Goal: Transaction & Acquisition: Obtain resource

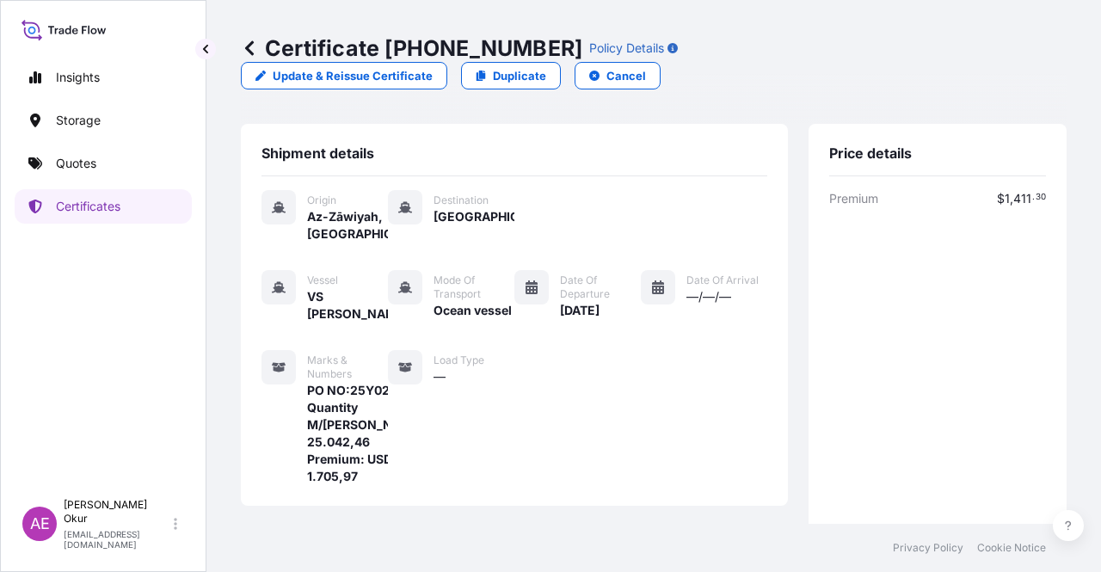
scroll to position [430, 0]
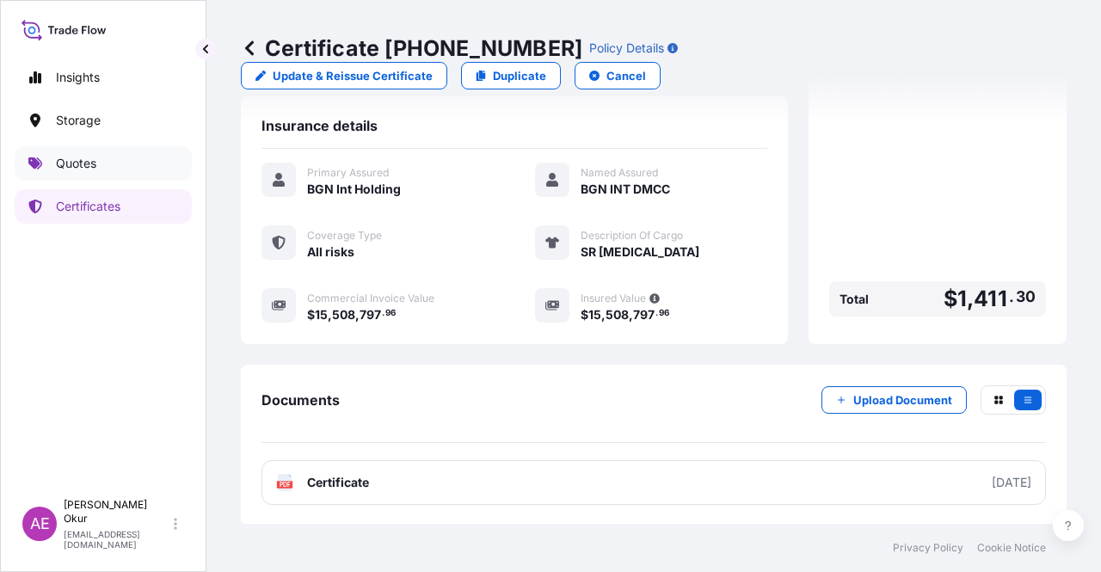
click at [119, 159] on link "Quotes" at bounding box center [103, 163] width 177 height 34
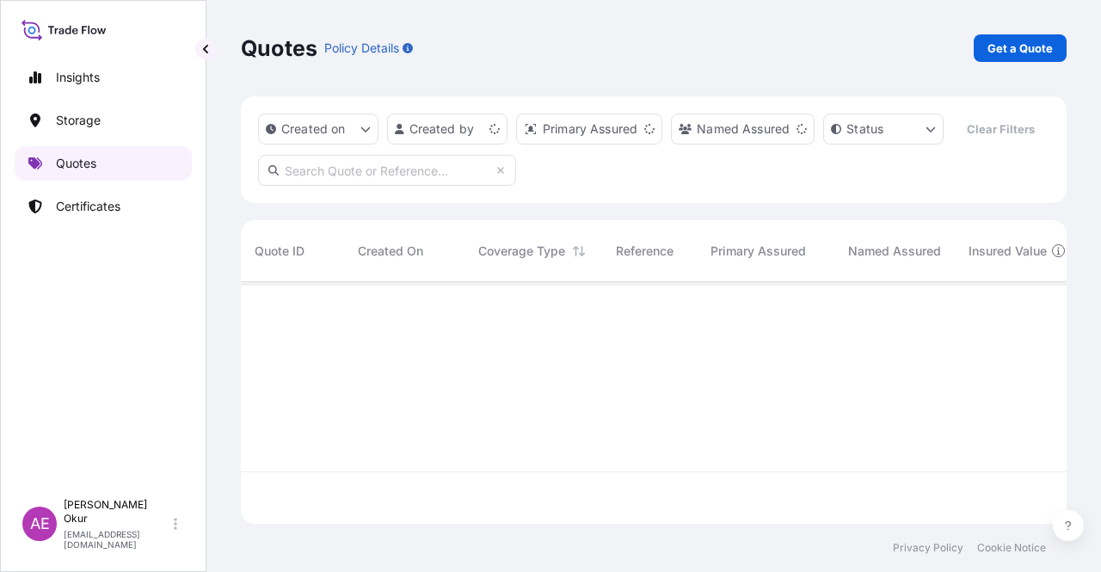
scroll to position [238, 812]
click at [1041, 38] on link "Get a Quote" at bounding box center [1020, 48] width 93 height 28
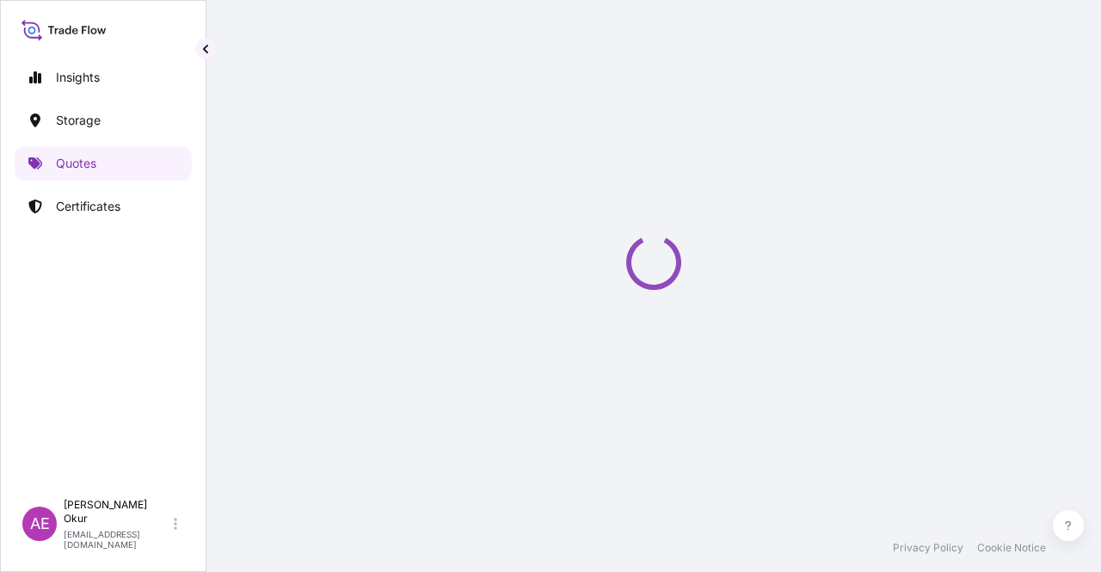
scroll to position [28, 0]
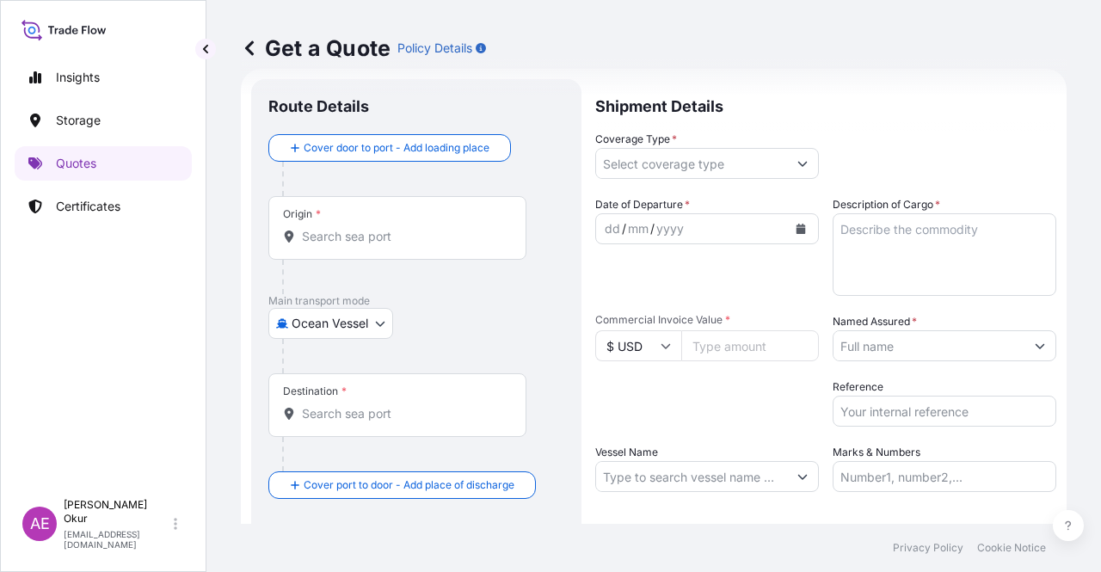
click at [375, 319] on body "Insights Storage Quotes Certificates AE Alp Eren Okur [EMAIL_ADDRESS][DOMAIN_NA…" at bounding box center [550, 286] width 1101 height 572
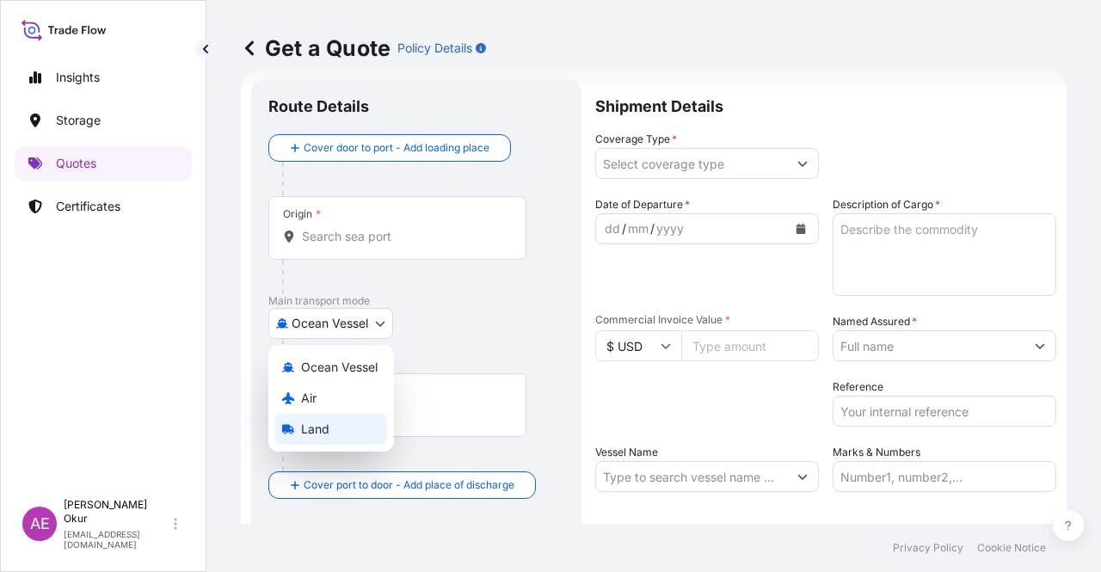
click at [334, 417] on div "Land" at bounding box center [331, 429] width 112 height 31
select select "Land"
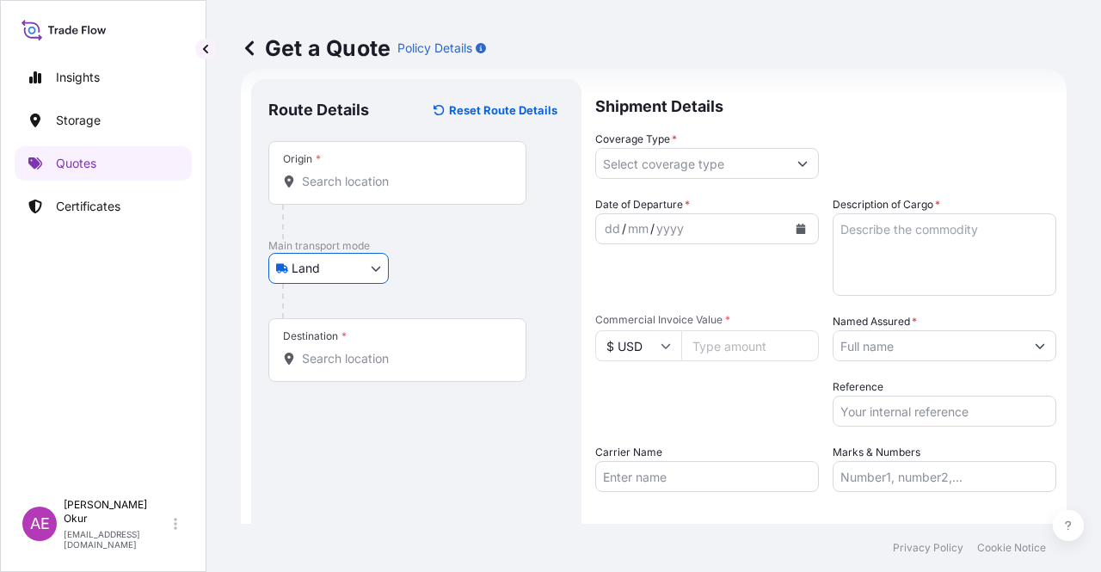
click at [383, 157] on div "Origin *" at bounding box center [397, 173] width 258 height 64
click at [383, 173] on input "Origin *" at bounding box center [403, 181] width 203 height 17
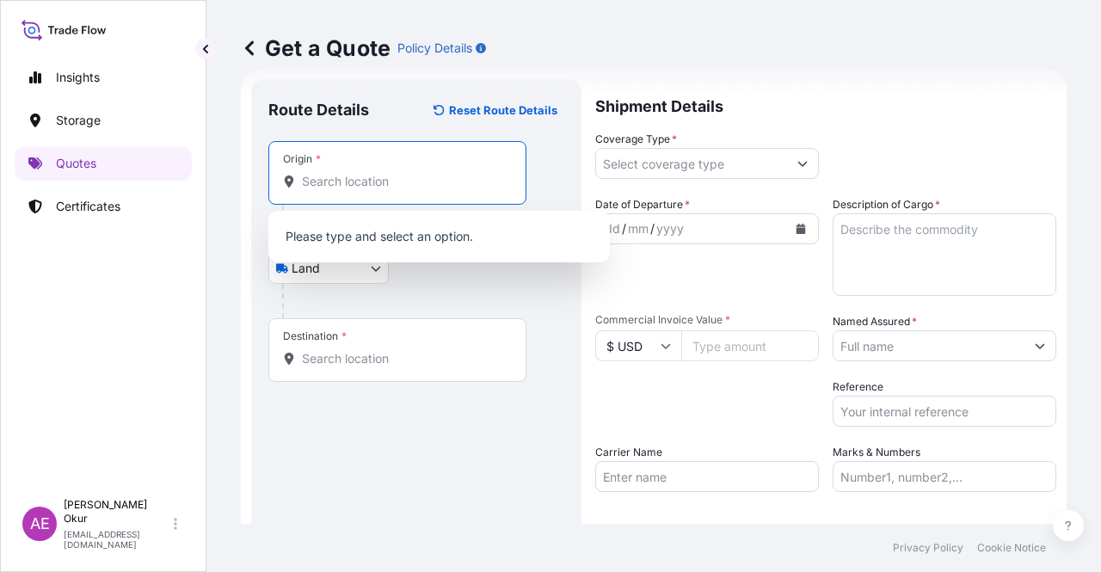
paste input "KOLN"
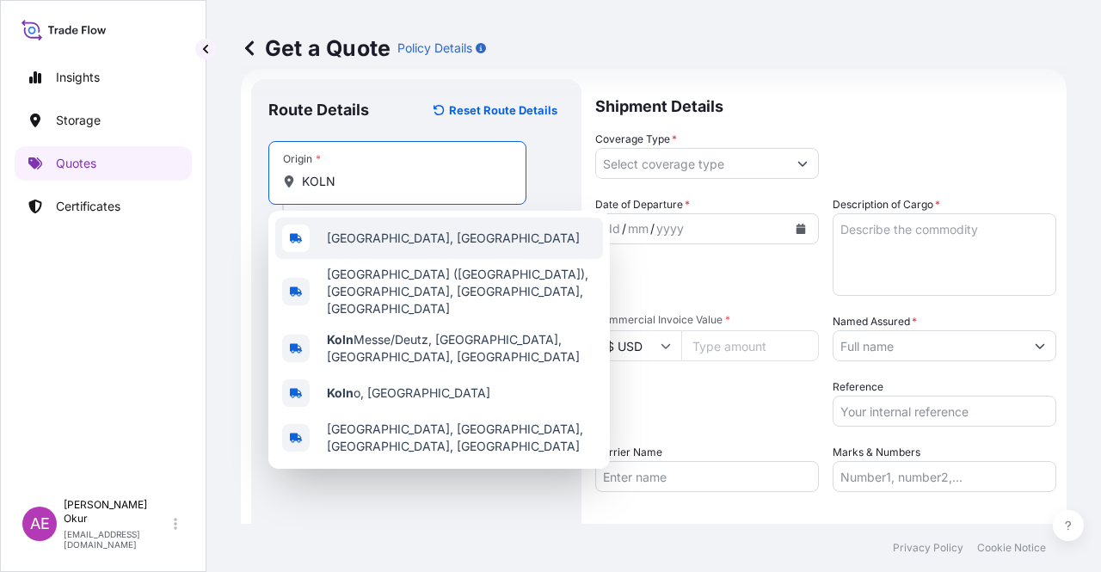
click at [380, 239] on span "[GEOGRAPHIC_DATA], [GEOGRAPHIC_DATA]" at bounding box center [453, 238] width 253 height 17
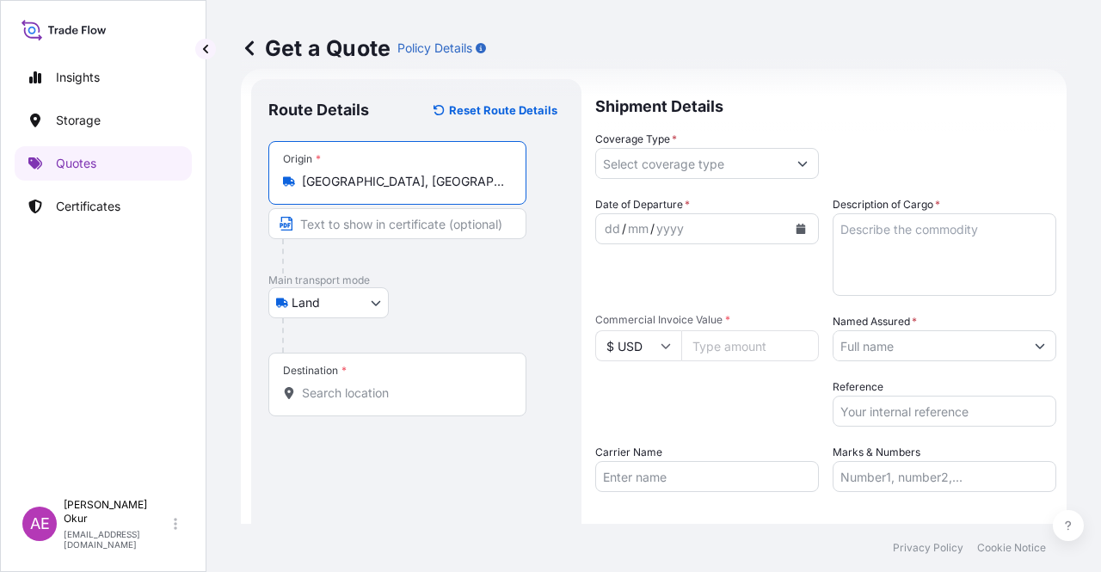
type input "[GEOGRAPHIC_DATA], [GEOGRAPHIC_DATA]"
click at [375, 233] on input "Text to appear on certificate" at bounding box center [397, 223] width 258 height 31
paste input "KOLN"
type input "KOLN/ [GEOGRAPHIC_DATA]"
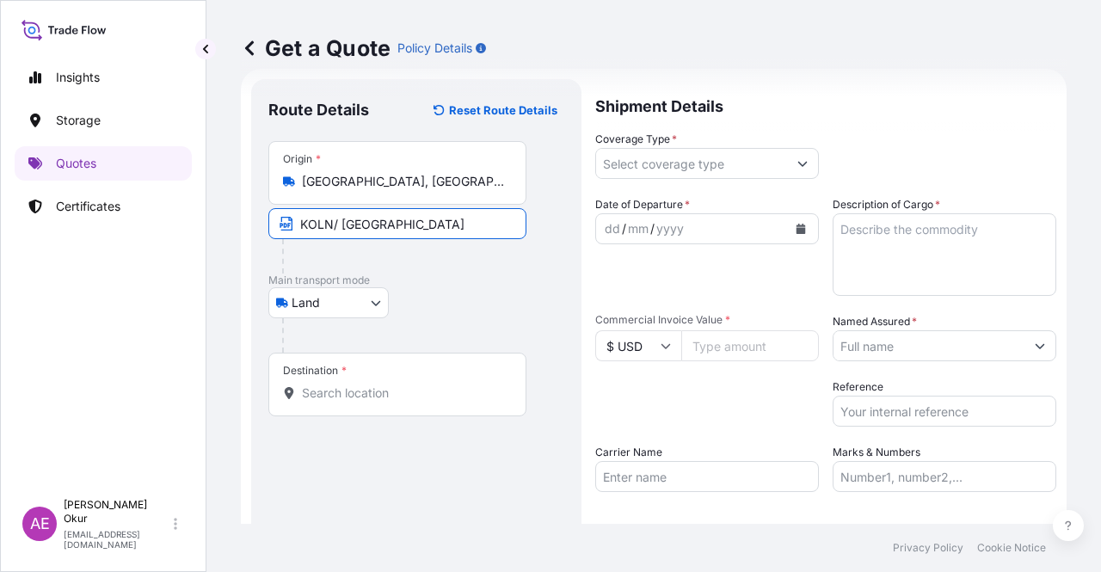
click at [342, 392] on input "Destination *" at bounding box center [403, 393] width 203 height 17
paste input "KOCAELI"
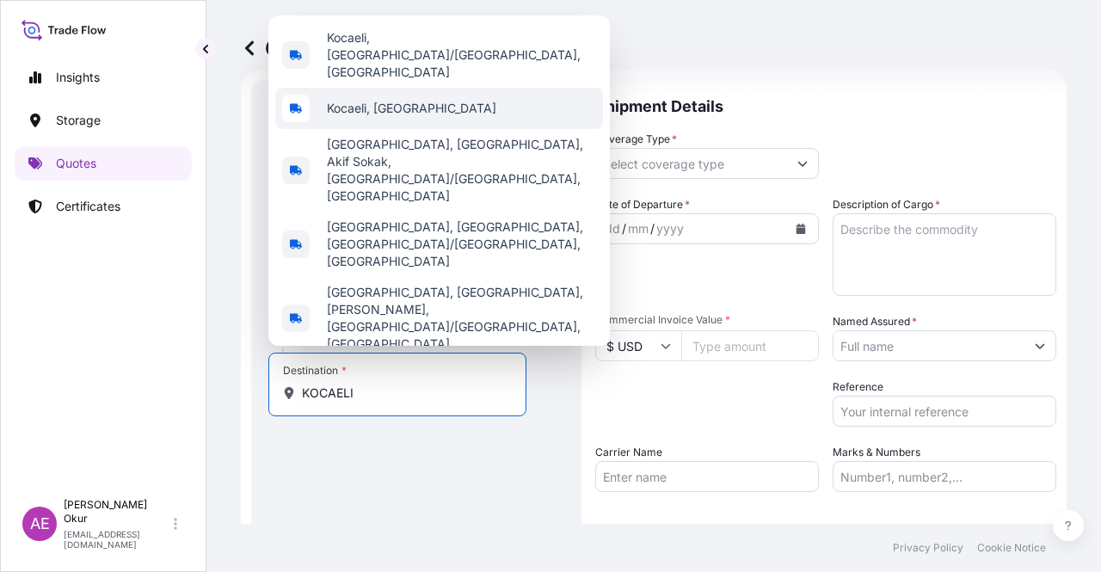
click at [410, 129] on div "Kocaeli, [GEOGRAPHIC_DATA]" at bounding box center [439, 108] width 328 height 41
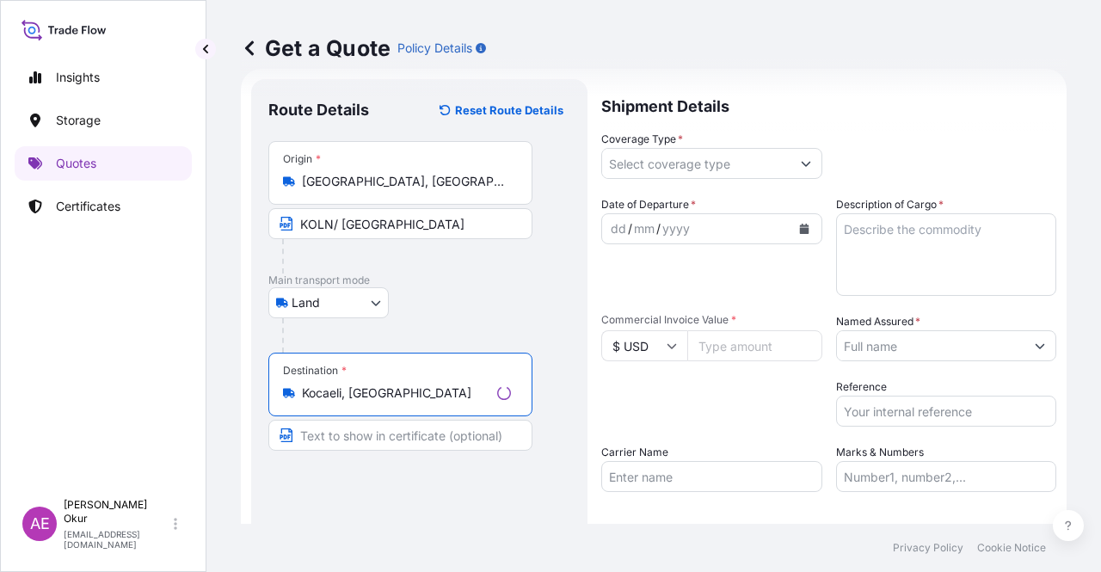
type input "Kocaeli, [GEOGRAPHIC_DATA]"
click at [352, 440] on input "Text to appear on certificate" at bounding box center [400, 435] width 264 height 31
paste input "KOCAELI"
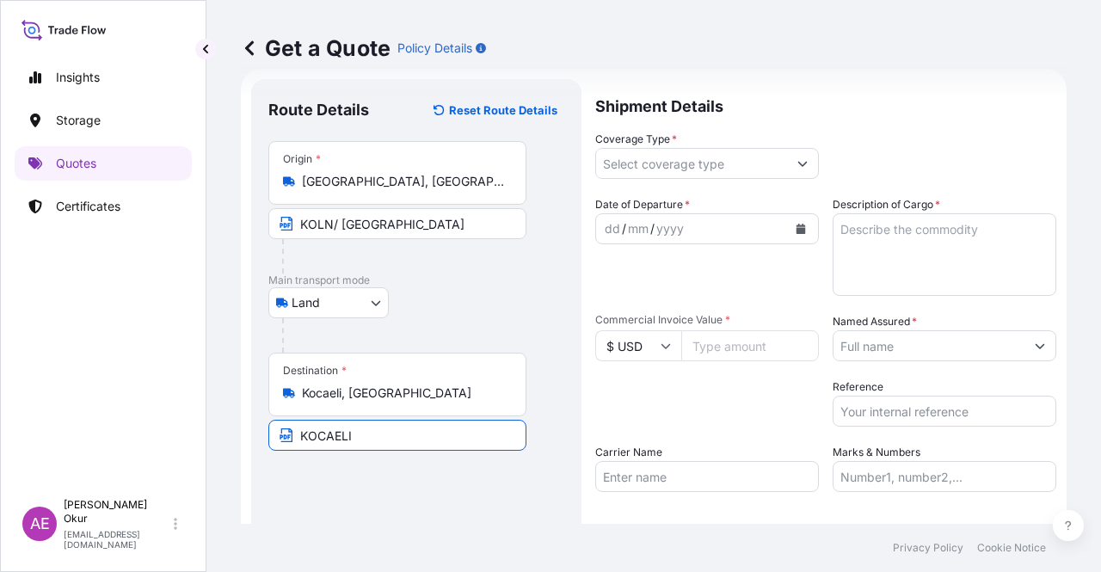
type input "KOCAELI / [GEOGRAPHIC_DATA]"
click at [704, 181] on div "Shipment Details Coverage Type * Date of Departure * dd / mm / yyyy Cargo Categ…" at bounding box center [825, 349] width 461 height 541
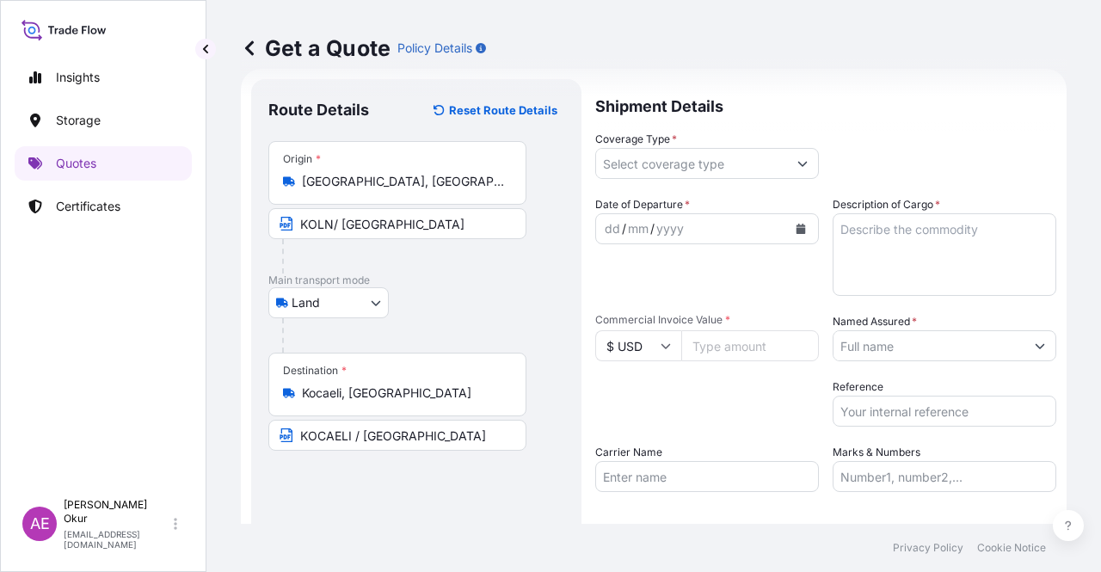
click at [763, 167] on input "Coverage Type *" at bounding box center [691, 163] width 191 height 31
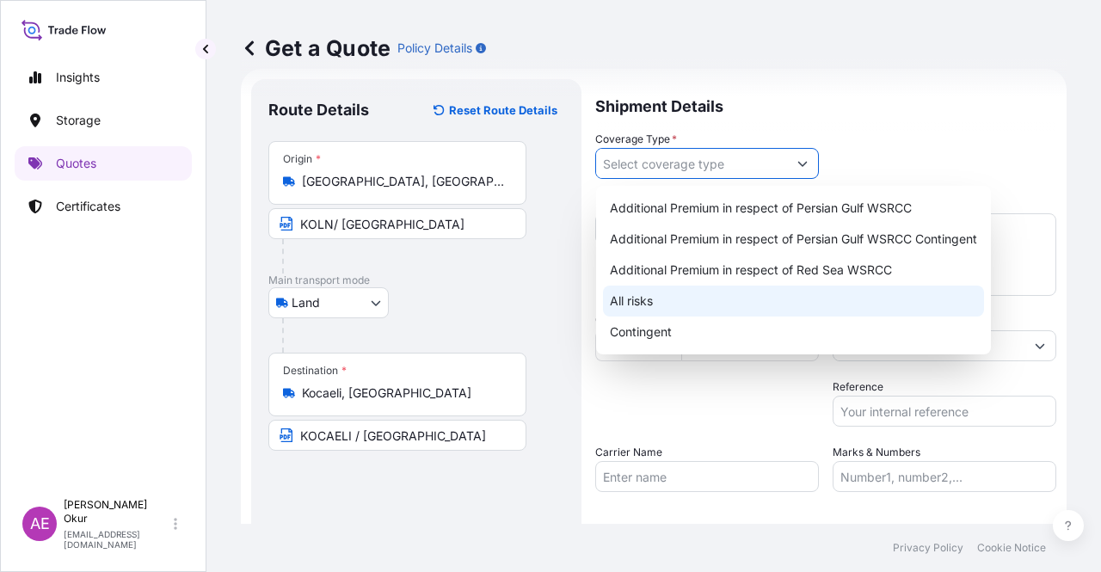
click at [656, 310] on div "All risks" at bounding box center [793, 301] width 381 height 31
type input "All risks"
click at [644, 301] on div "All risks" at bounding box center [793, 301] width 381 height 31
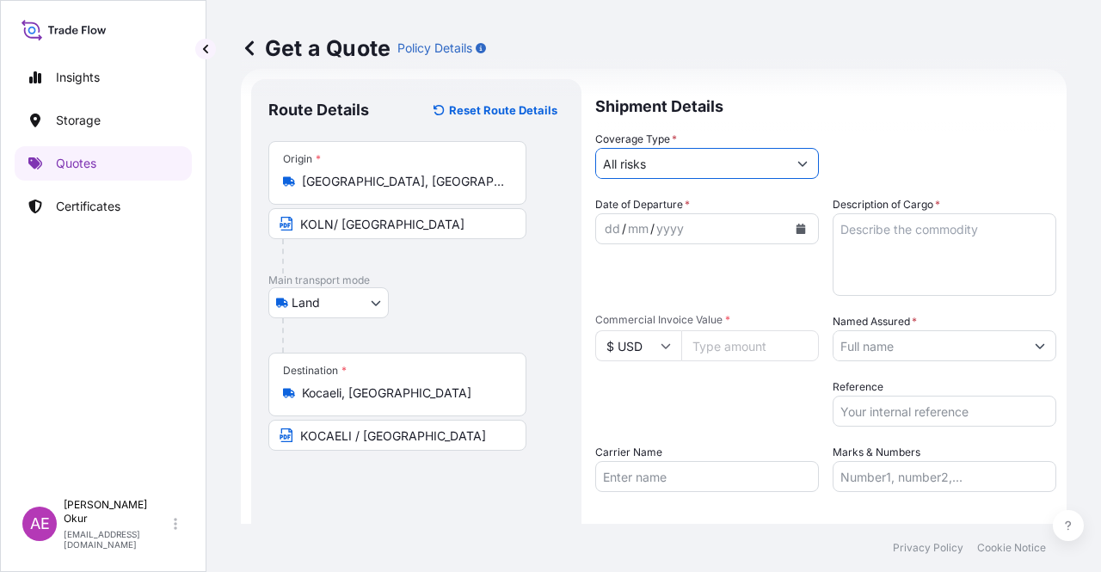
click at [615, 228] on div "dd" at bounding box center [612, 229] width 19 height 21
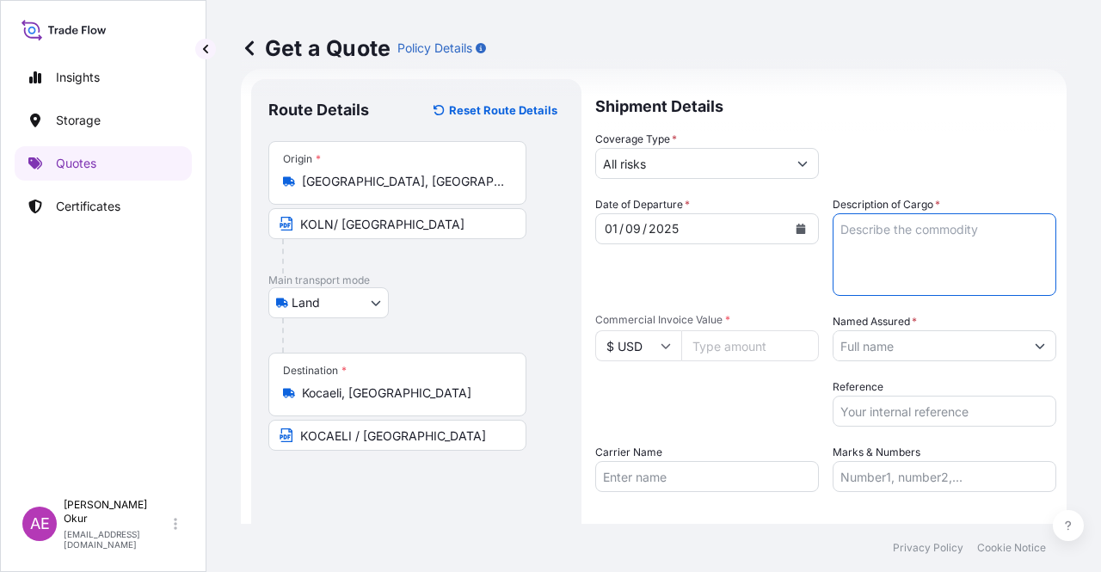
click at [856, 262] on textarea "Description of Cargo *" at bounding box center [945, 254] width 224 height 83
paste textarea "CARBON BLACK DUREX 0 BEADS"
type textarea "CARBON BLACK DUREX 0 BEADS"
click at [665, 335] on input "$ USD" at bounding box center [638, 345] width 86 height 31
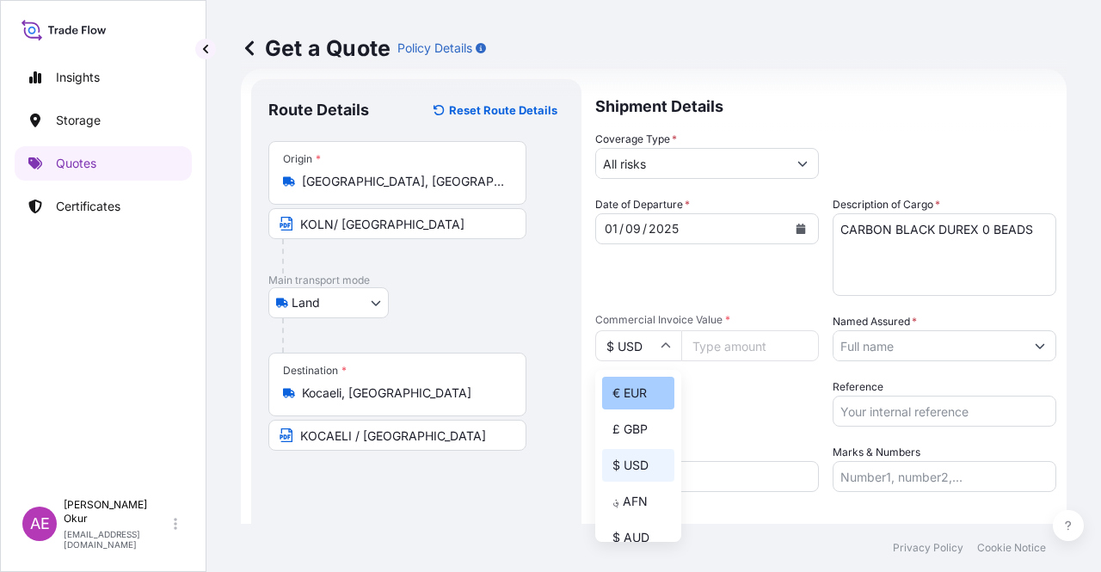
click at [632, 399] on div "€ EUR" at bounding box center [638, 393] width 72 height 33
type input "€ EUR"
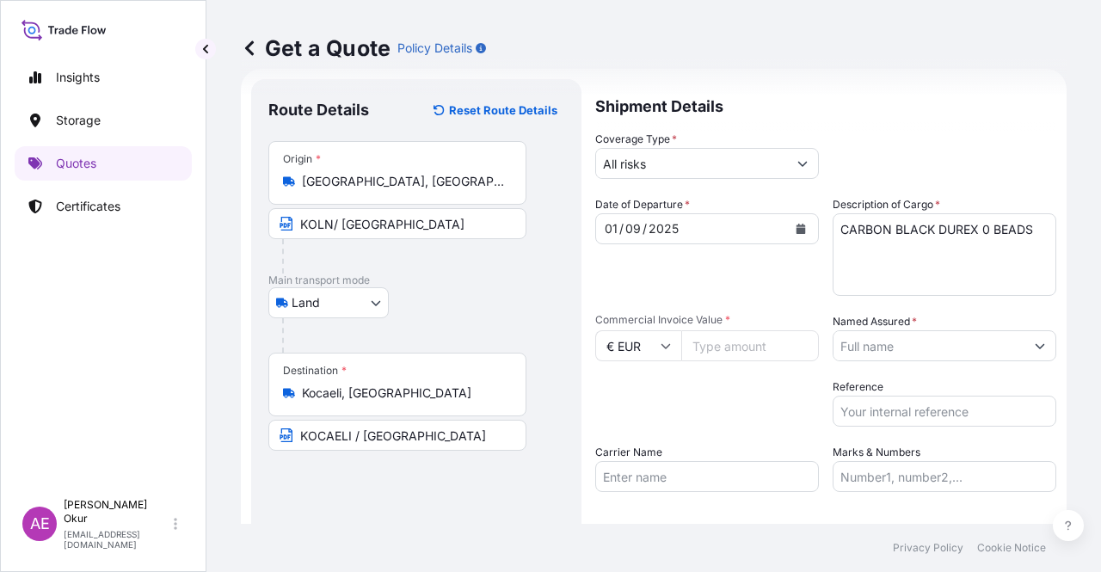
click at [727, 354] on input "Commercial Invoice Value *" at bounding box center [751, 345] width 138 height 31
paste input "10230"
type input "10230"
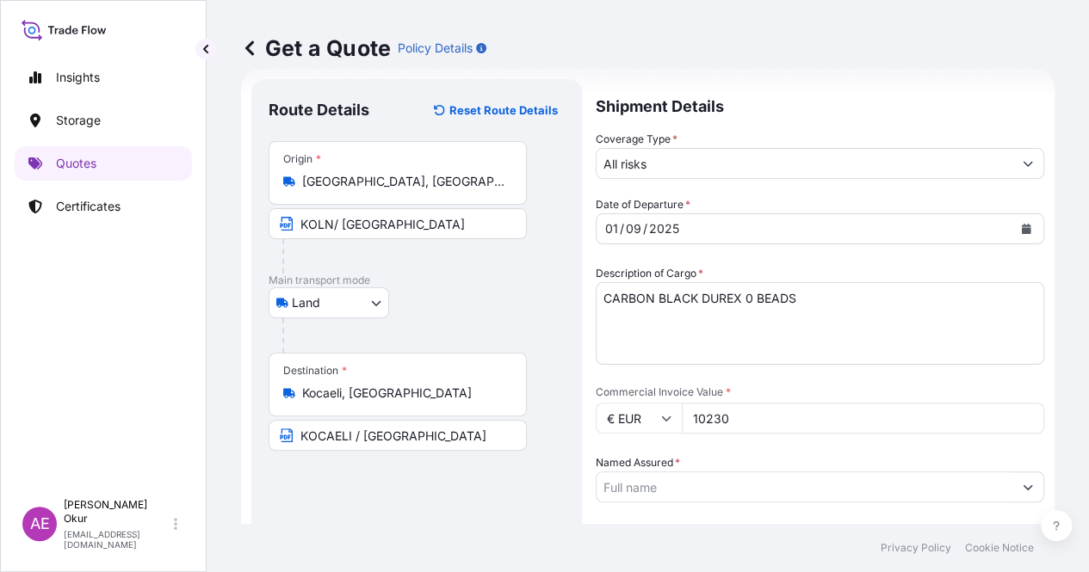
click at [968, 472] on input "Named Assured *" at bounding box center [804, 487] width 416 height 31
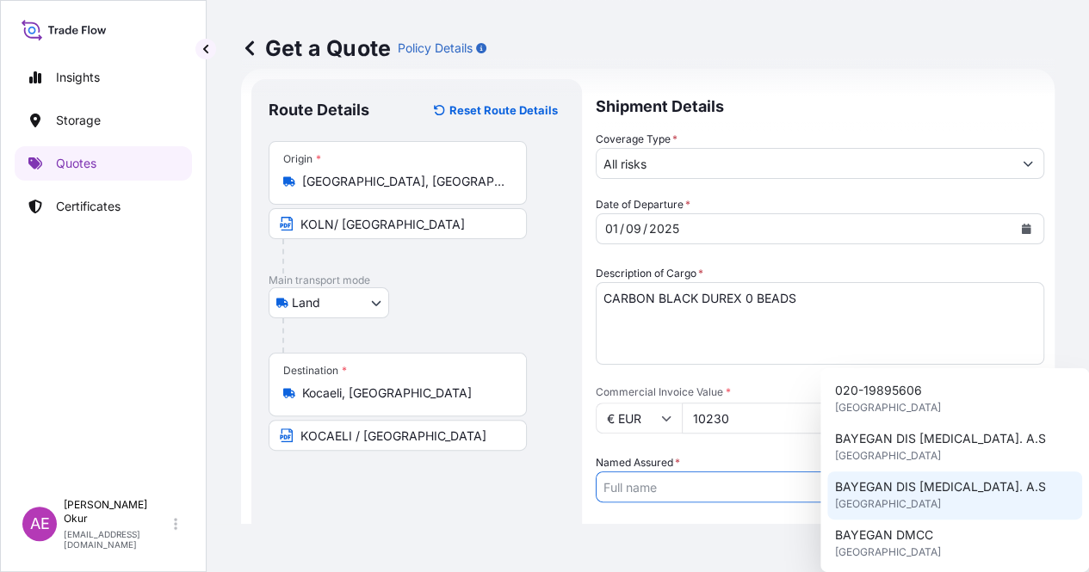
click at [926, 495] on span "BAYEGAN DIS [MEDICAL_DATA]. A.S" at bounding box center [939, 486] width 211 height 17
type input "BAYEGAN DIS [MEDICAL_DATA]. A.S"
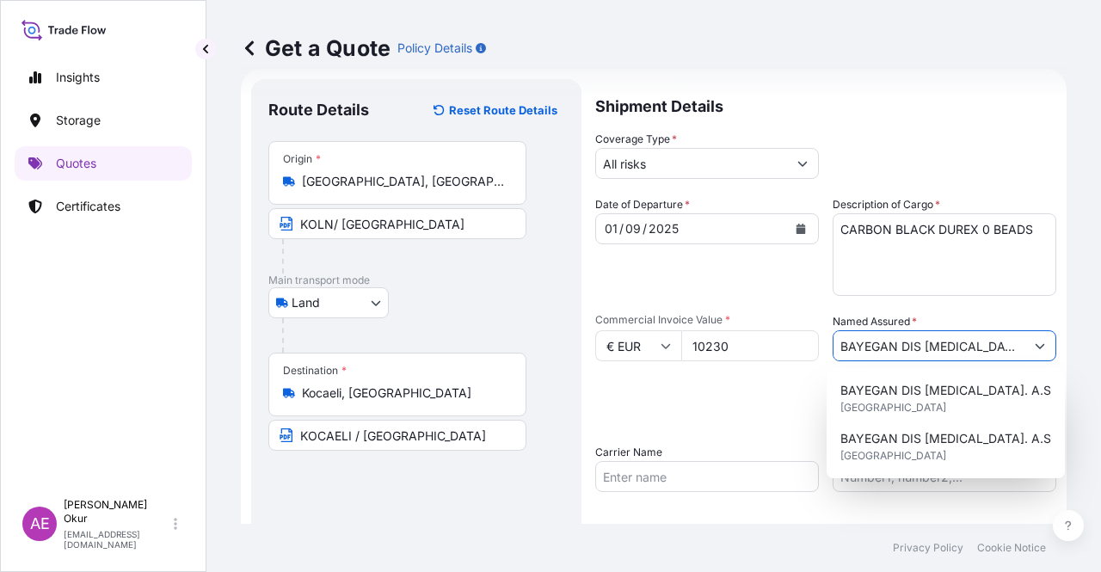
click at [896, 493] on div "Shipment Details Coverage Type * All risks Date of Departure * [DATE] Cargo Cat…" at bounding box center [825, 349] width 461 height 541
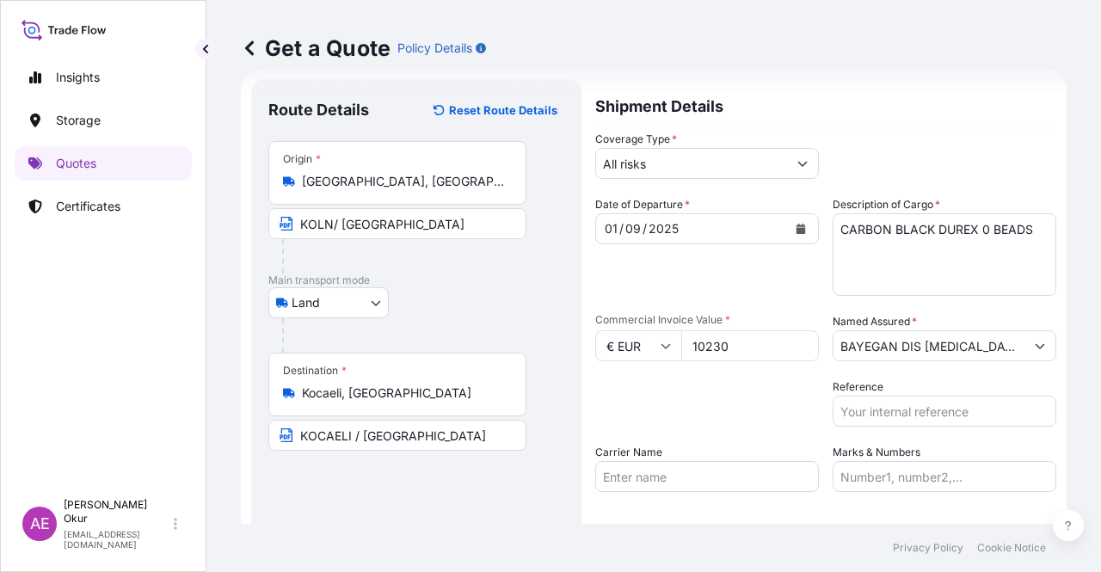
click at [892, 473] on input "Marks & Numbers" at bounding box center [945, 476] width 224 height 31
drag, startPoint x: 875, startPoint y: 474, endPoint x: 948, endPoint y: 476, distance: 73.2
click at [948, 476] on input "PO NO:25Y0221600 Quantity M/[PERSON_NAME]: 25.042,46 Premium: USD 1.705,97" at bounding box center [945, 476] width 224 height 31
paste input "B01251"
drag, startPoint x: 1022, startPoint y: 479, endPoint x: 1072, endPoint y: 478, distance: 49.9
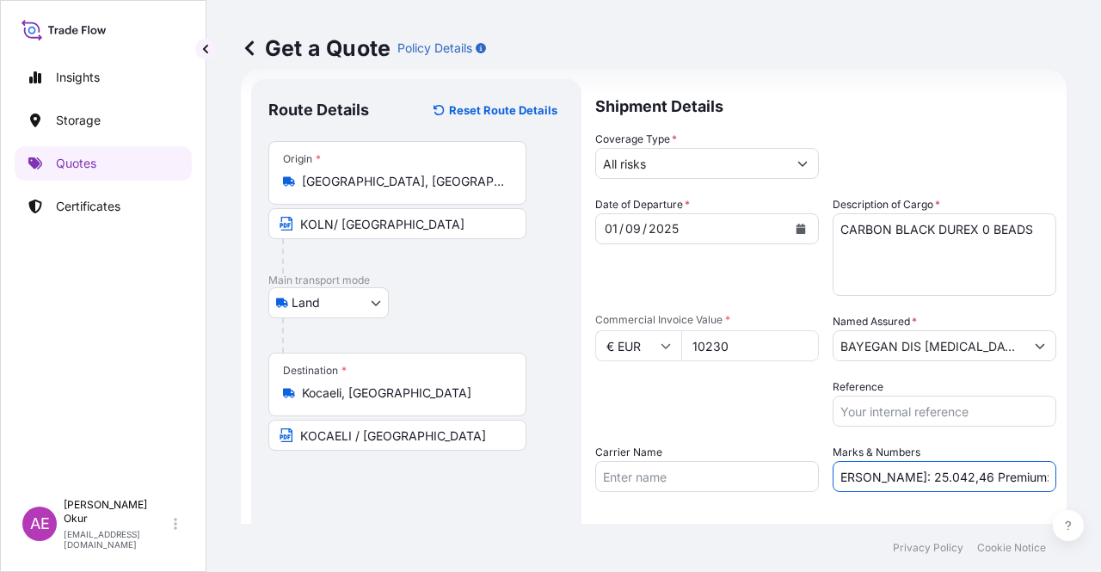
click at [1072, 478] on div "Get a Quote Policy Details Route Details Reset Route Details Place of loading R…" at bounding box center [654, 262] width 895 height 524
click at [947, 472] on input "PO NO:25B0125100 Quantity M/[PERSON_NAME]: 25.042,46 Premium: USD 1.705,97" at bounding box center [945, 476] width 224 height 31
drag, startPoint x: 848, startPoint y: 474, endPoint x: 819, endPoint y: 478, distance: 28.6
click at [819, 478] on div "Date of Departure * [DATE] Cargo Category * LPG, Crude Oil, Utility Fuel, Mid D…" at bounding box center [825, 344] width 461 height 296
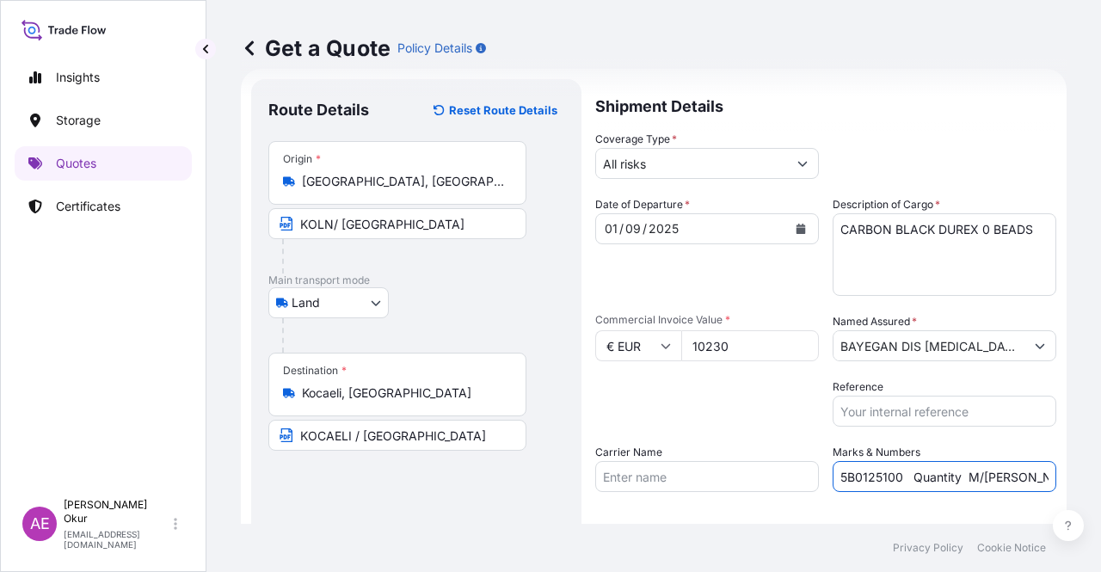
click at [928, 466] on input "PO NO:25B0125100 Quantity M/[PERSON_NAME]: 25.042,46 Premium: USD 1.705,97" at bounding box center [945, 476] width 224 height 31
drag, startPoint x: 1023, startPoint y: 474, endPoint x: 1036, endPoint y: 474, distance: 12.9
click at [1036, 474] on input "PO NO:25B0125100 Quantity M/[PERSON_NAME]: 25.042,46 Premium: USD 1.705,97" at bounding box center [945, 476] width 224 height 31
drag, startPoint x: 967, startPoint y: 472, endPoint x: 1021, endPoint y: 479, distance: 54.6
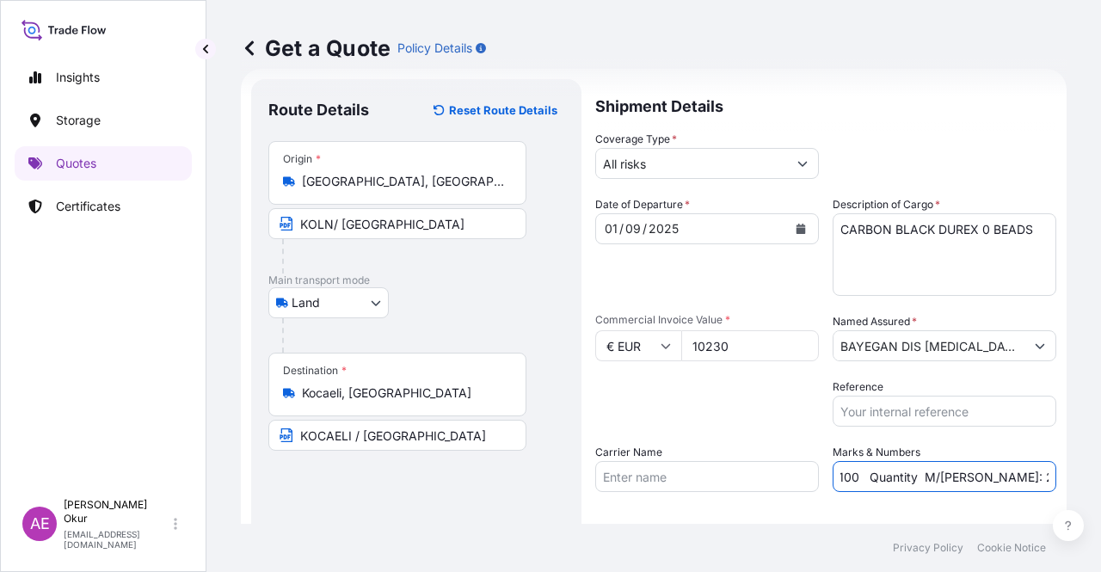
click at [1021, 479] on input "PO NO:25B0125100 Quantity M/[PERSON_NAME]: 25.042,46 Premium: USD 1.705,97" at bounding box center [945, 476] width 224 height 31
paste input "3,000"
drag, startPoint x: 1046, startPoint y: 466, endPoint x: 1101, endPoint y: 466, distance: 54.2
click at [1101, 466] on div "Get a Quote Policy Details Route Details Reset Route Details Place of loading R…" at bounding box center [654, 262] width 895 height 524
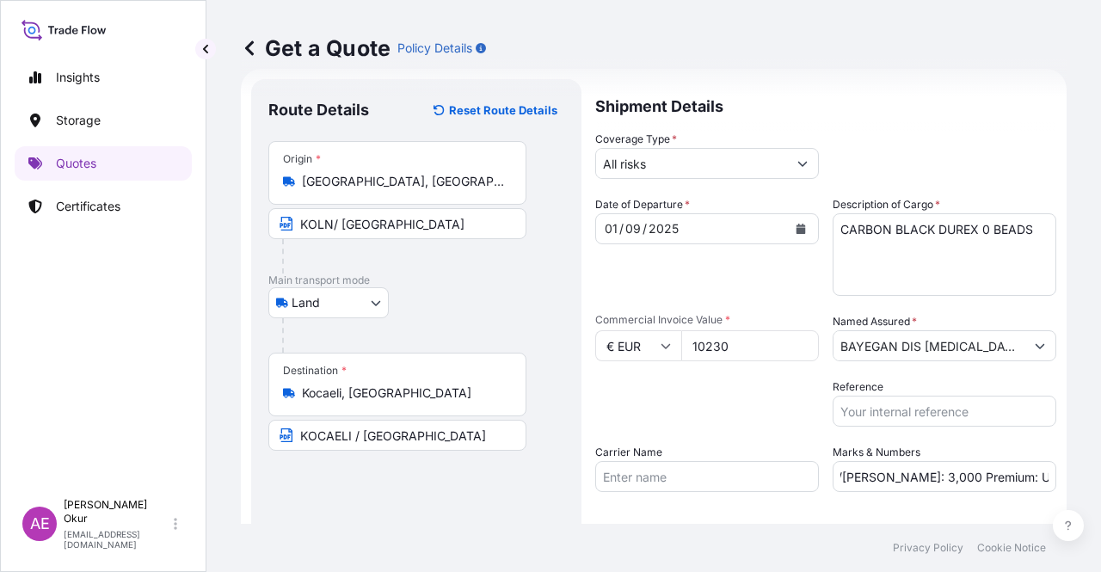
scroll to position [0, 0]
click at [993, 478] on input "PO NO:25B0125100 Quantity M/[PERSON_NAME]: 3,000 Premium: USD 1.705,97" at bounding box center [945, 476] width 224 height 31
drag, startPoint x: 1036, startPoint y: 473, endPoint x: 1101, endPoint y: 478, distance: 64.7
click at [1101, 478] on div "Get a Quote Policy Details Route Details Reset Route Details Place of loading R…" at bounding box center [654, 262] width 895 height 524
drag, startPoint x: 1024, startPoint y: 476, endPoint x: 1091, endPoint y: 481, distance: 67.3
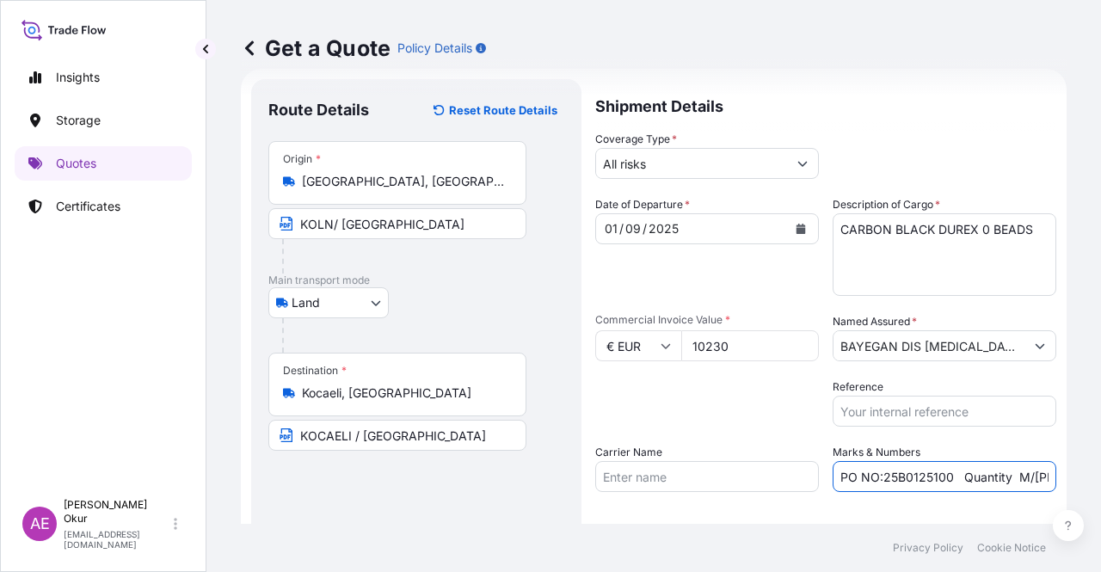
click at [1100, 481] on div "Get a Quote Policy Details Route Details Reset Route Details Place of loading R…" at bounding box center [654, 262] width 895 height 524
click at [991, 472] on input "PO NO:25B0125100 Quantity M/[PERSON_NAME]: 3,000 Premium: USD 1.705,97" at bounding box center [945, 476] width 224 height 31
drag, startPoint x: 1024, startPoint y: 477, endPoint x: 996, endPoint y: 477, distance: 28.4
click at [1100, 479] on div "Get a Quote Policy Details Route Details Reset Route Details Place of loading R…" at bounding box center [654, 262] width 895 height 524
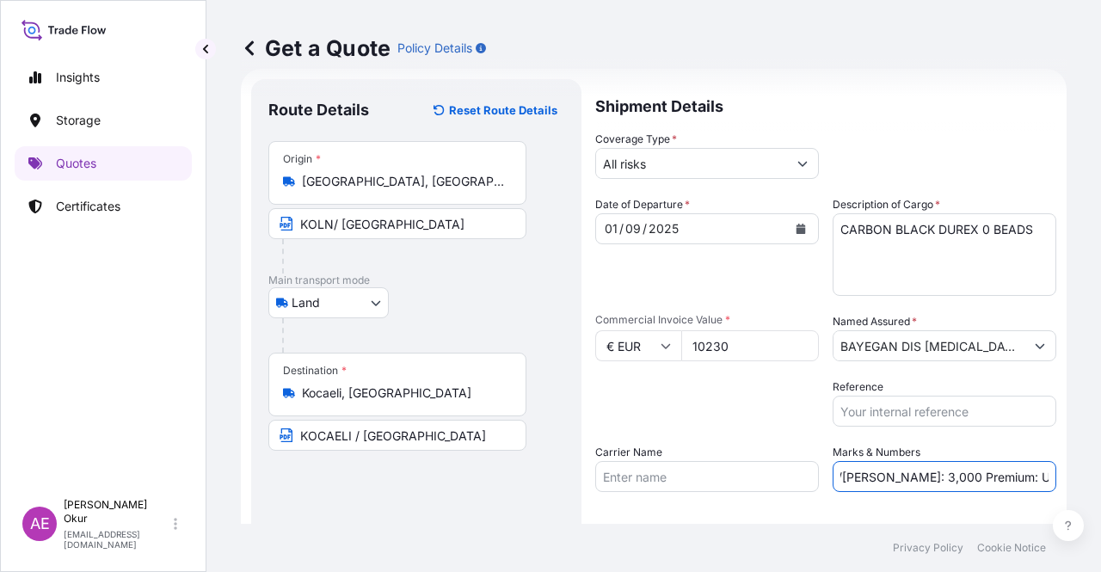
click at [995, 476] on input "PO NO:25B0125100 Quantity M/[PERSON_NAME]: 3,000 Premium: USD 1.705,97" at bounding box center [945, 476] width 224 height 31
click at [984, 474] on input "PO NO:25B0125100 Quantity M/[PERSON_NAME]: 3,000 Premium: USD 1.705,97" at bounding box center [945, 476] width 224 height 31
drag, startPoint x: 1012, startPoint y: 472, endPoint x: 1101, endPoint y: 471, distance: 88.7
click at [1101, 471] on div "Get a Quote Policy Details Route Details Reset Route Details Place of loading R…" at bounding box center [654, 262] width 895 height 524
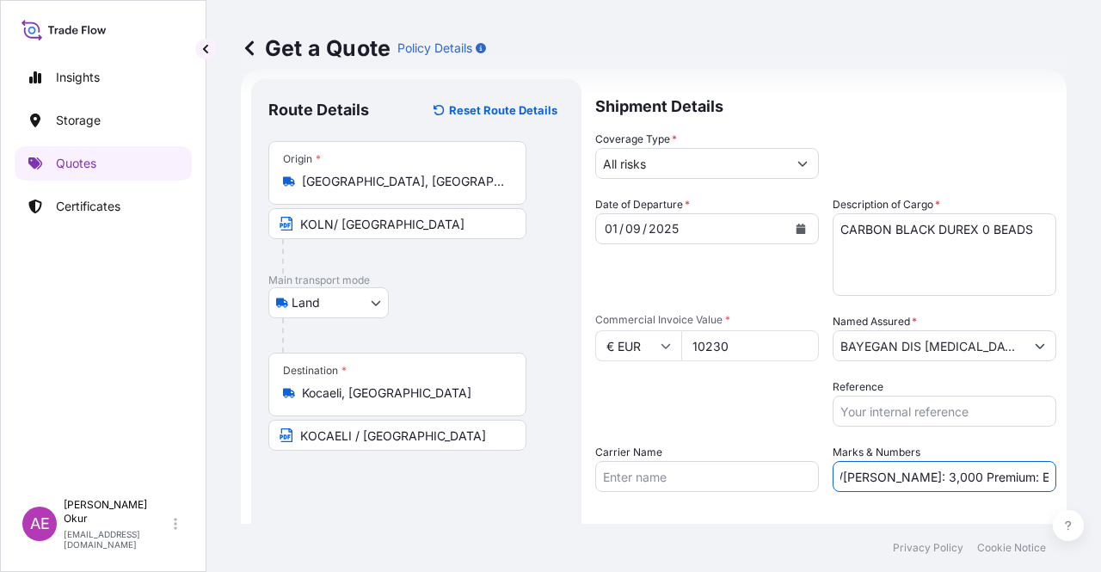
paste input ",13"
drag, startPoint x: 958, startPoint y: 477, endPoint x: 668, endPoint y: 484, distance: 290.1
click at [664, 484] on div "Date of Departure * [DATE] Cargo Category * LPG, Crude Oil, Utility Fuel, Mid D…" at bounding box center [825, 344] width 461 height 296
type input "PO NO:25B0125100 Quantity M/[PERSON_NAME]: 3,000 Premium: EUR 1,13"
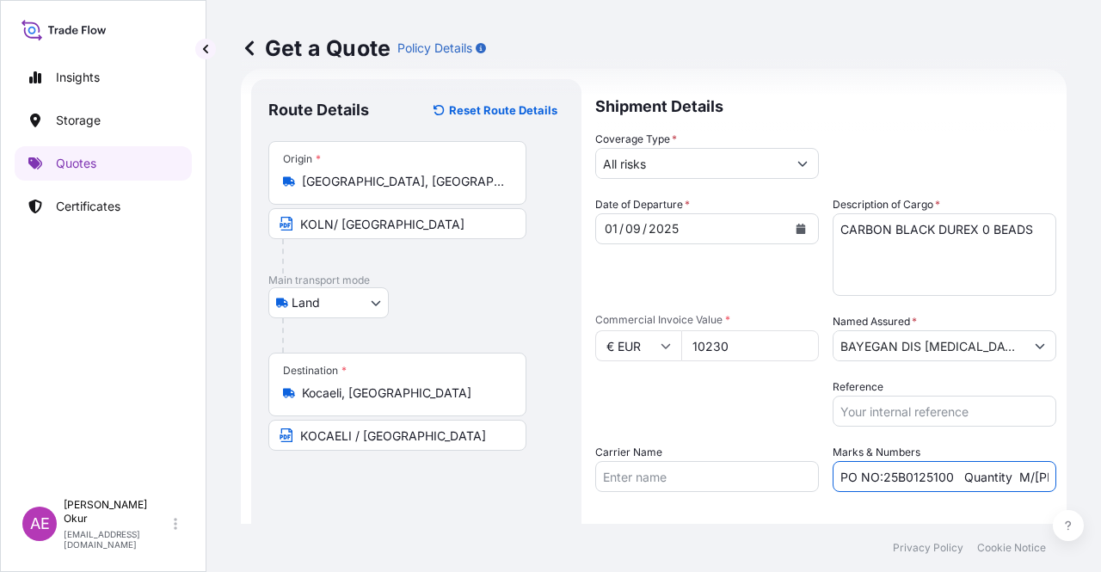
click at [1020, 481] on input "PO NO:25B0125100 Quantity M/[PERSON_NAME]: 3,000 Premium: EUR 1,13" at bounding box center [945, 476] width 224 height 31
drag, startPoint x: 1026, startPoint y: 477, endPoint x: 1101, endPoint y: 478, distance: 74.9
click at [1101, 478] on div "Get a Quote Policy Details Route Details Reset Route Details Place of loading R…" at bounding box center [654, 262] width 895 height 524
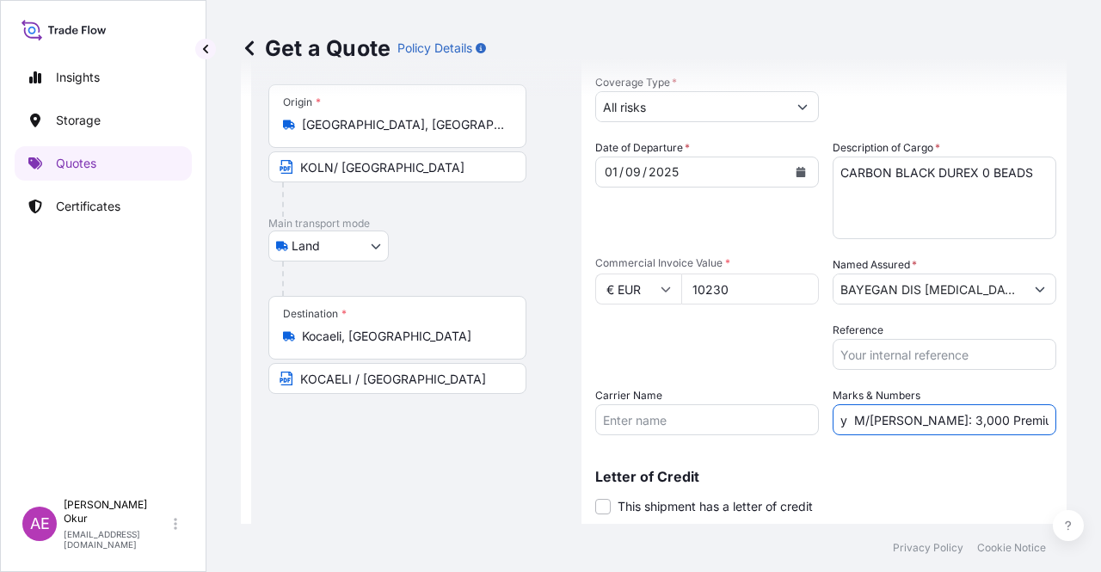
scroll to position [133, 0]
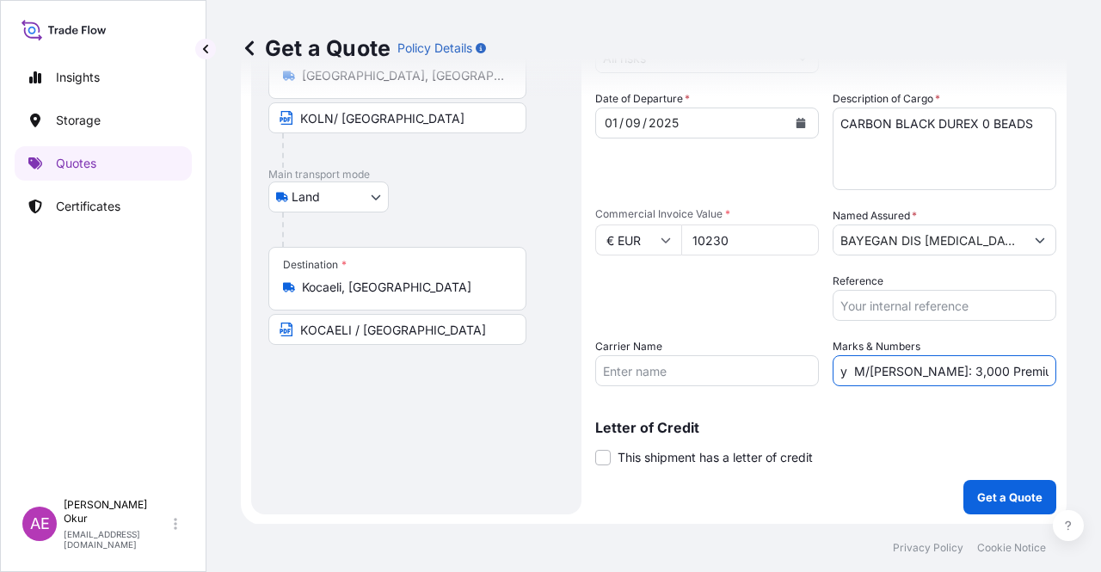
click at [989, 497] on p "Get a Quote" at bounding box center [1010, 497] width 65 height 17
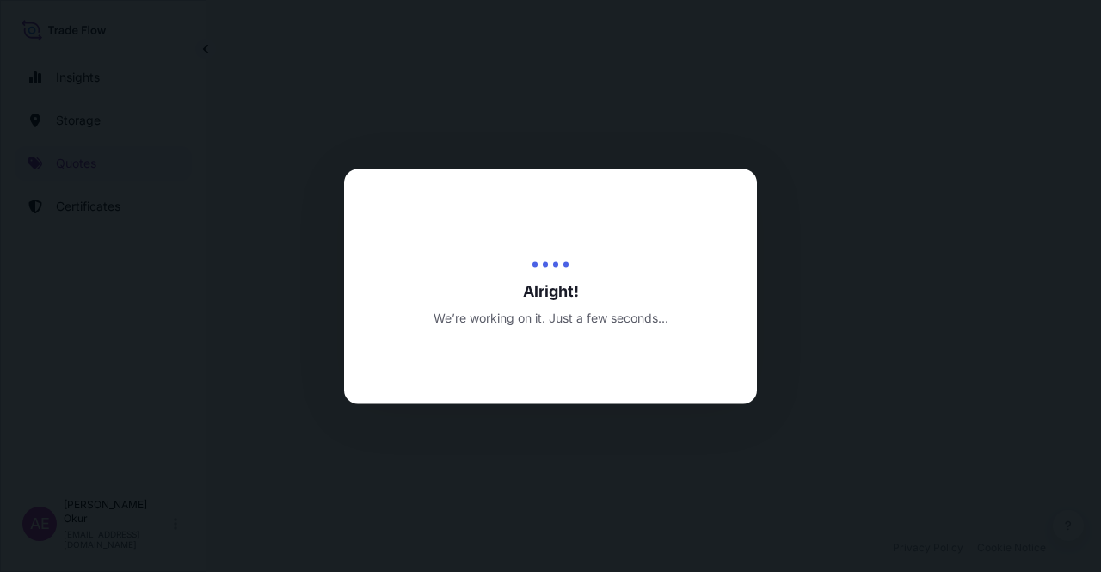
select select "Land"
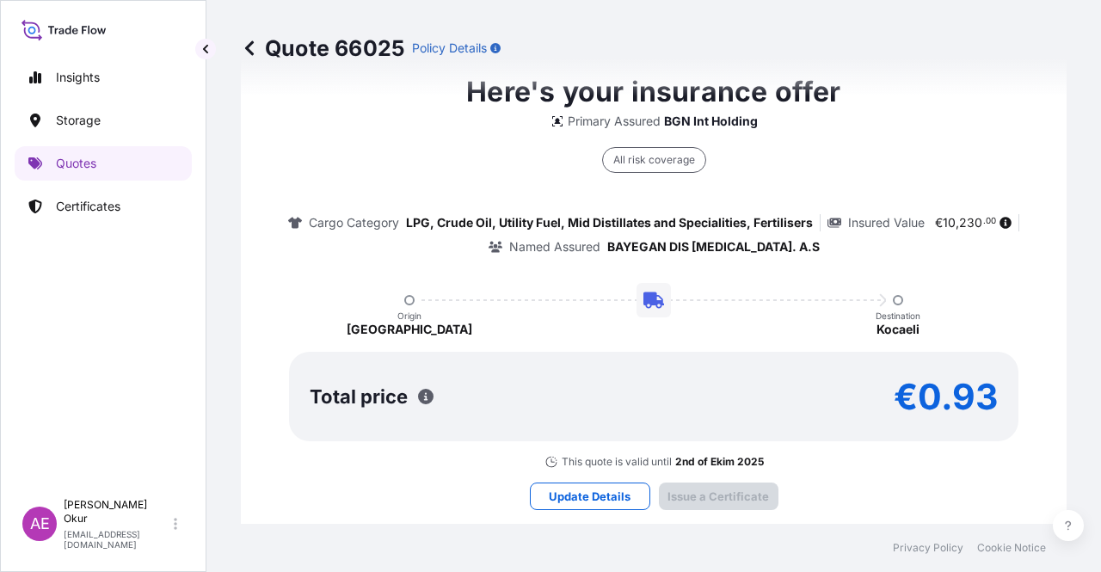
type input "[DATE]"
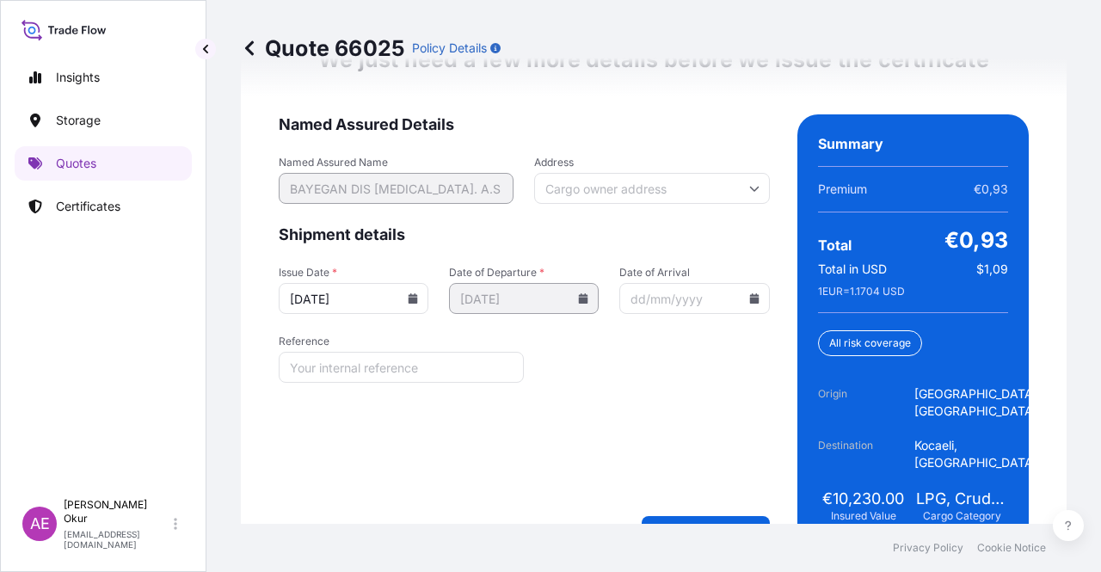
scroll to position [2323, 0]
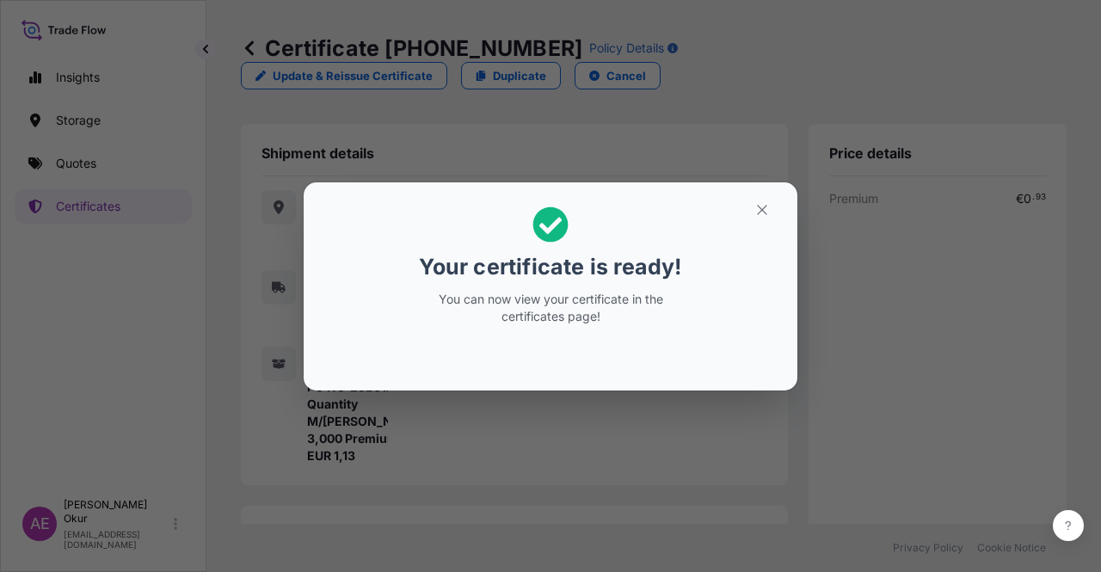
click at [784, 209] on section "Your certificate is ready! You can now view your certificate in the certificate…" at bounding box center [551, 286] width 494 height 208
click at [760, 196] on button "button" at bounding box center [762, 210] width 43 height 28
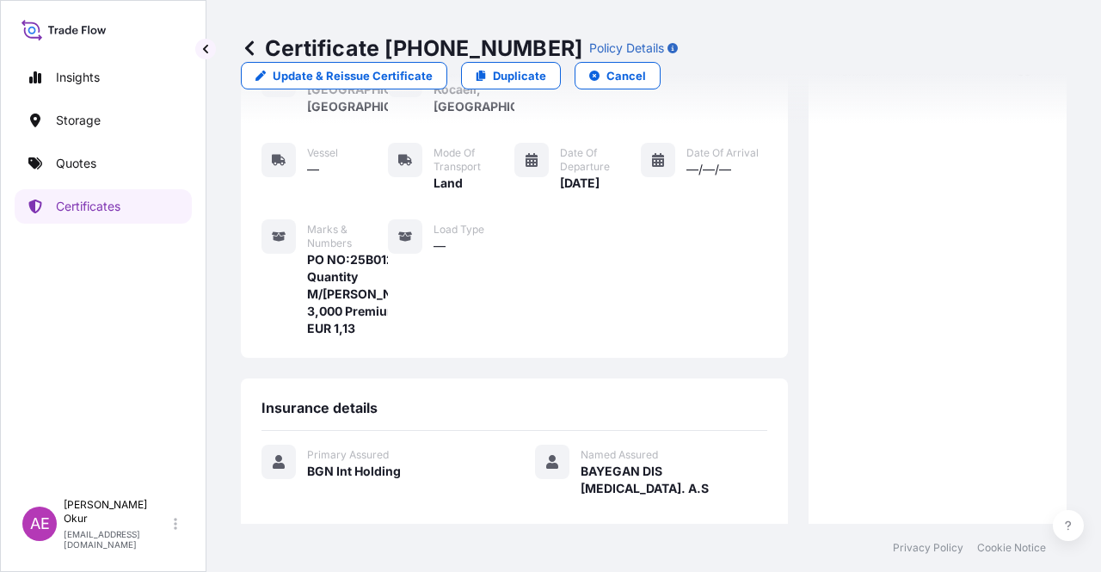
scroll to position [413, 0]
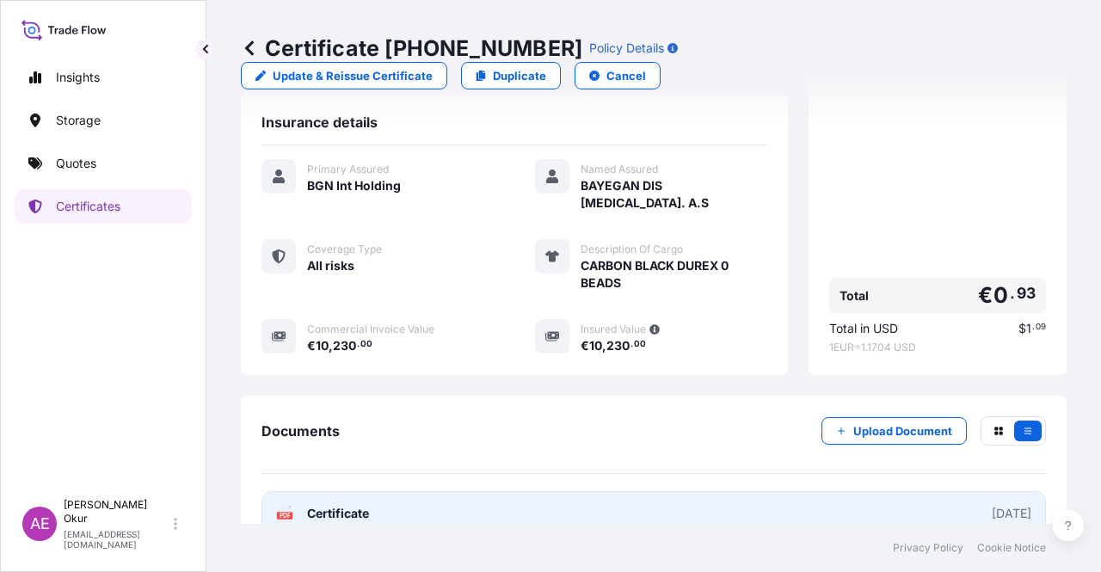
click at [348, 505] on span "Certificate" at bounding box center [338, 513] width 62 height 17
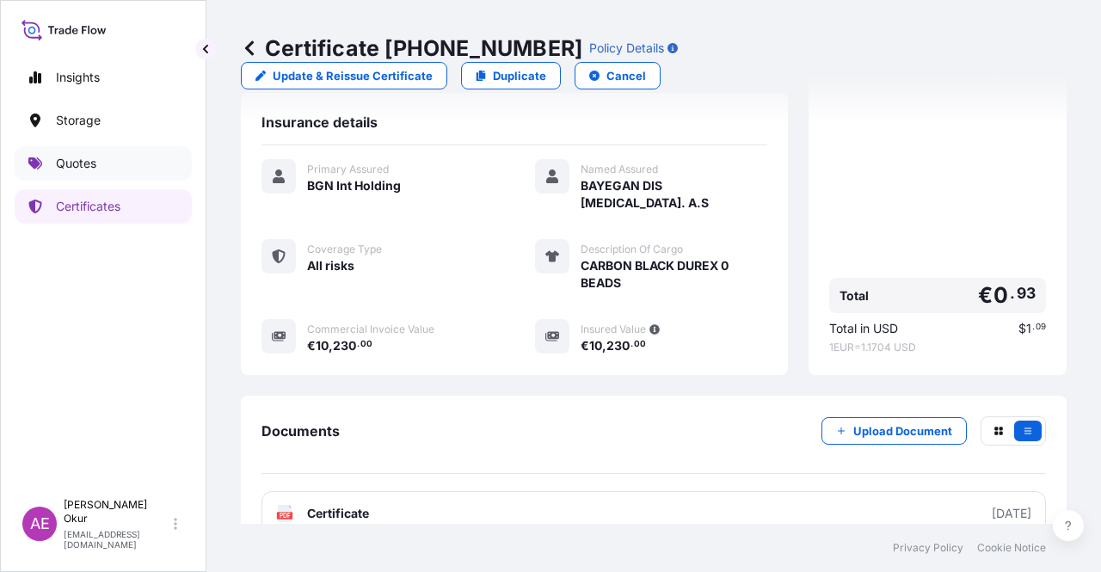
click at [71, 135] on link "Storage" at bounding box center [103, 120] width 177 height 34
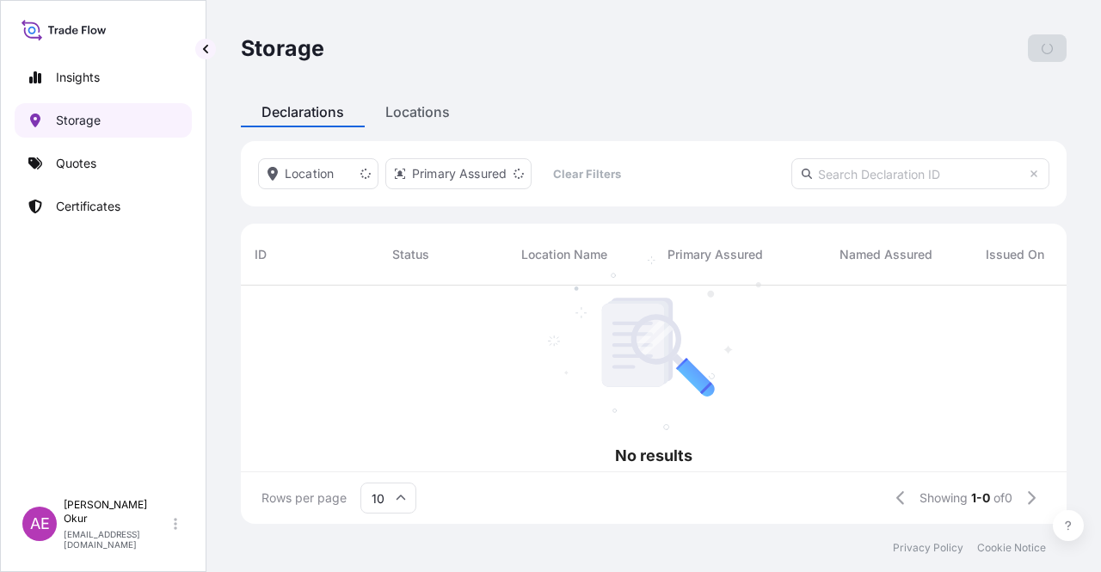
click at [71, 164] on p "Quotes" at bounding box center [76, 163] width 40 height 17
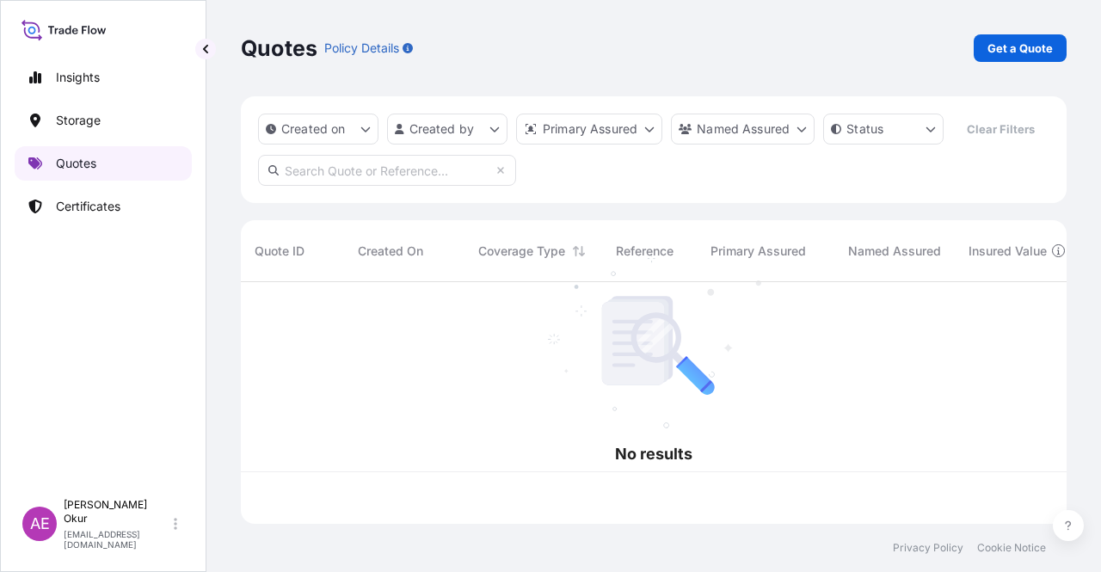
scroll to position [238, 812]
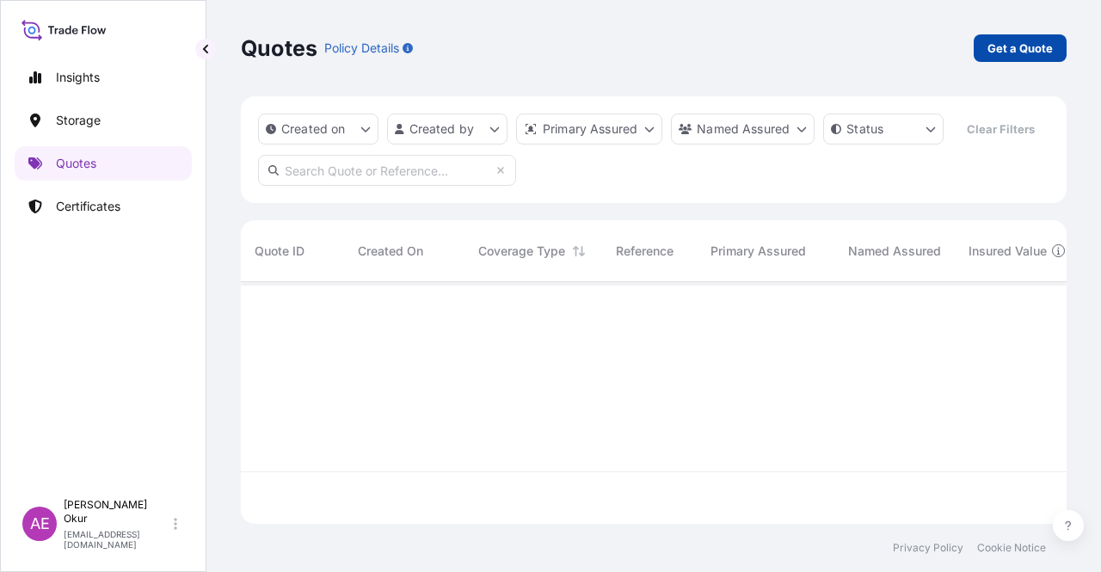
click at [1025, 60] on link "Get a Quote" at bounding box center [1020, 48] width 93 height 28
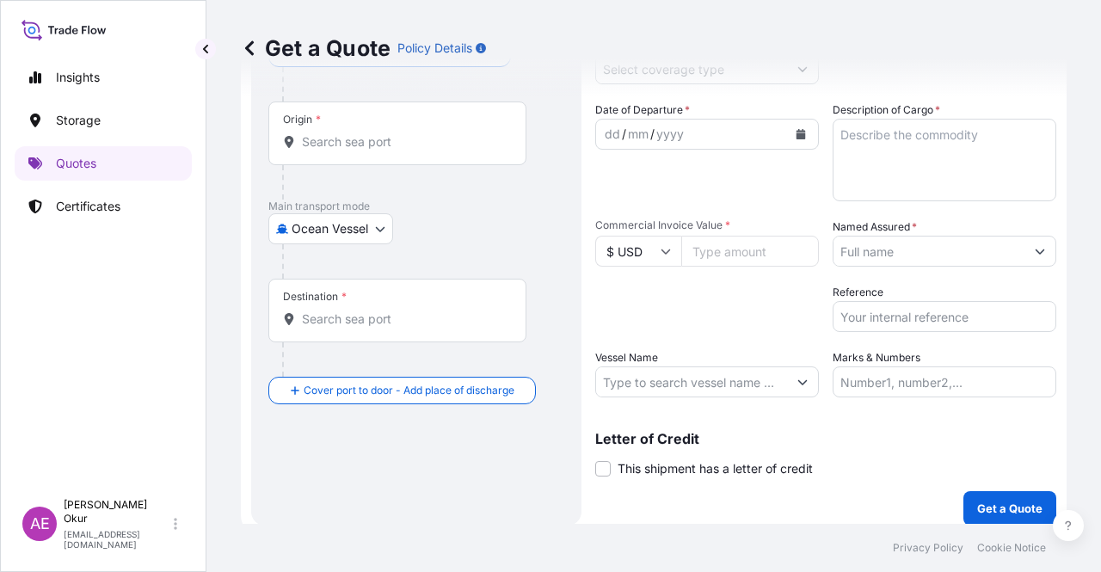
scroll to position [133, 0]
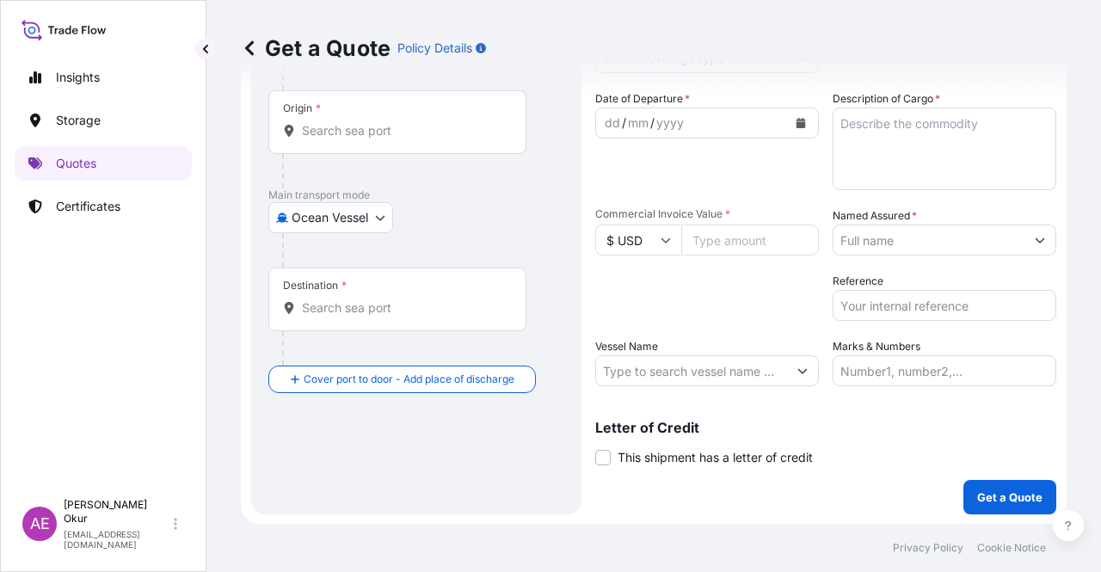
click at [367, 216] on body "Insights Storage Quotes Certificates AE Alp Eren Okur [EMAIL_ADDRESS][DOMAIN_NA…" at bounding box center [550, 286] width 1101 height 572
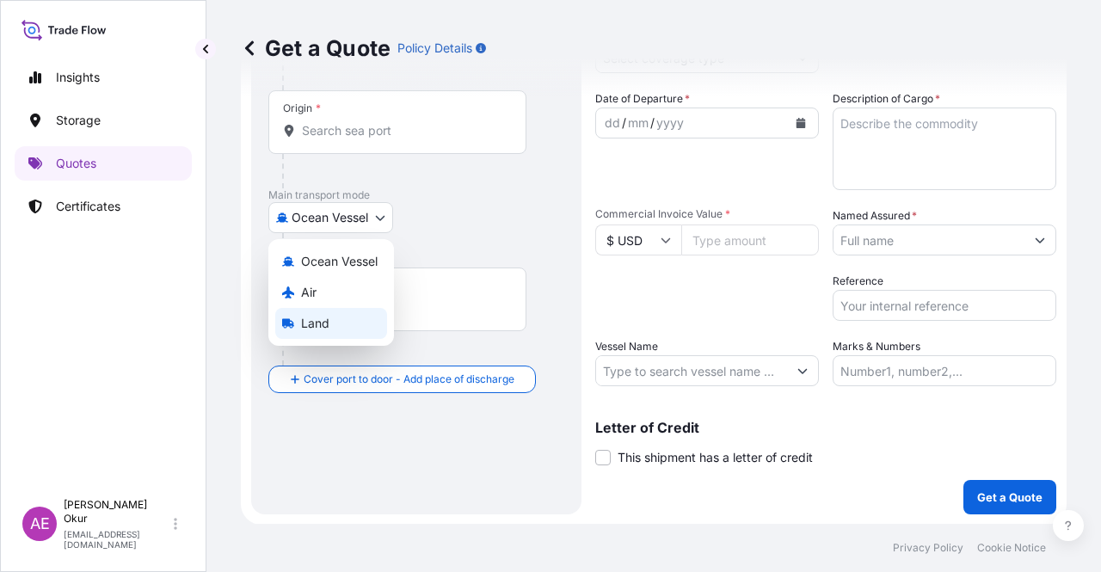
click at [355, 330] on div "Land" at bounding box center [331, 323] width 112 height 31
select select "Land"
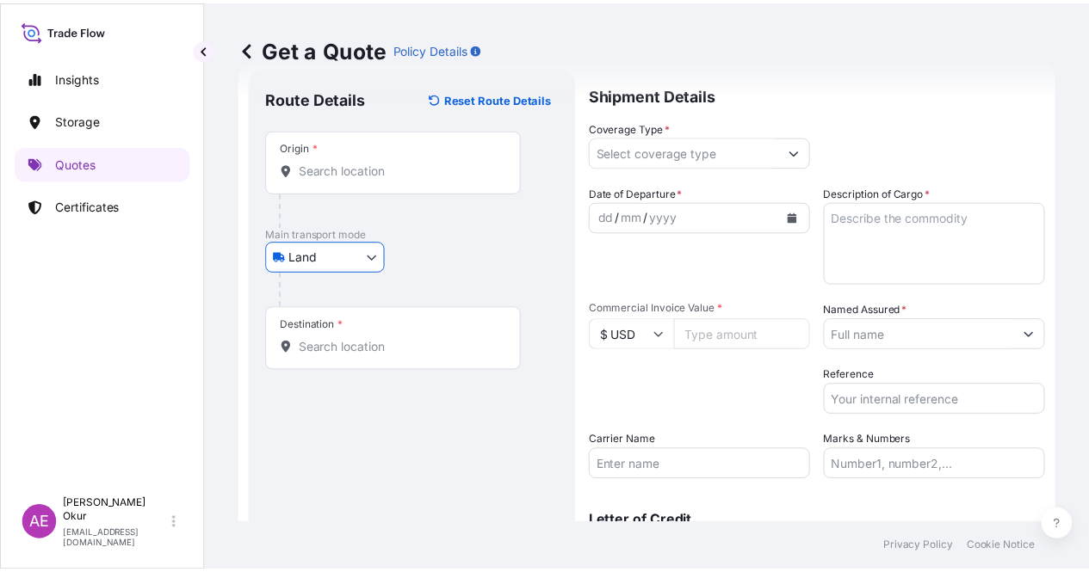
scroll to position [0, 0]
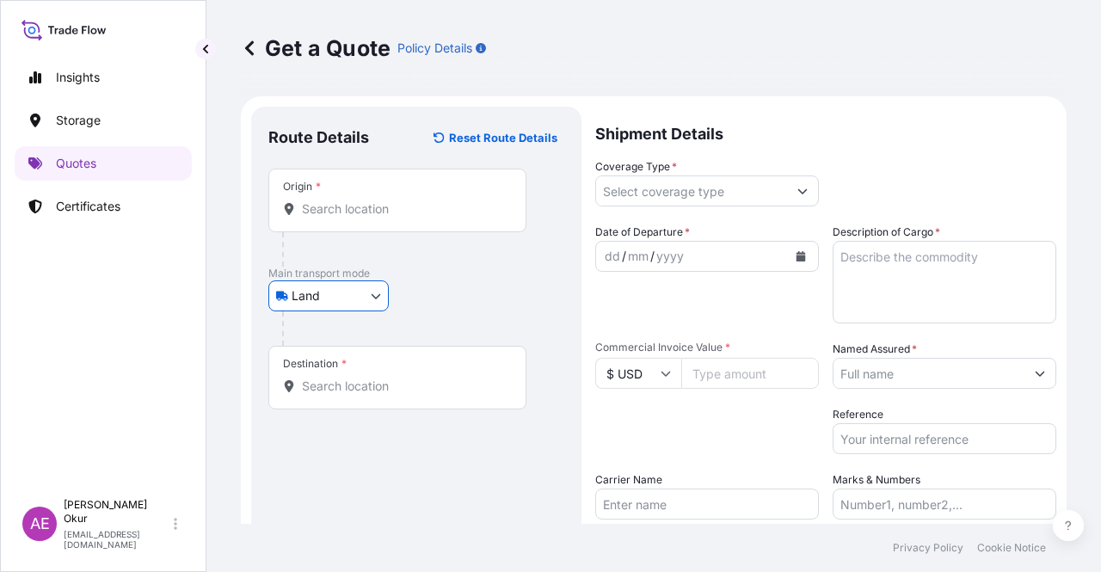
click at [364, 194] on div "Origin *" at bounding box center [397, 201] width 258 height 64
click at [364, 201] on input "Origin *" at bounding box center [403, 209] width 203 height 17
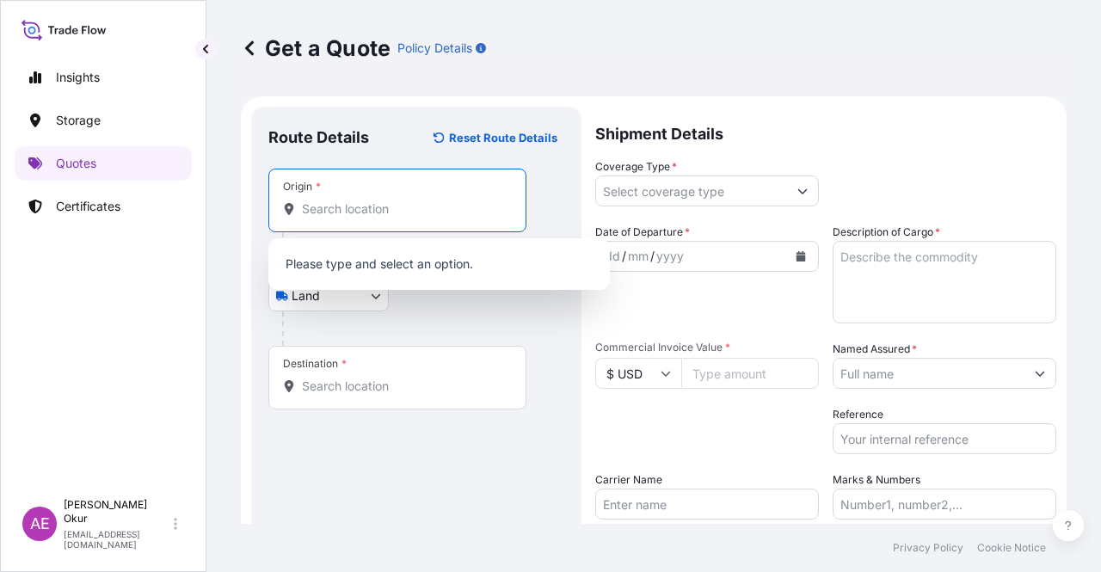
paste input "KOLN"
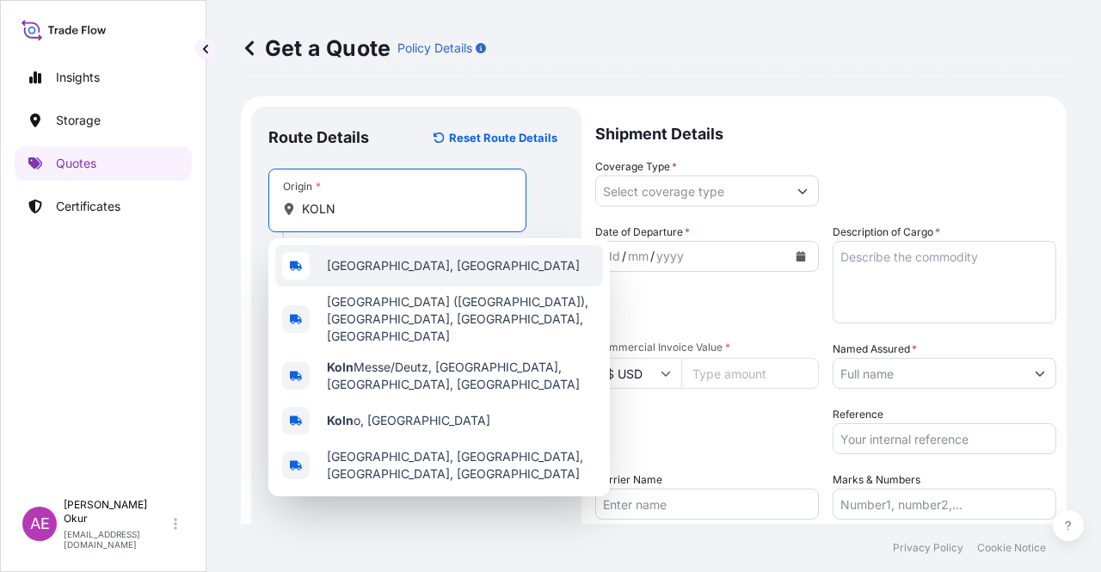
click at [427, 266] on div "[GEOGRAPHIC_DATA], [GEOGRAPHIC_DATA]" at bounding box center [439, 265] width 328 height 41
type input "[GEOGRAPHIC_DATA], [GEOGRAPHIC_DATA]"
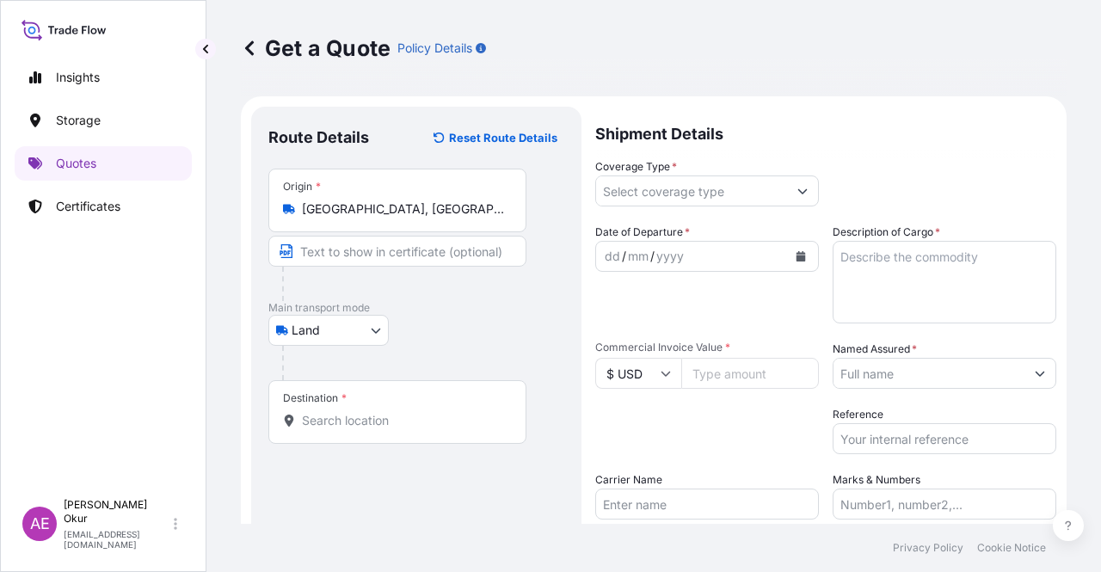
click at [398, 231] on div "Origin * [GEOGRAPHIC_DATA], [GEOGRAPHIC_DATA]" at bounding box center [397, 201] width 258 height 64
click at [398, 218] on input "[GEOGRAPHIC_DATA], [GEOGRAPHIC_DATA]" at bounding box center [403, 209] width 203 height 17
click at [378, 266] on input "Text to appear on certificate" at bounding box center [397, 251] width 258 height 31
paste input "KOLN"
drag, startPoint x: 601, startPoint y: 416, endPoint x: 583, endPoint y: 424, distance: 19.2
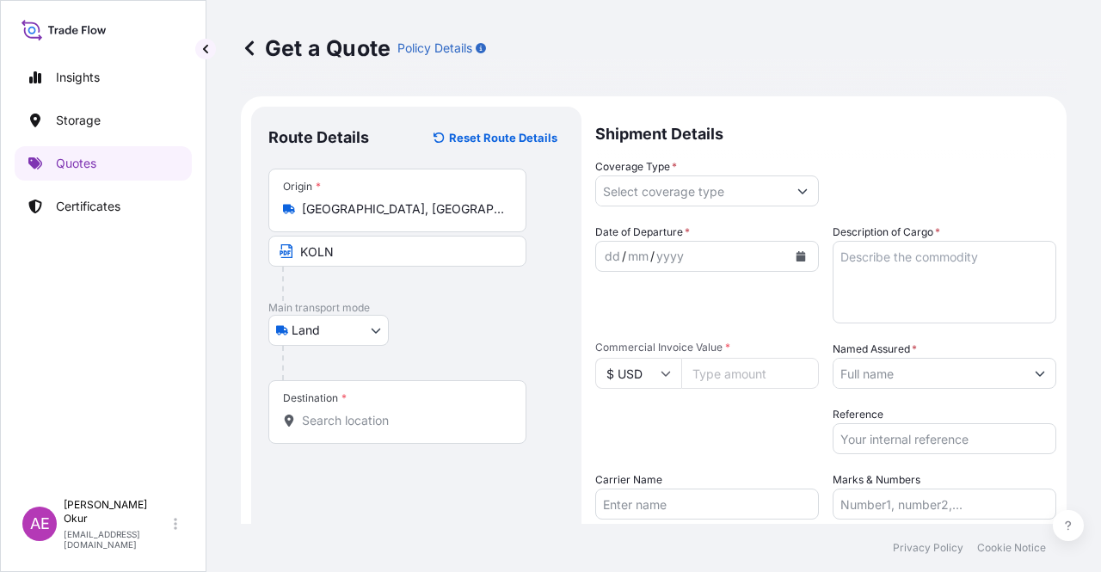
click at [594, 423] on form "Route Details Reset Route Details Place of loading Road / Inland Road / Inland …" at bounding box center [654, 377] width 826 height 562
click at [413, 245] on input "KOLN" at bounding box center [397, 251] width 258 height 31
type input "KOLN/ [GEOGRAPHIC_DATA]"
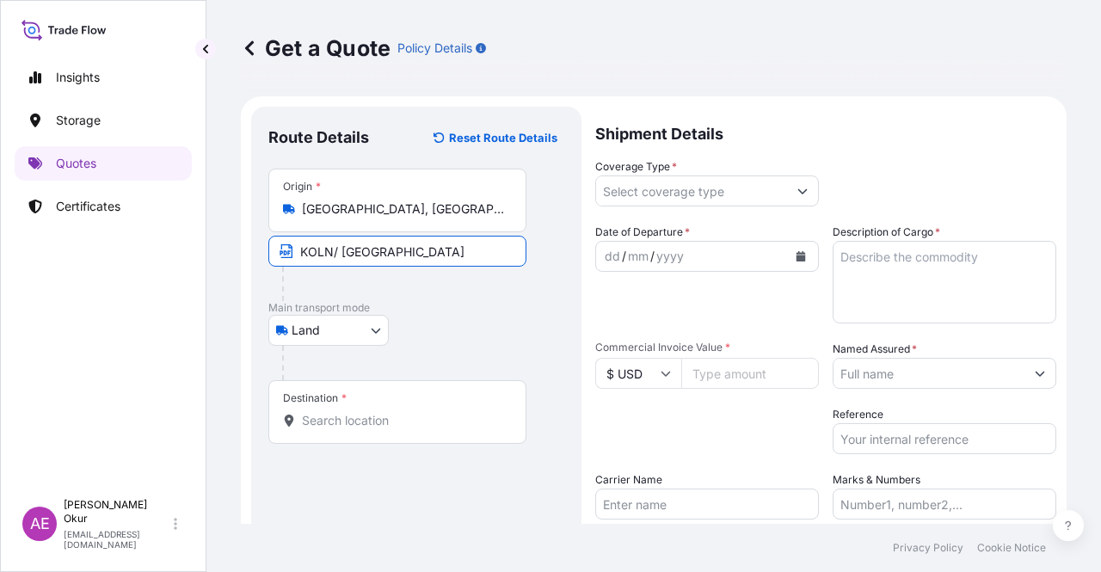
click at [430, 402] on div "Destination *" at bounding box center [397, 412] width 258 height 64
click at [430, 412] on input "Destination *" at bounding box center [403, 420] width 203 height 17
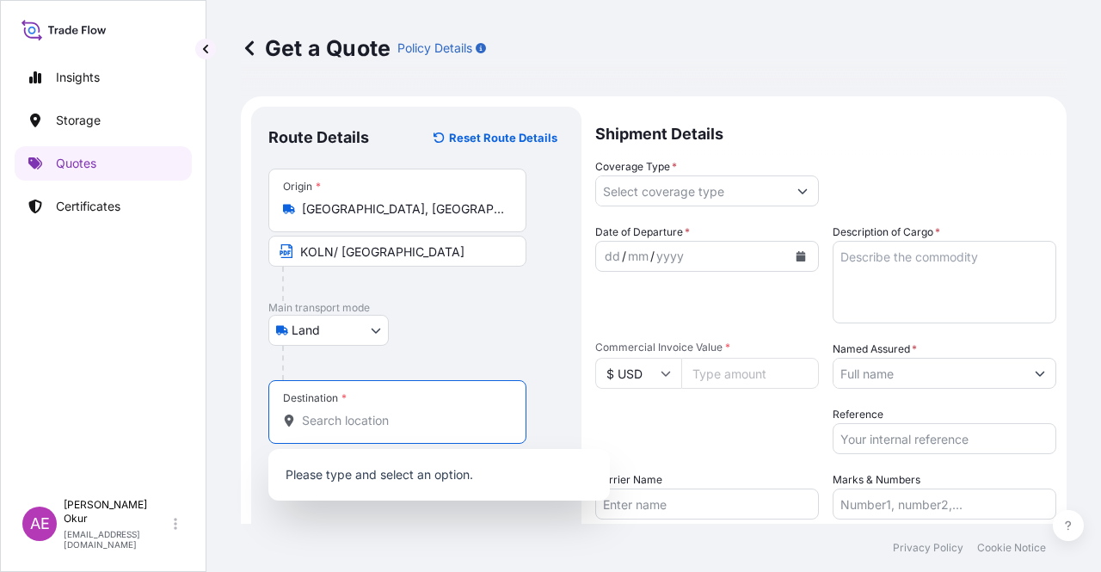
paste input "KOCAELI"
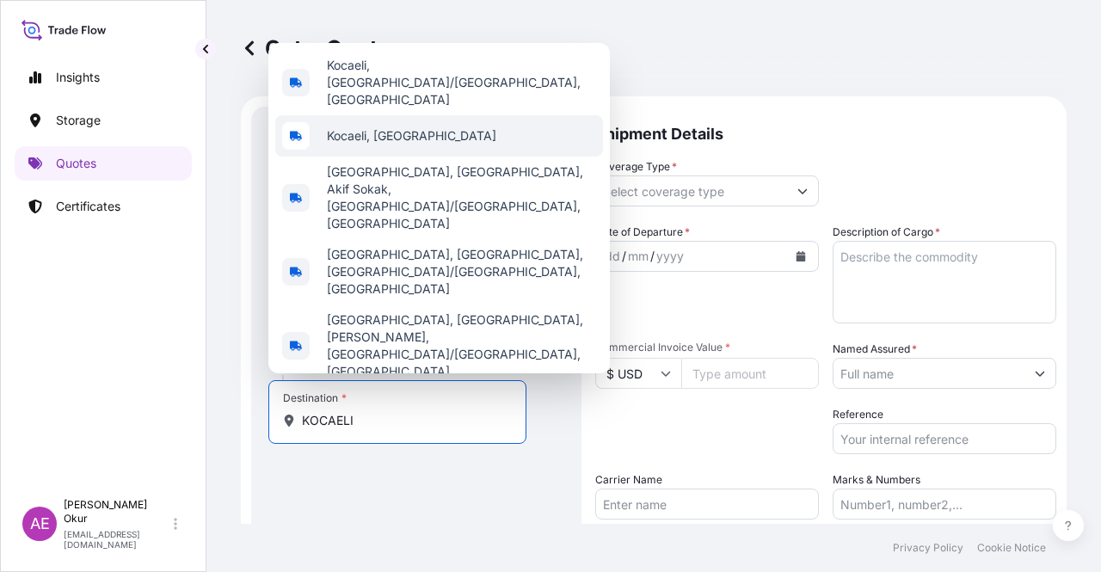
click at [428, 157] on div "Kocaeli, [GEOGRAPHIC_DATA]" at bounding box center [439, 135] width 328 height 41
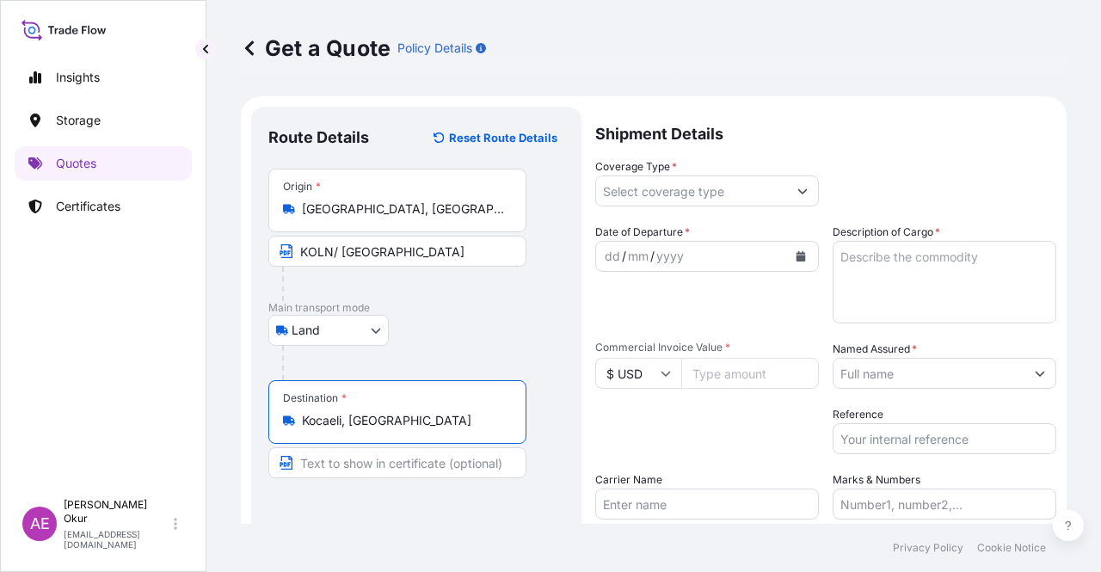
type input "Kocaeli, [GEOGRAPHIC_DATA]"
click at [368, 472] on input "Text to appear on certificate" at bounding box center [397, 462] width 258 height 31
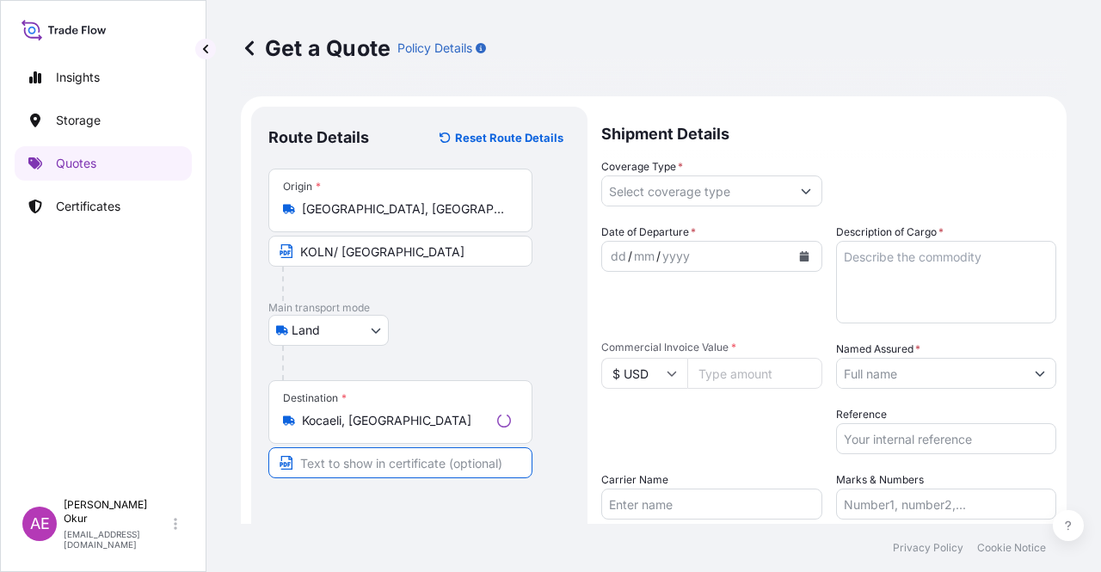
paste input "KOCAELI"
type input "KOCAELI / [GEOGRAPHIC_DATA]"
click at [731, 182] on input "Coverage Type *" at bounding box center [691, 191] width 191 height 31
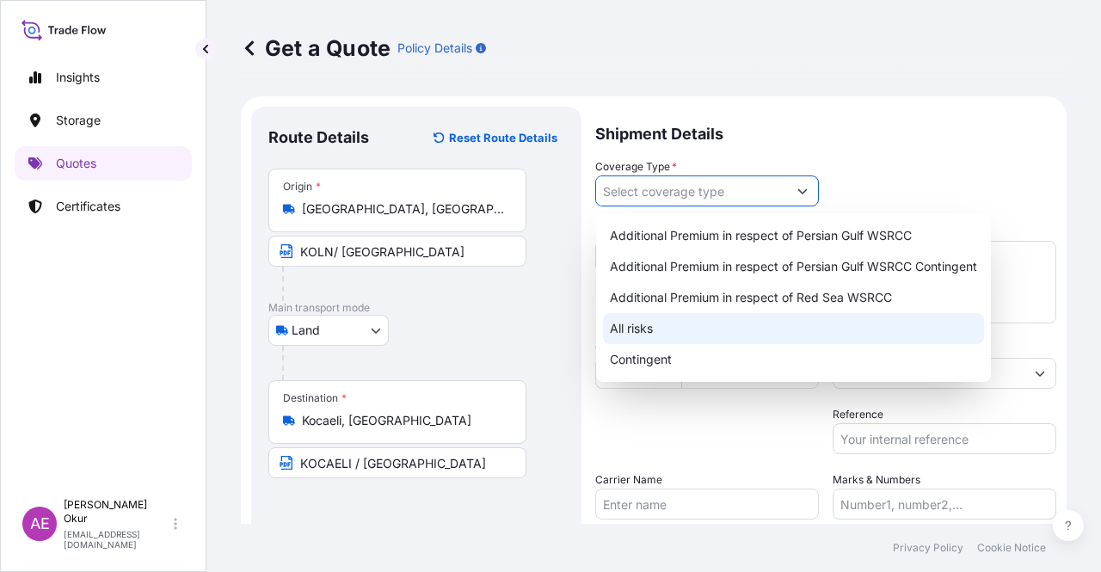
click at [659, 329] on div "All risks" at bounding box center [793, 328] width 381 height 31
type input "All risks"
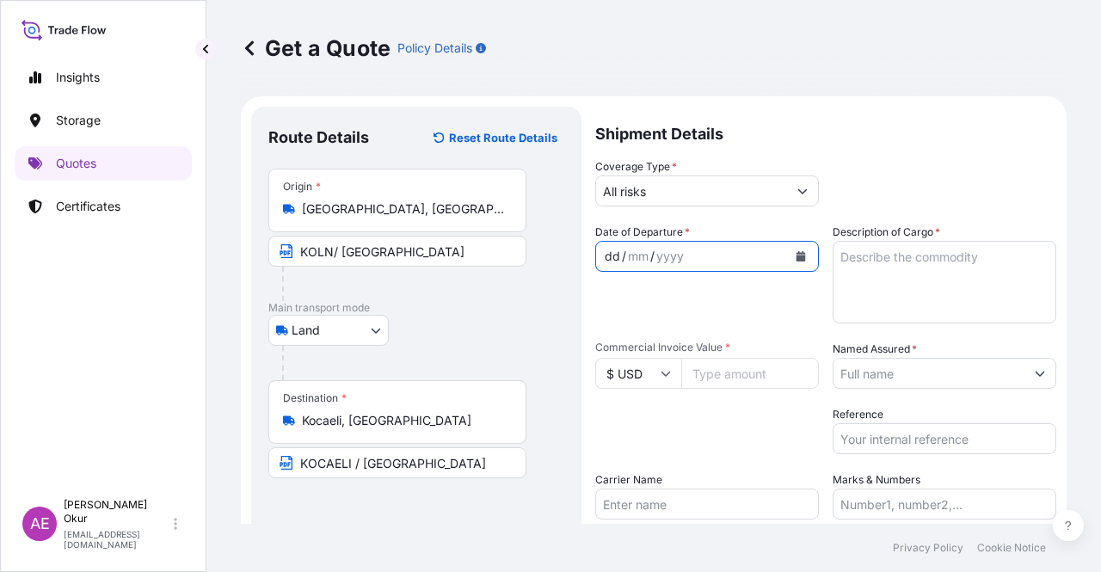
click at [608, 252] on div "dd" at bounding box center [612, 256] width 19 height 21
click at [941, 311] on textarea "Description of Cargo *" at bounding box center [945, 282] width 224 height 83
paste textarea "PRINTEX XE 2B BEADS"
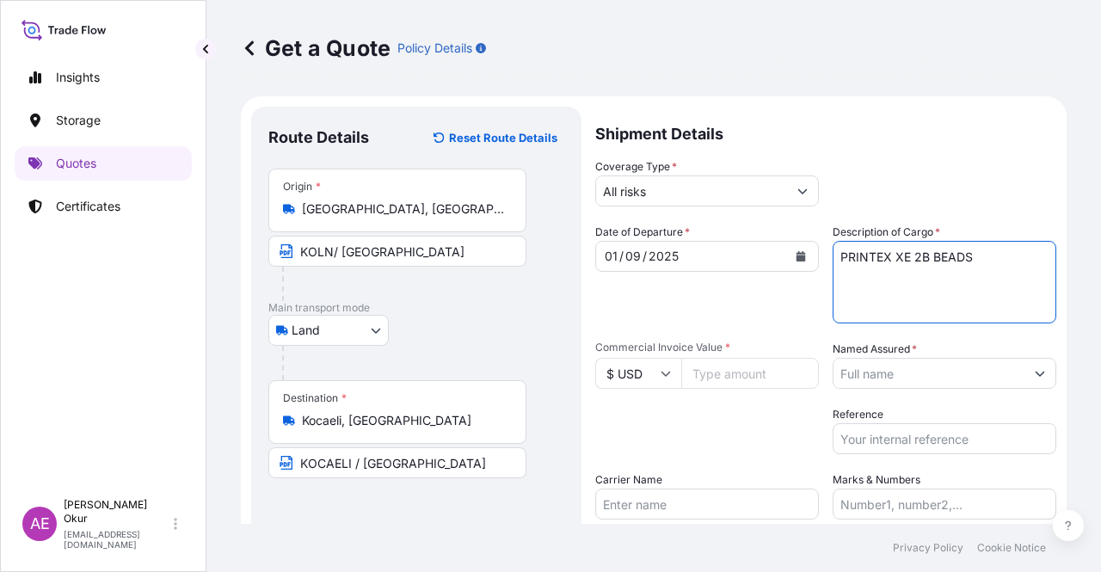
type textarea "PRINTEX XE 2B BEADS"
click at [785, 358] on input "Commercial Invoice Value *" at bounding box center [751, 373] width 138 height 31
paste input "5173.74"
type input "5173.74"
click at [658, 372] on input "$ USD" at bounding box center [638, 373] width 86 height 31
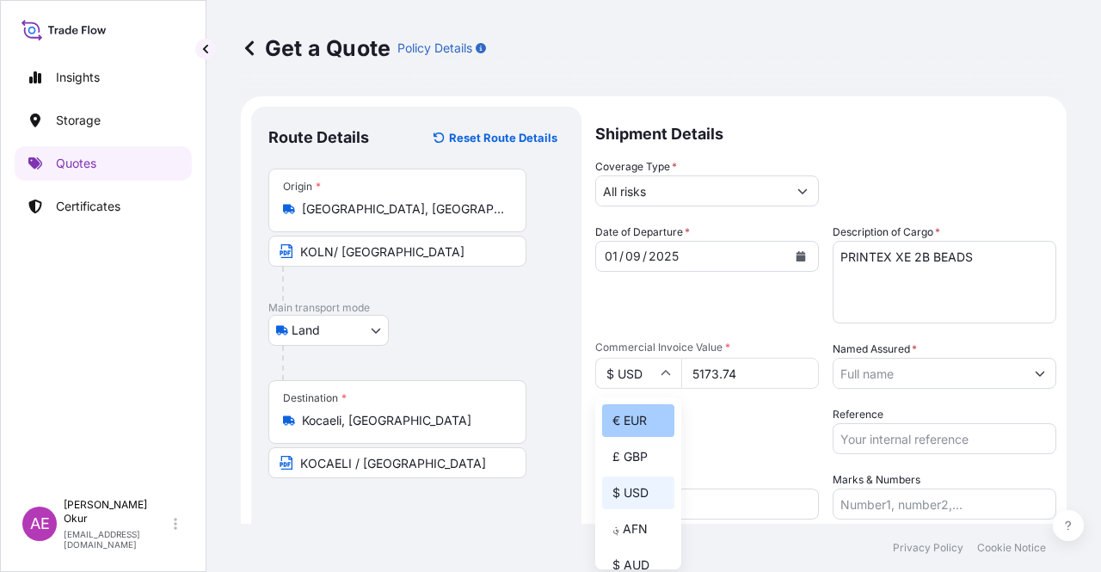
click at [649, 423] on div "€ EUR" at bounding box center [638, 420] width 72 height 33
type input "€ EUR"
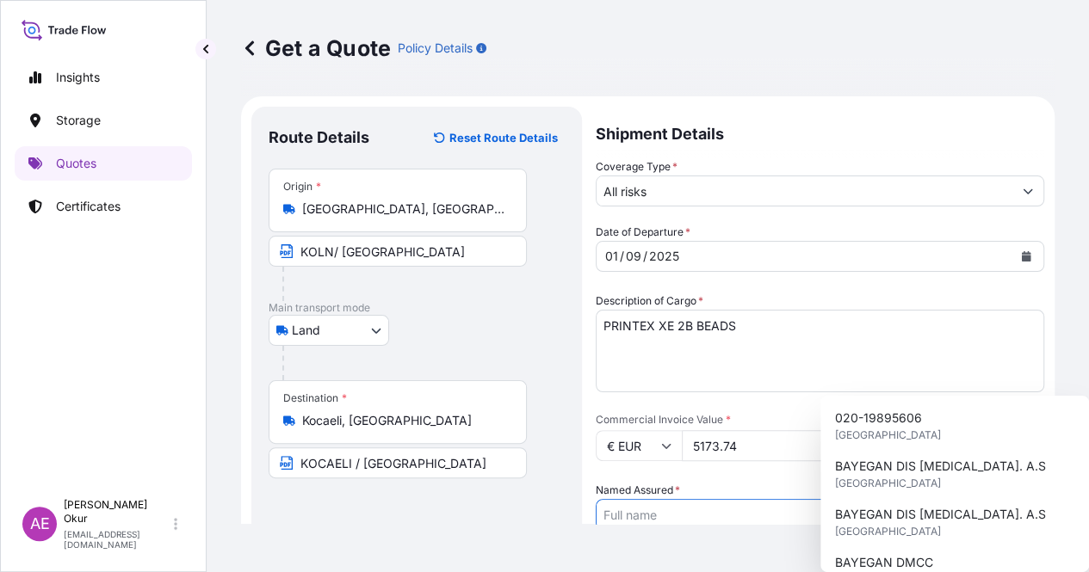
click at [989, 499] on input "Named Assured *" at bounding box center [804, 514] width 416 height 31
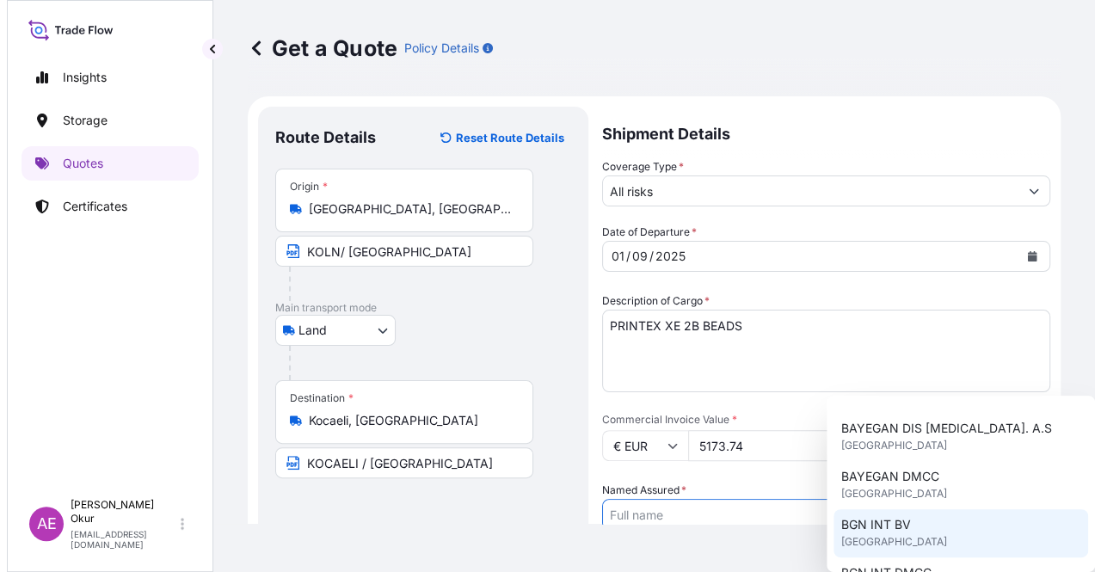
scroll to position [172, 0]
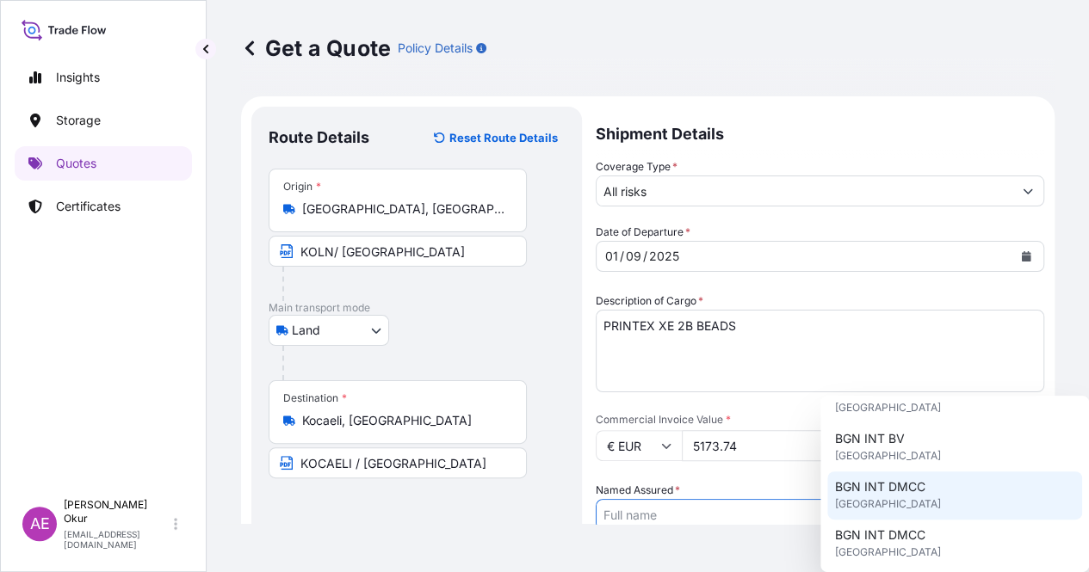
click at [922, 503] on div "BGN INT DMCC [GEOGRAPHIC_DATA]" at bounding box center [954, 496] width 255 height 48
type input "BGN INT DMCC"
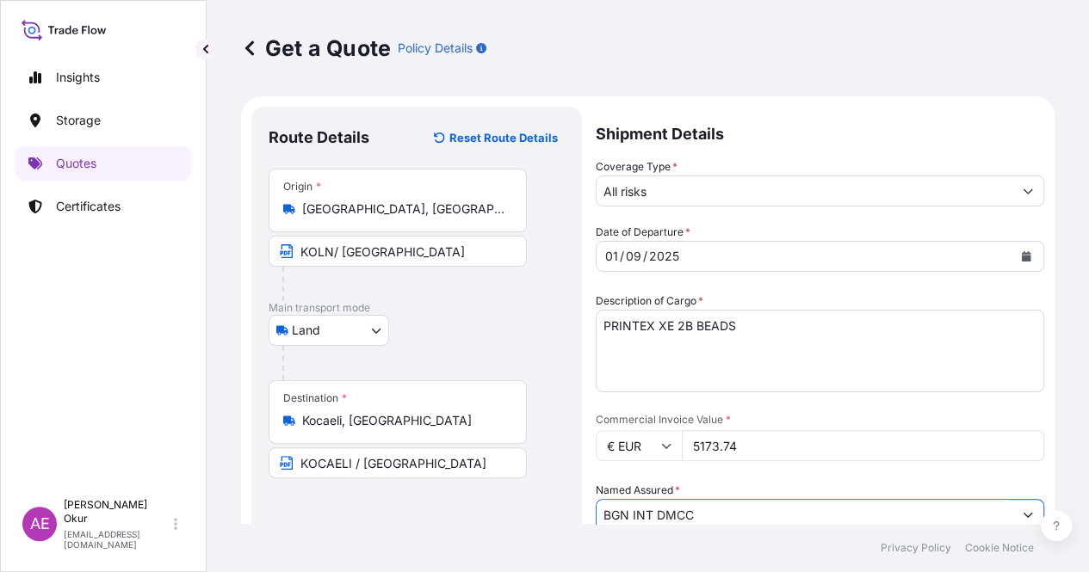
click at [1032, 369] on form "Route Details Reset Route Details Place of loading Road / Inland Road / Inland …" at bounding box center [647, 485] width 813 height 779
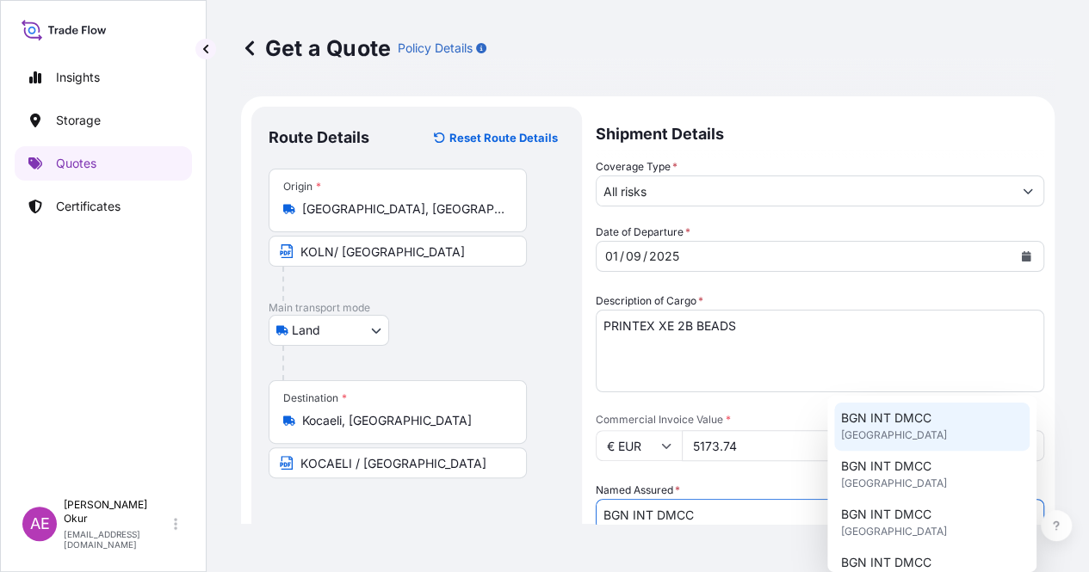
drag, startPoint x: 931, startPoint y: 378, endPoint x: 623, endPoint y: 367, distance: 308.2
click at [680, 368] on div "Date of Departure * [DATE] Cargo Category * LPG, Crude Oil, Utility Fuel, Mid D…" at bounding box center [819, 480] width 448 height 513
click at [1015, 320] on textarea "PRINTEX XE 2B BEADS" at bounding box center [819, 351] width 448 height 83
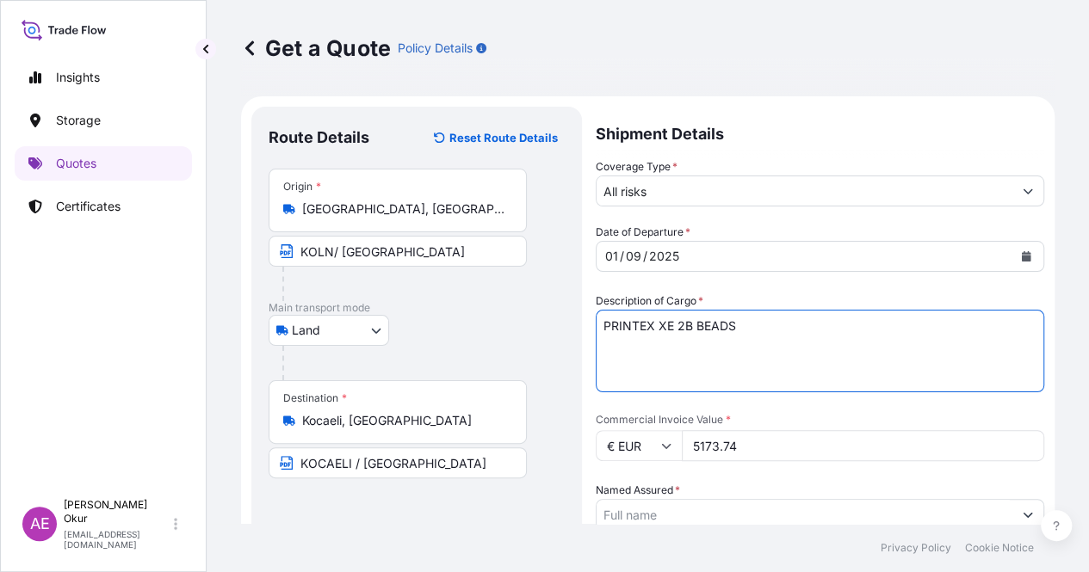
click at [1021, 499] on button "Show suggestions" at bounding box center [1027, 514] width 31 height 31
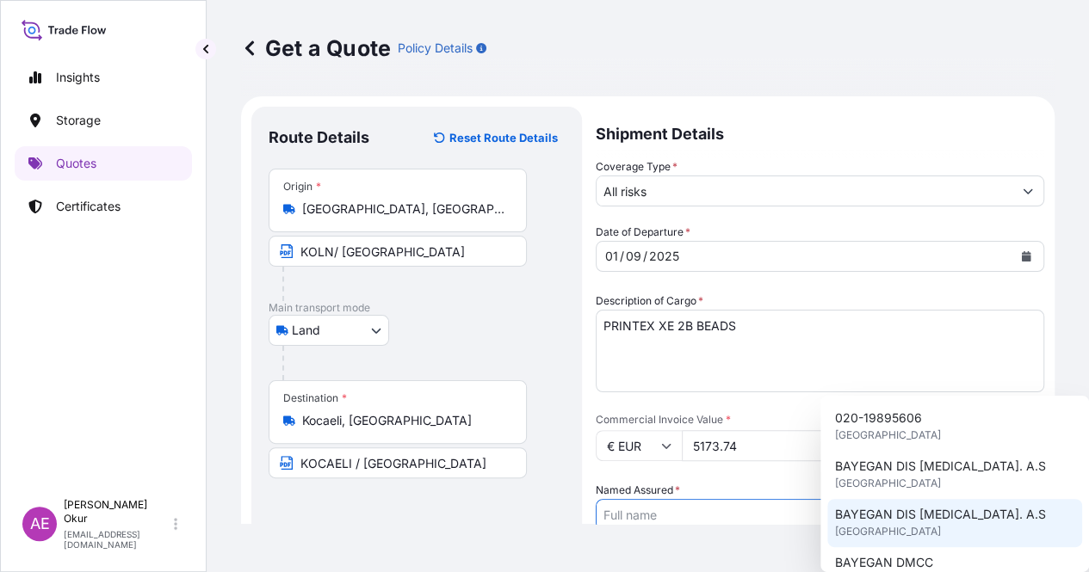
click at [938, 500] on div "BAYEGAN DIS [MEDICAL_DATA]. A.S [GEOGRAPHIC_DATA]" at bounding box center [954, 523] width 255 height 48
type input "BAYEGAN DIS [MEDICAL_DATA]. A.S"
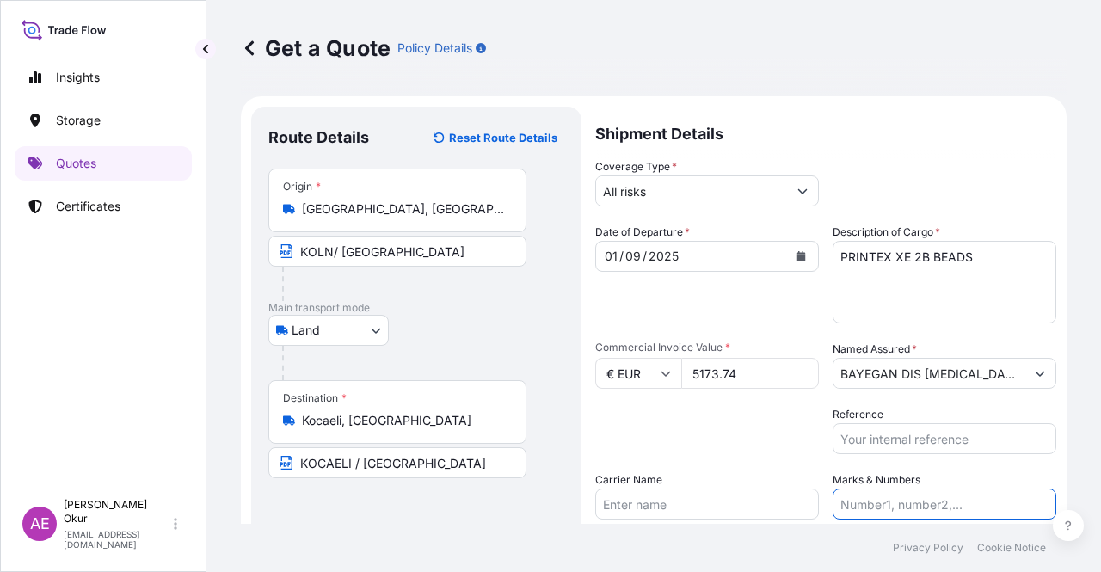
click at [873, 499] on input "Marks & Numbers" at bounding box center [945, 504] width 224 height 31
drag, startPoint x: 880, startPoint y: 503, endPoint x: 946, endPoint y: 505, distance: 65.4
click at [946, 505] on input "PO NO:25Y0163300 Quantity M/[PERSON_NAME]: 3.259,00 Premium: USD 105,35" at bounding box center [945, 504] width 224 height 31
paste input "25B01300"
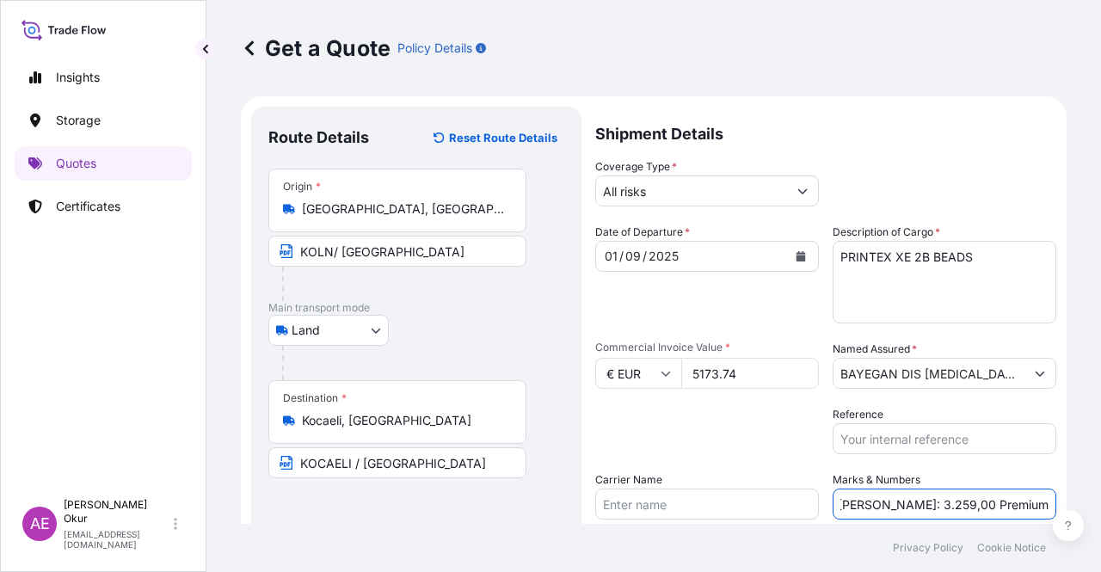
drag, startPoint x: 996, startPoint y: 505, endPoint x: 1048, endPoint y: 507, distance: 51.7
click at [1049, 507] on form "Route Details Reset Route Details Place of loading Road / Inland Road / Inland …" at bounding box center [654, 377] width 826 height 562
click at [915, 501] on input "PO NO:225B0130000 Quantity M/[PERSON_NAME]: 3.259,00 Premium: USD 105,35" at bounding box center [945, 504] width 224 height 31
drag, startPoint x: 859, startPoint y: 509, endPoint x: 907, endPoint y: 506, distance: 48.3
click at [907, 506] on input "PO NO:225B0130000 Quantity M/[PERSON_NAME]: 3.259,00 Premium: USD 105,35" at bounding box center [945, 504] width 224 height 31
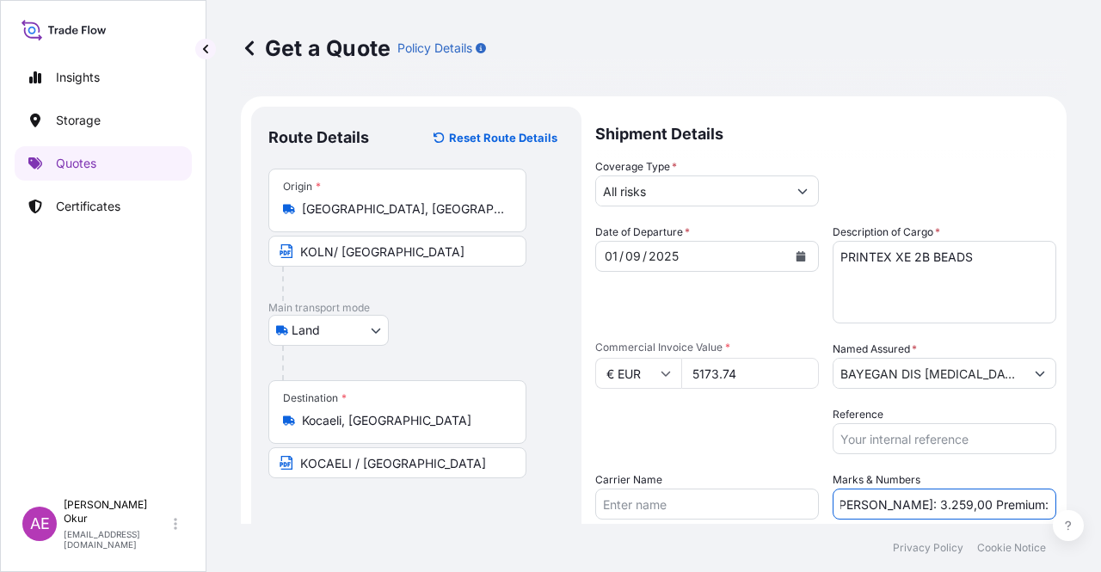
paste input "0,195"
drag, startPoint x: 978, startPoint y: 494, endPoint x: 1101, endPoint y: 497, distance: 123.1
click at [1101, 497] on div "Get a Quote Policy Details Route Details Reset Route Details Place of loading R…" at bounding box center [654, 262] width 895 height 524
click at [946, 497] on input "PO NO:225B0130000 Quantity M/[PERSON_NAME]: 0,195 Premium: USD 105,35" at bounding box center [945, 504] width 224 height 31
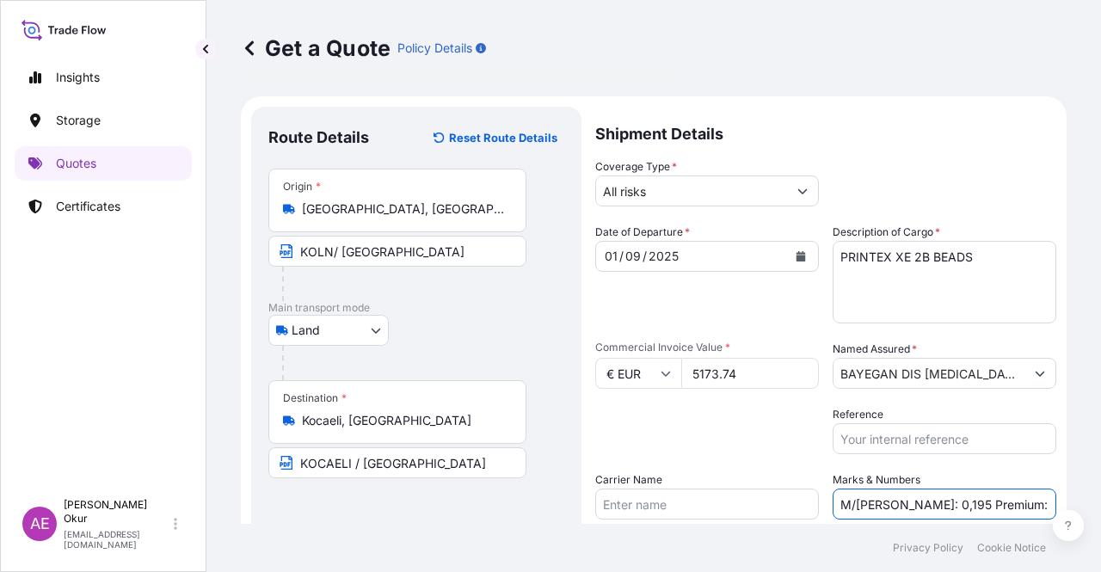
drag, startPoint x: 1001, startPoint y: 503, endPoint x: 1101, endPoint y: 503, distance: 99.8
click at [1101, 503] on div "Get a Quote Policy Details Route Details Reset Route Details Place of loading R…" at bounding box center [654, 262] width 895 height 524
paste input "0,57"
drag, startPoint x: 1010, startPoint y: 500, endPoint x: 985, endPoint y: 505, distance: 25.5
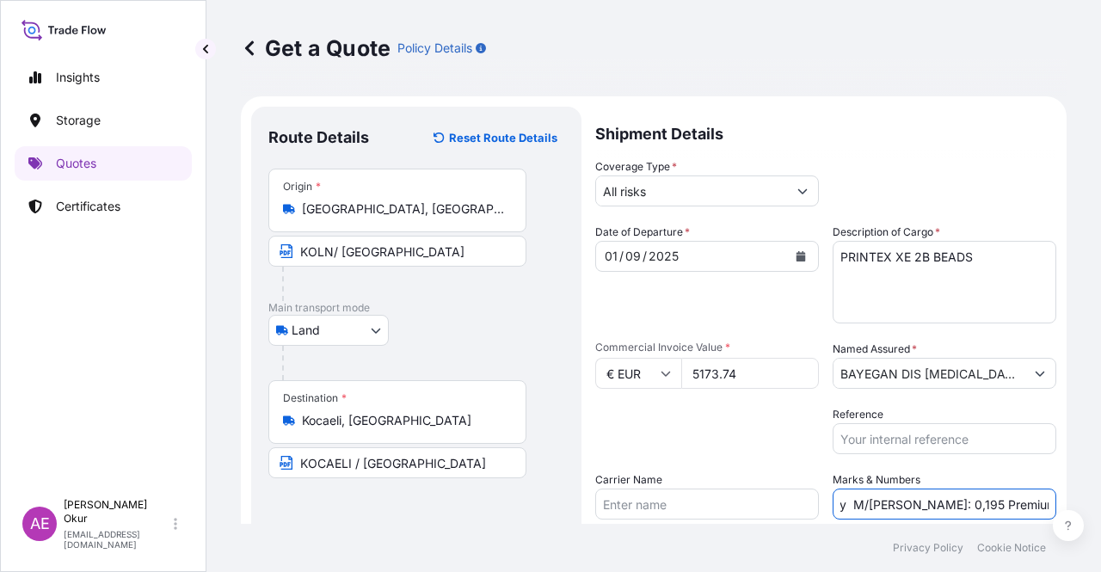
click at [985, 505] on input "PO NO:225B0130000 Quantity M/[PERSON_NAME]: 0,195 Premium: USD 0,57" at bounding box center [945, 504] width 224 height 31
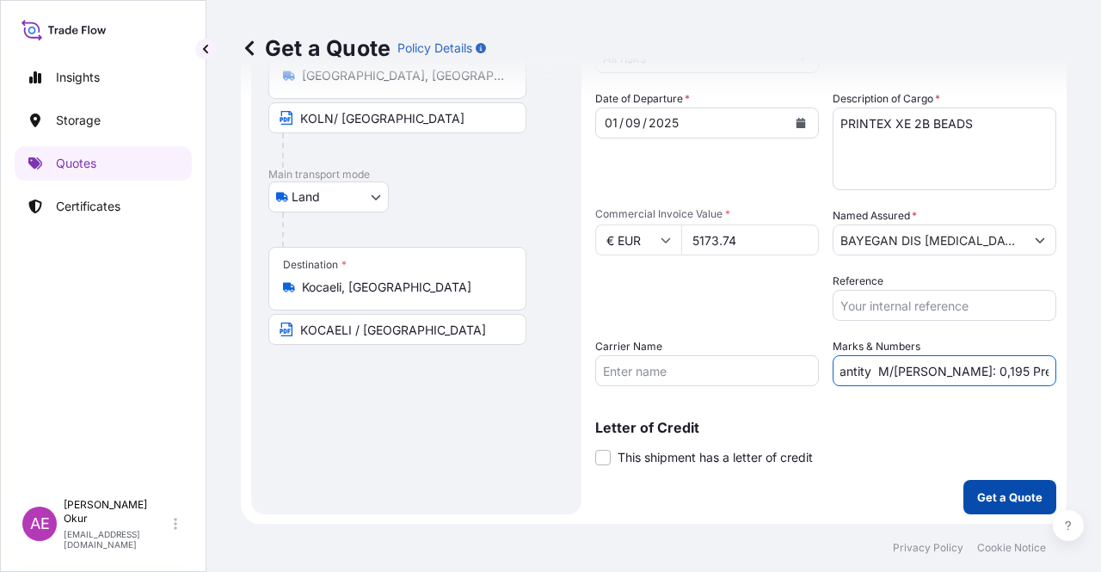
type input "PO NO:225B0130000 Quantity M/[PERSON_NAME]: 0,195 Premium: EUR 0,57"
click at [996, 502] on p "Get a Quote" at bounding box center [1010, 497] width 65 height 17
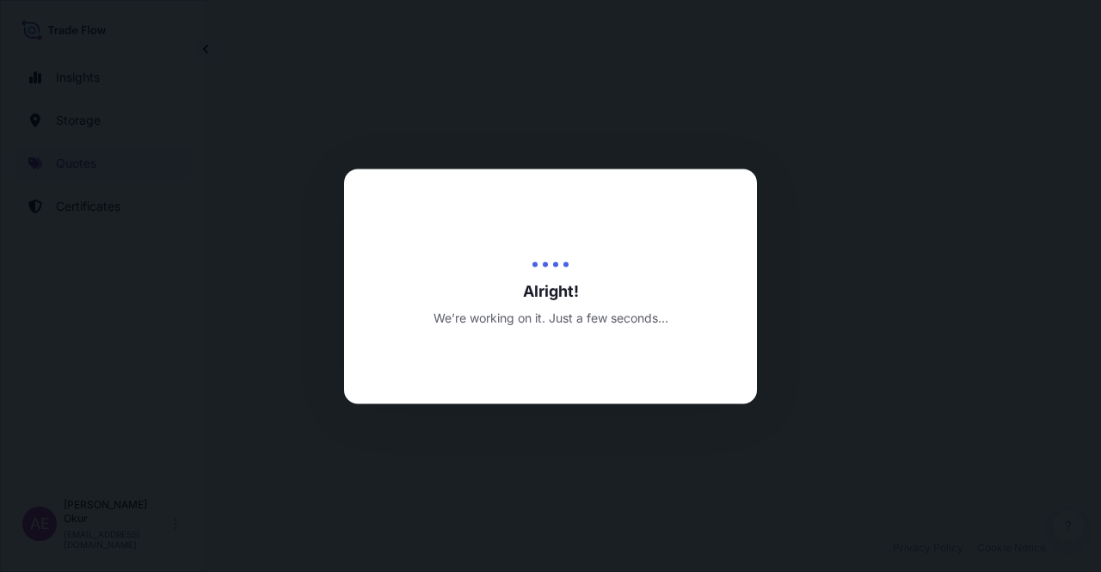
select select "Land"
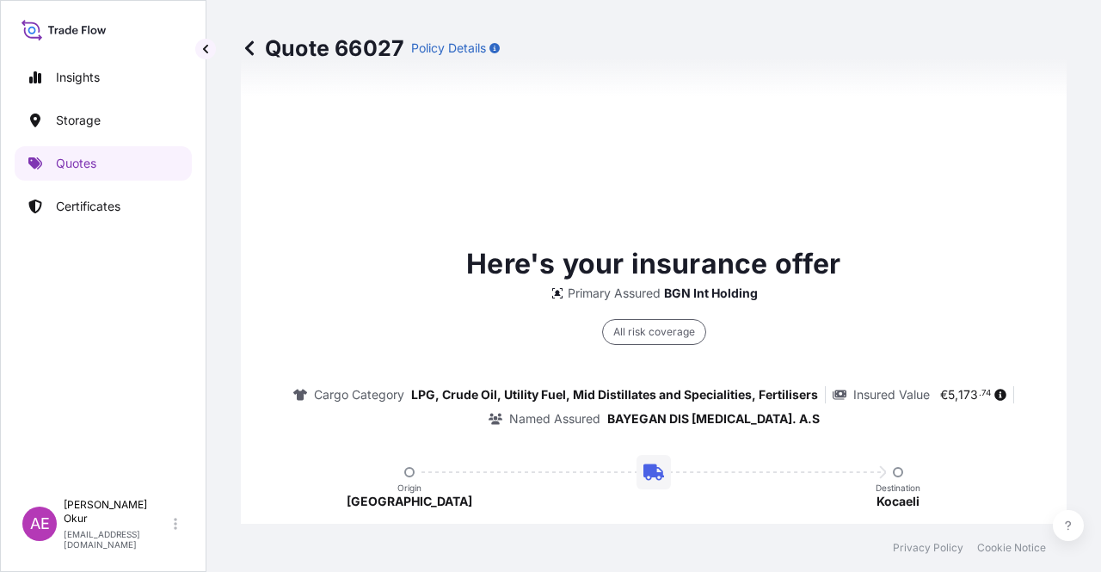
type input "[DATE]"
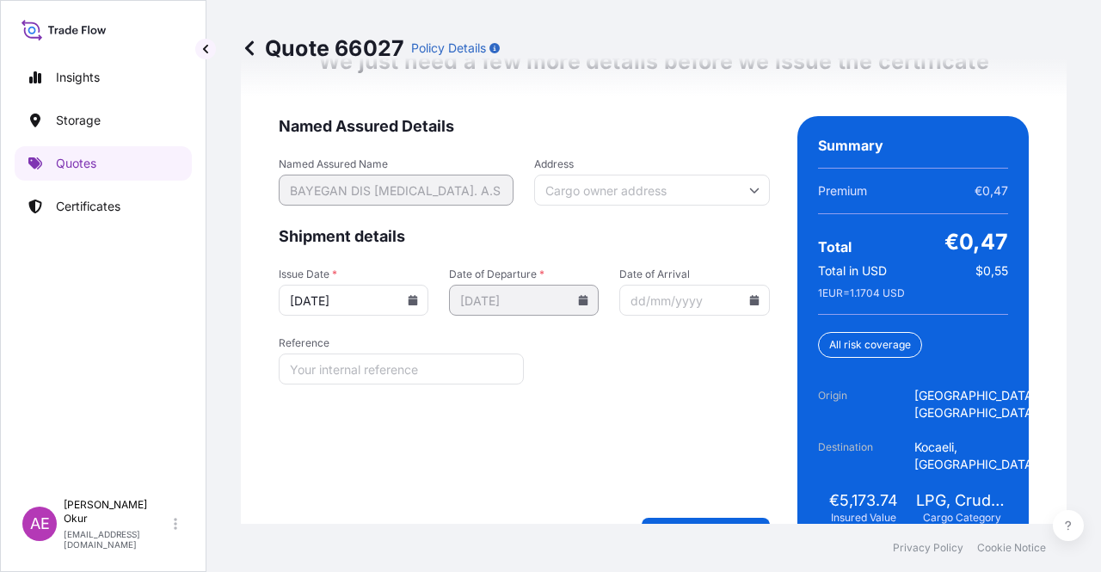
scroll to position [2323, 0]
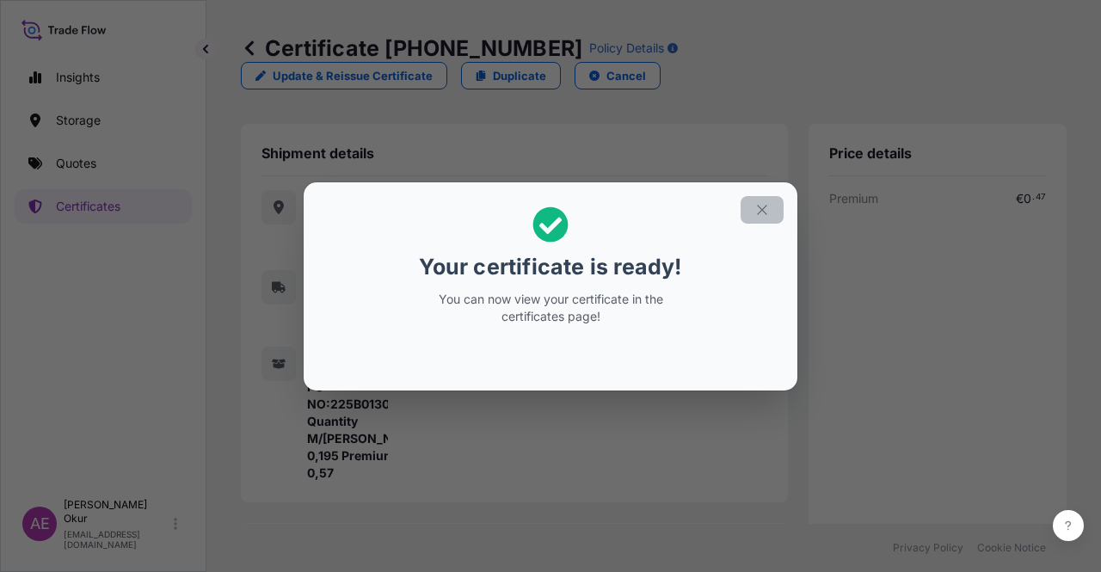
click at [783, 204] on button "button" at bounding box center [762, 210] width 43 height 28
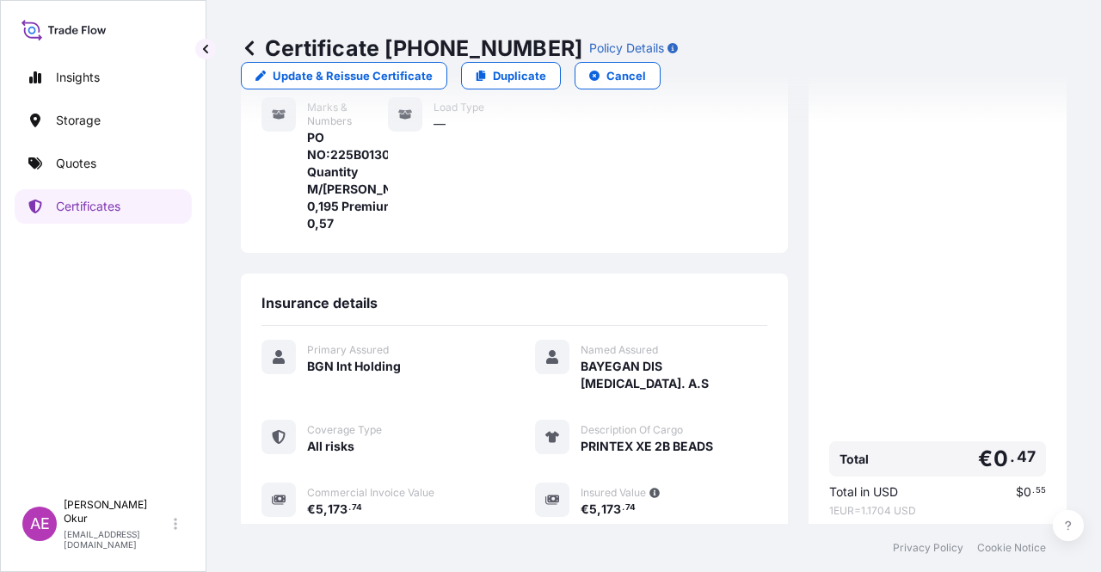
scroll to position [379, 0]
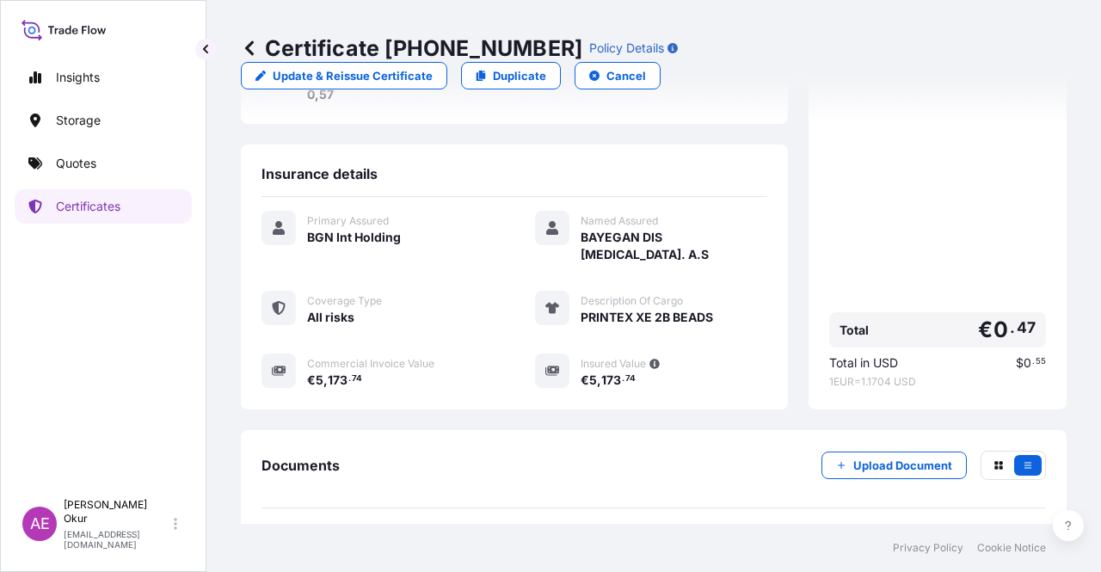
click at [336, 526] on link "PDF Certificate [DATE]" at bounding box center [654, 548] width 785 height 45
click at [158, 176] on link "Quotes" at bounding box center [103, 163] width 177 height 34
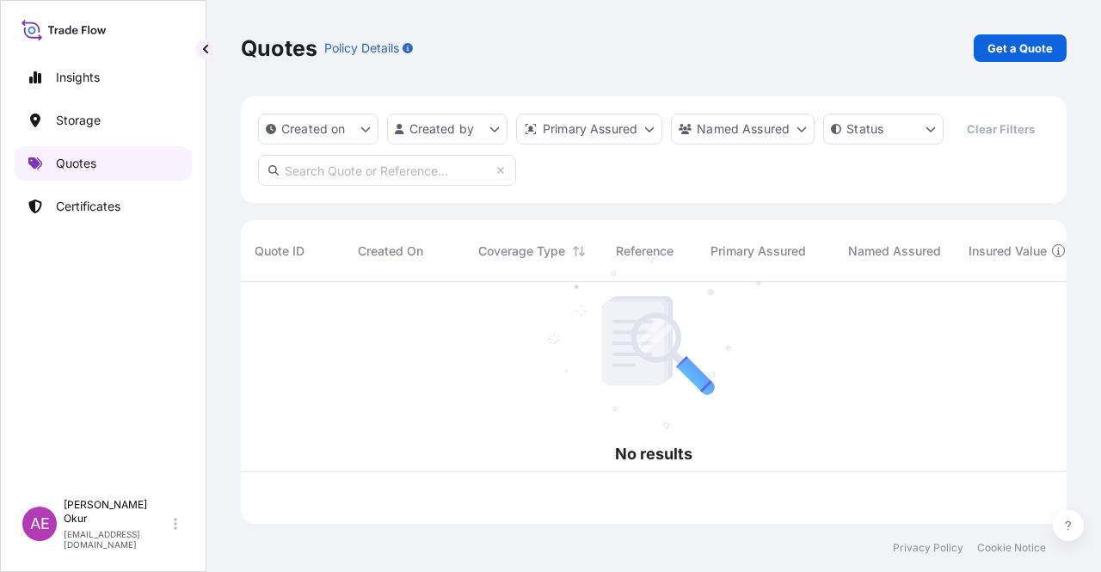
scroll to position [238, 812]
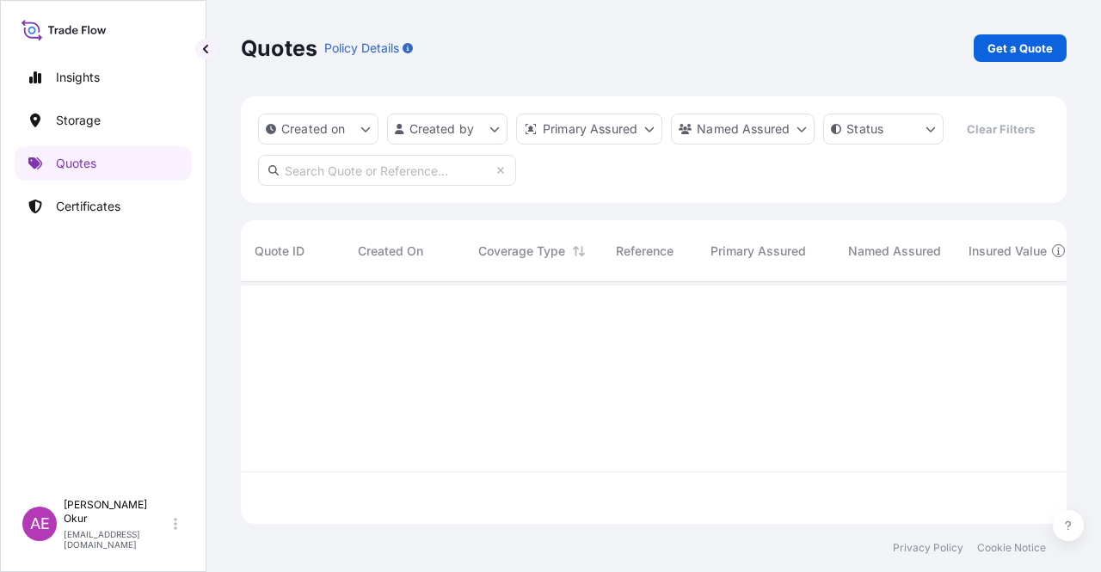
click at [1006, 37] on link "Get a Quote" at bounding box center [1020, 48] width 93 height 28
select select "Ocean Vessel"
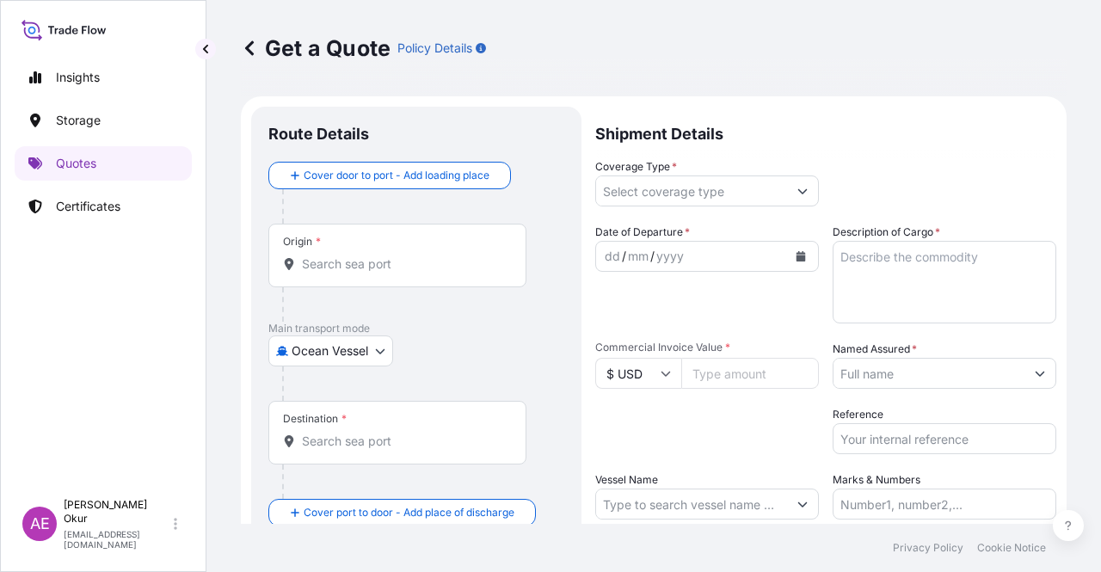
scroll to position [28, 0]
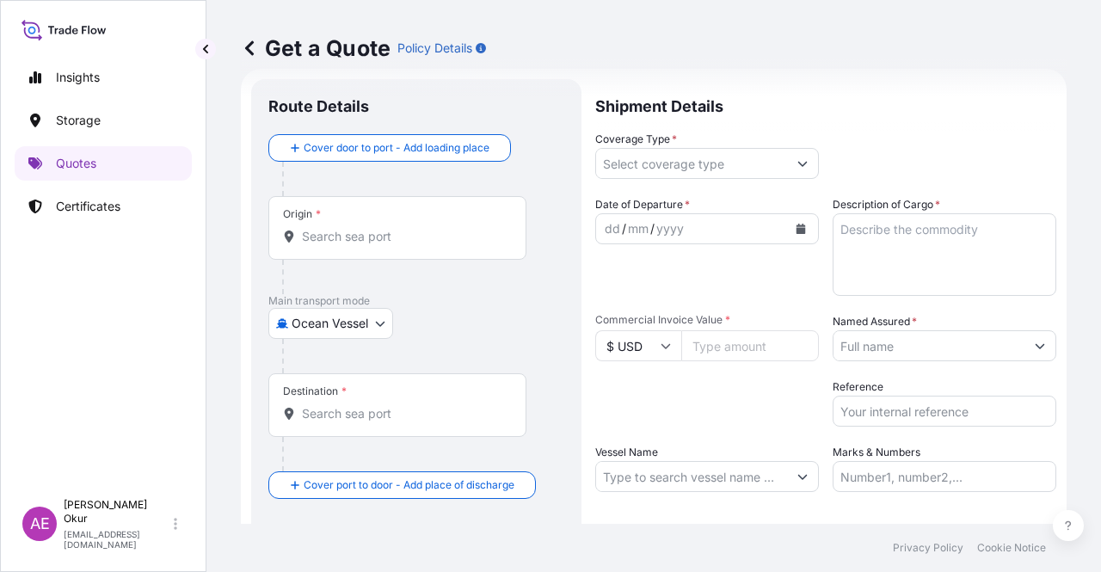
click at [453, 220] on div "Origin *" at bounding box center [397, 228] width 258 height 64
click at [453, 228] on input "Origin *" at bounding box center [403, 236] width 203 height 17
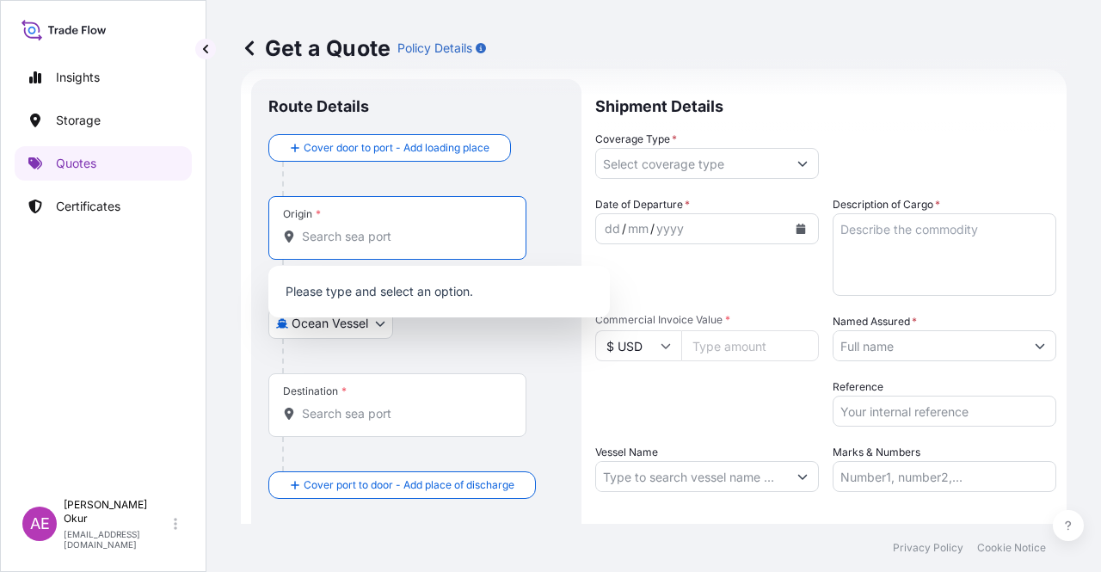
paste input "KOLN"
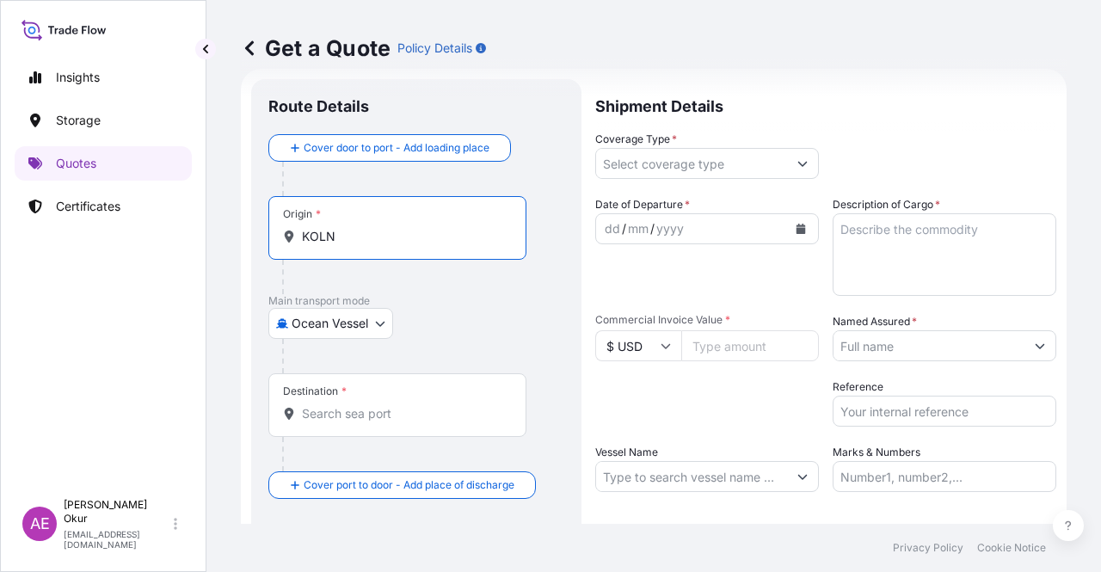
type input "KOLN"
click at [425, 310] on div "Main transport mode Ocean Vessel Ocean Vessel Air Land" at bounding box center [416, 333] width 296 height 79
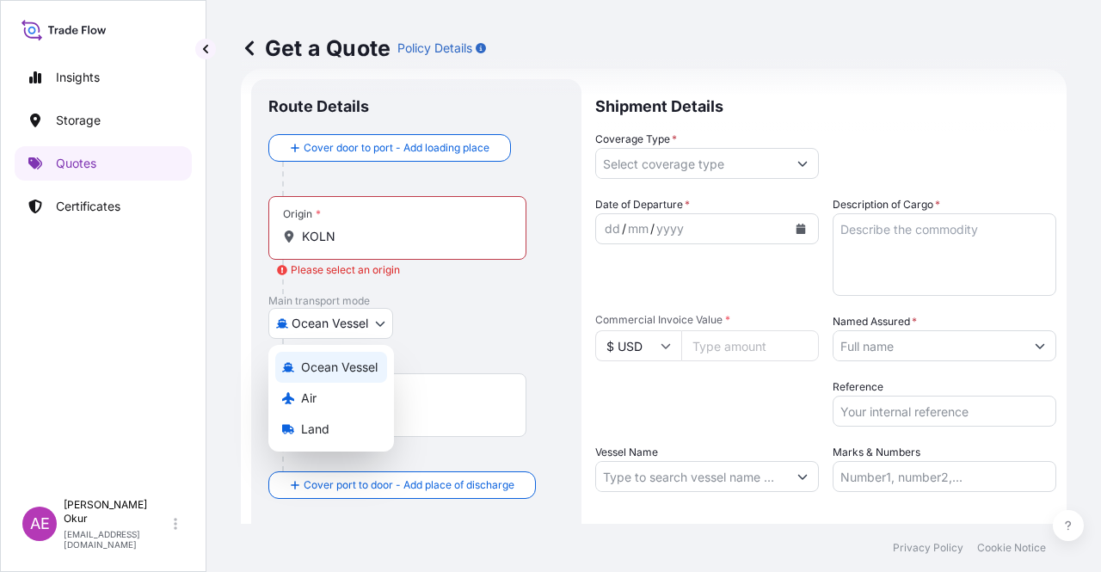
click at [342, 328] on body "0 options available. 4 options available. Insights Storage Quotes Certificates …" at bounding box center [550, 286] width 1101 height 572
click at [332, 429] on div "Land" at bounding box center [331, 429] width 112 height 31
select select "Land"
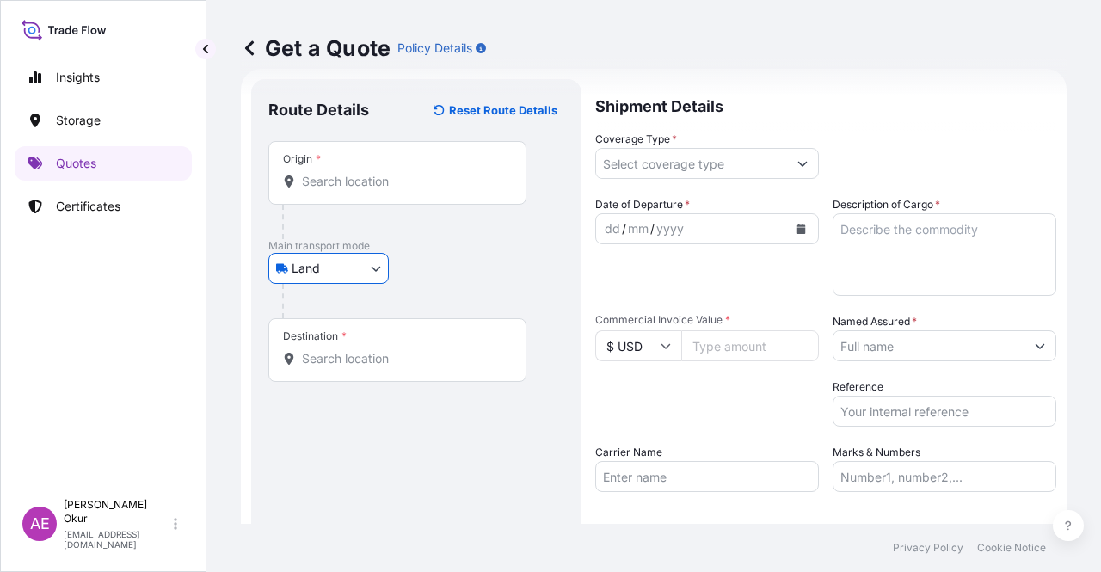
click at [394, 182] on input "Origin *" at bounding box center [403, 181] width 203 height 17
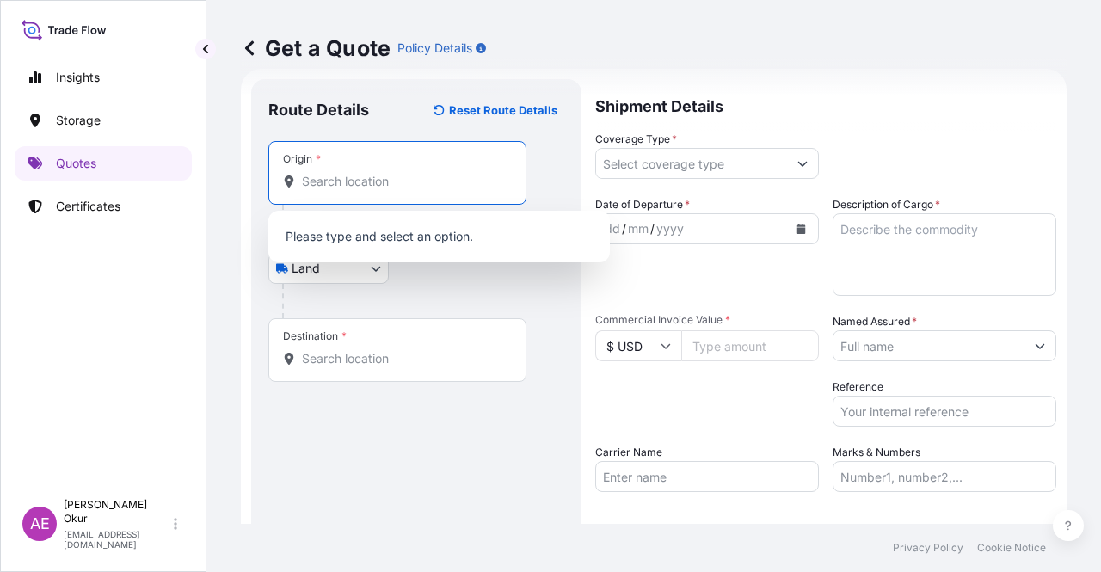
paste input "KOLN"
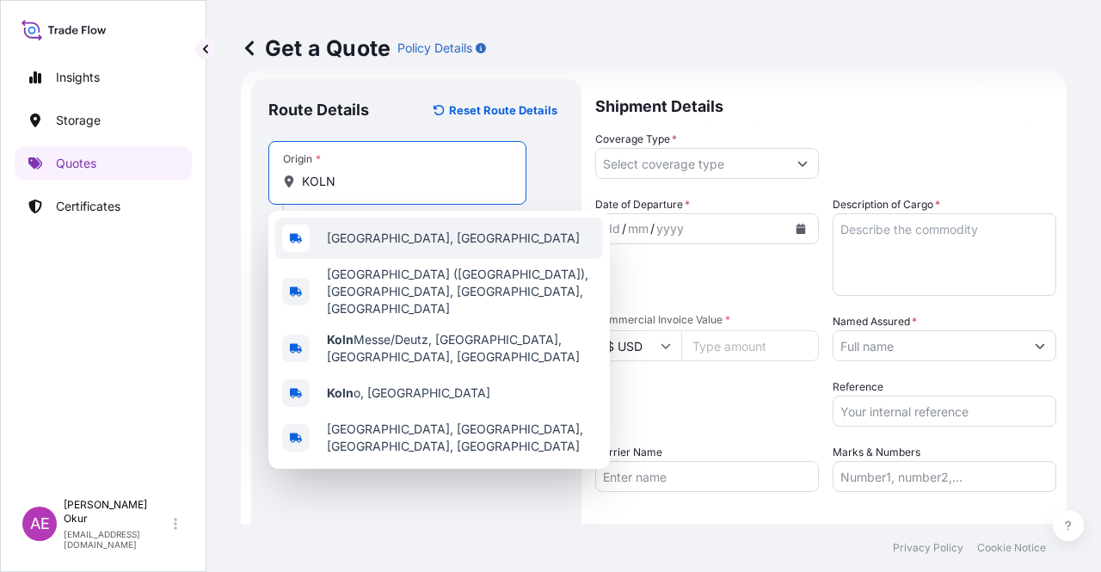
click at [396, 244] on span "[GEOGRAPHIC_DATA], [GEOGRAPHIC_DATA]" at bounding box center [453, 238] width 253 height 17
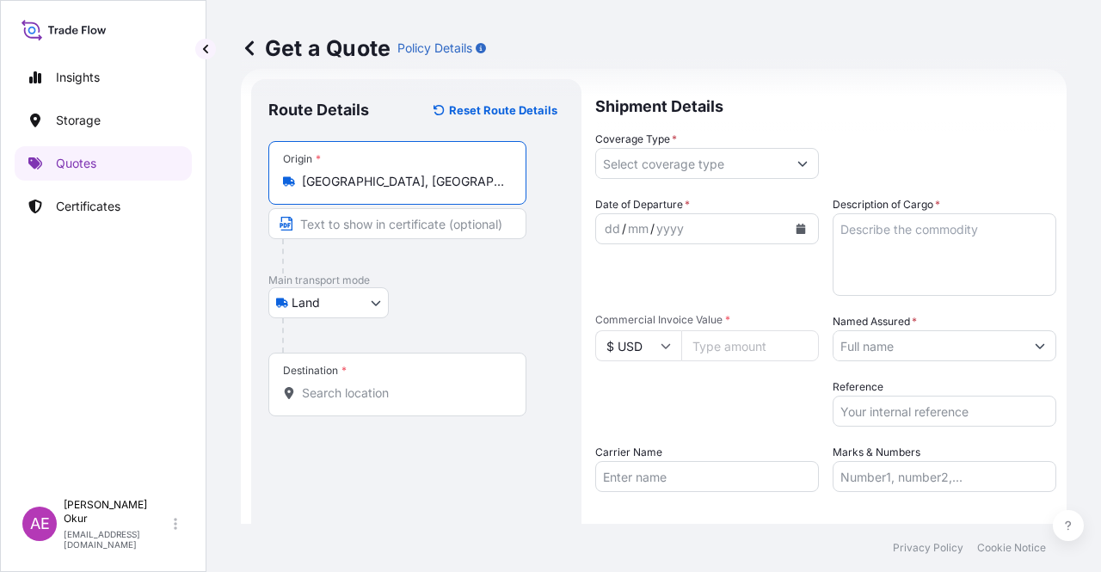
type input "[GEOGRAPHIC_DATA], [GEOGRAPHIC_DATA]"
click at [387, 220] on input "Text to appear on certificate" at bounding box center [397, 223] width 258 height 31
paste input "KOLN"
type input "KOLN/ [GEOGRAPHIC_DATA]"
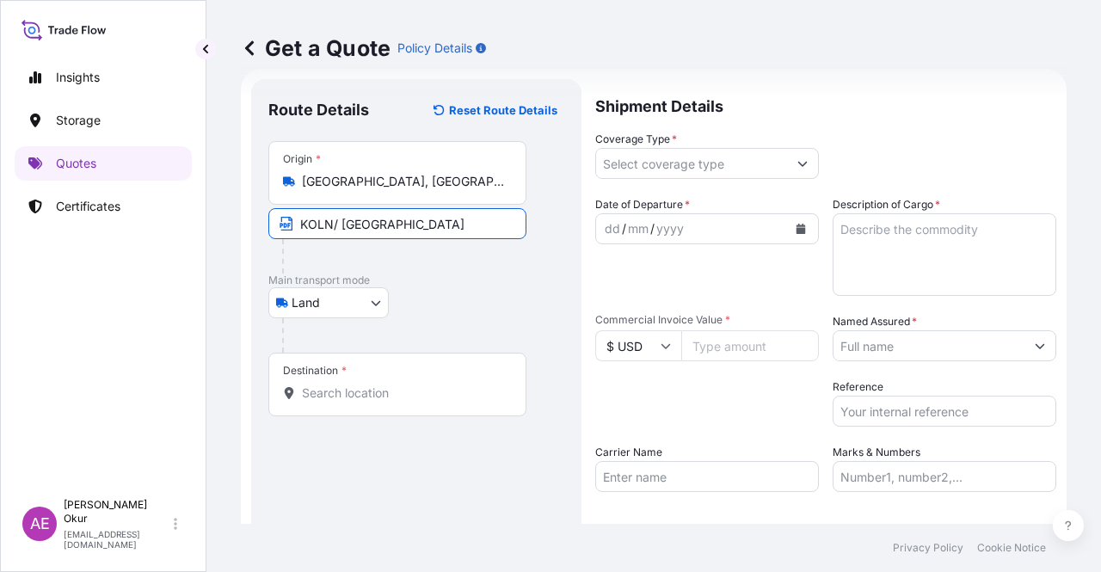
click at [429, 395] on input "Destination *" at bounding box center [403, 393] width 203 height 17
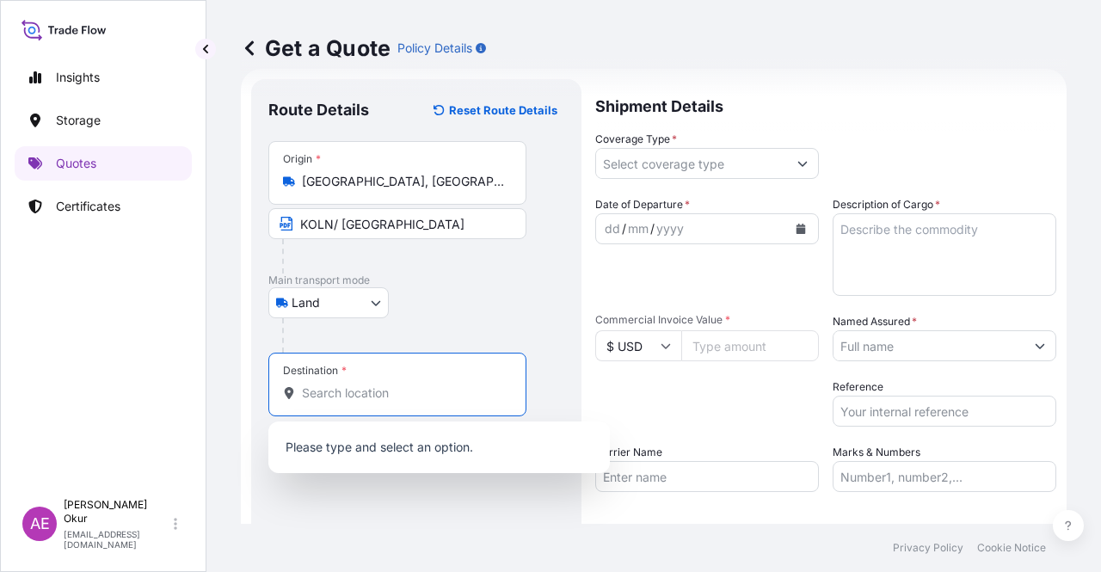
paste input "KOCAELI"
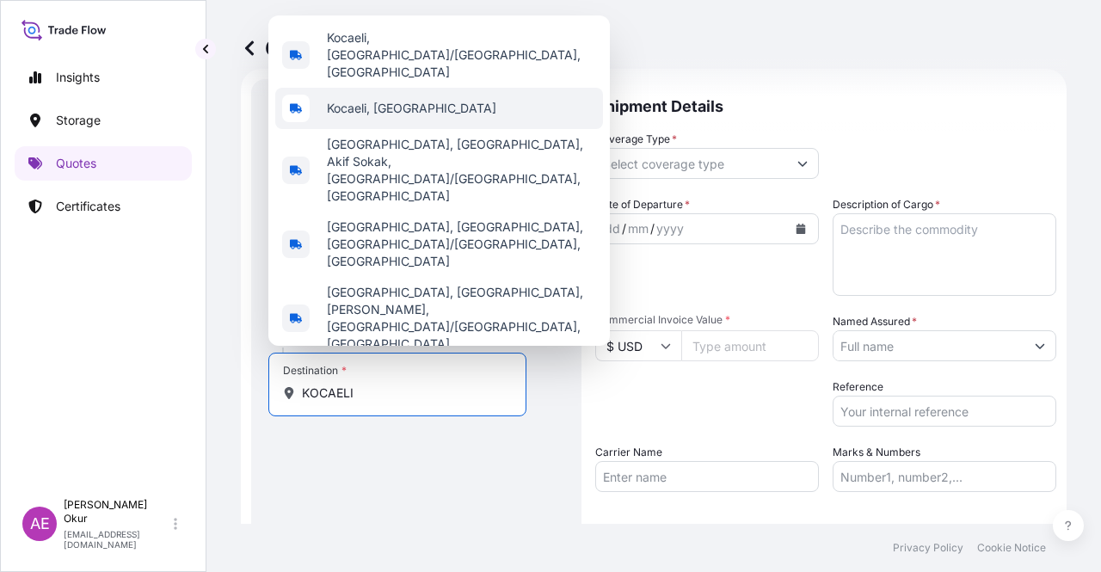
click at [414, 129] on div "Kocaeli, [GEOGRAPHIC_DATA]" at bounding box center [439, 108] width 328 height 41
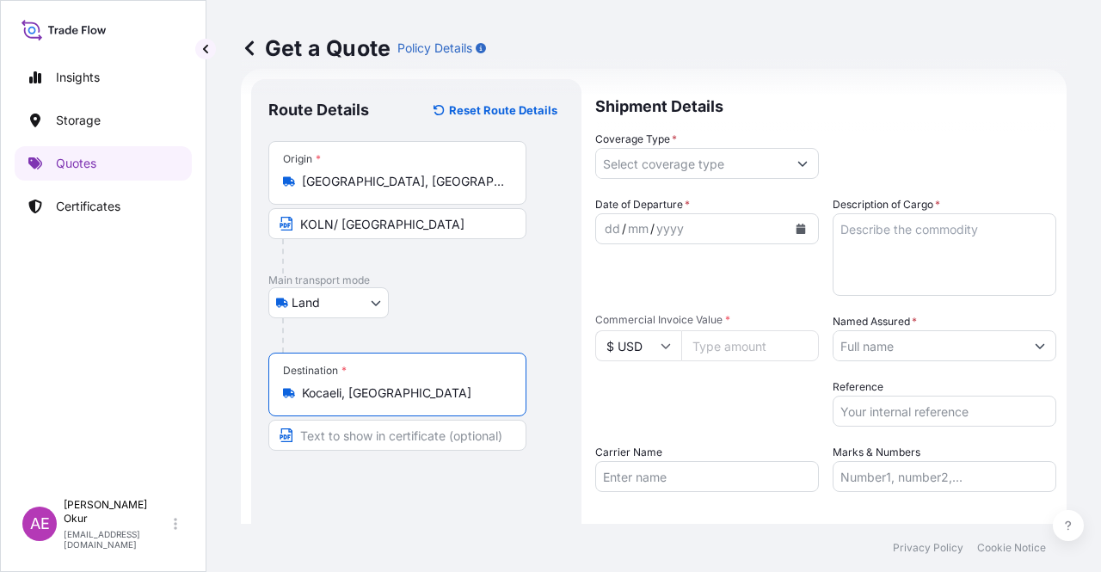
type input "Kocaeli, [GEOGRAPHIC_DATA]"
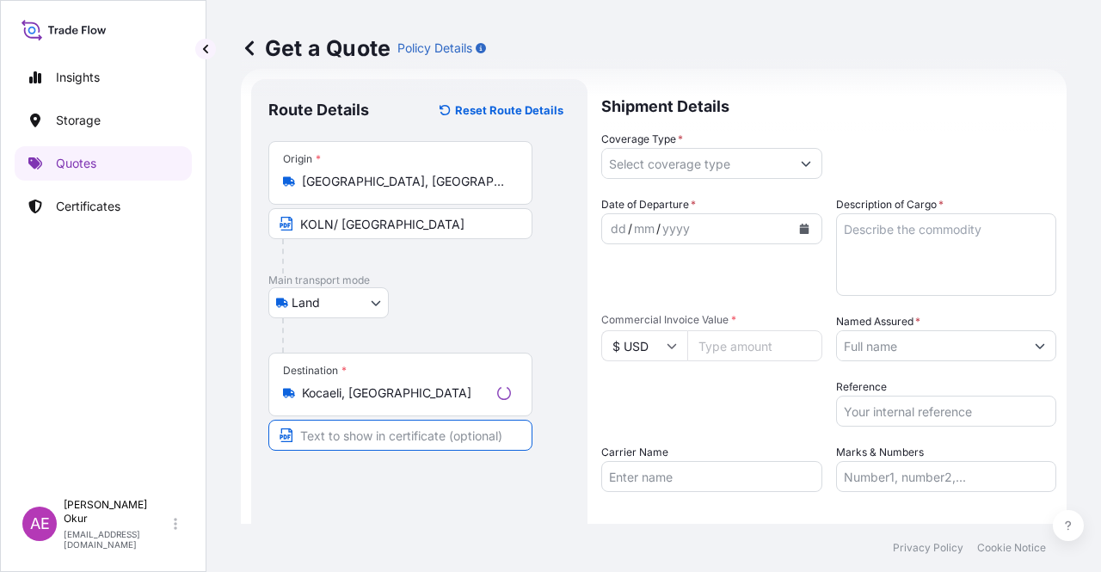
click at [373, 421] on input "Text to appear on certificate" at bounding box center [400, 435] width 264 height 31
paste input "KOCAELI"
type input "KOCAELI / [GEOGRAPHIC_DATA]"
click at [719, 166] on input "Coverage Type *" at bounding box center [691, 163] width 191 height 31
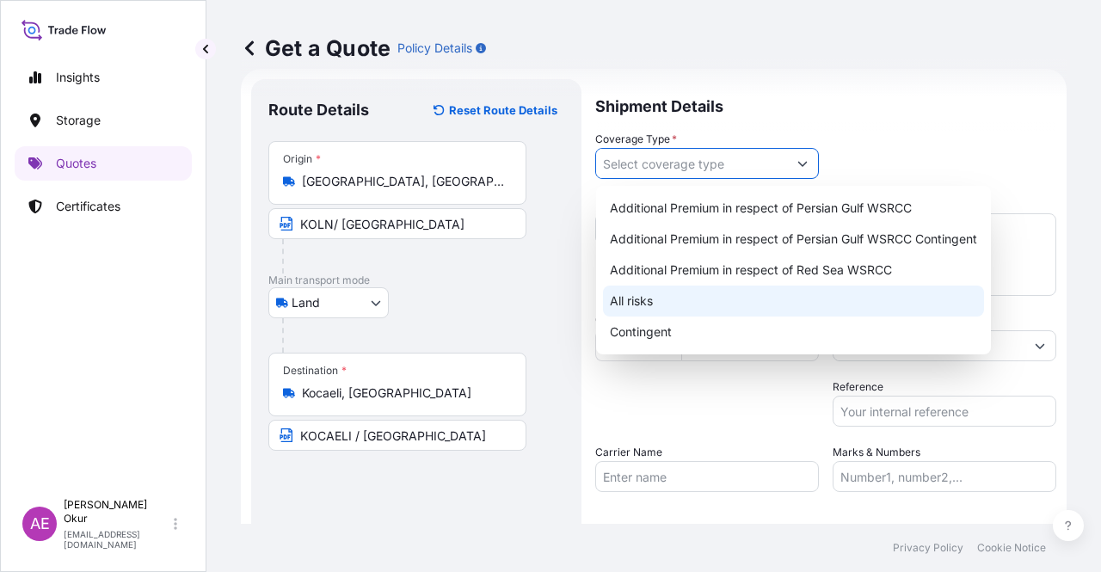
click at [635, 304] on div "All risks" at bounding box center [793, 301] width 381 height 31
type input "All risks"
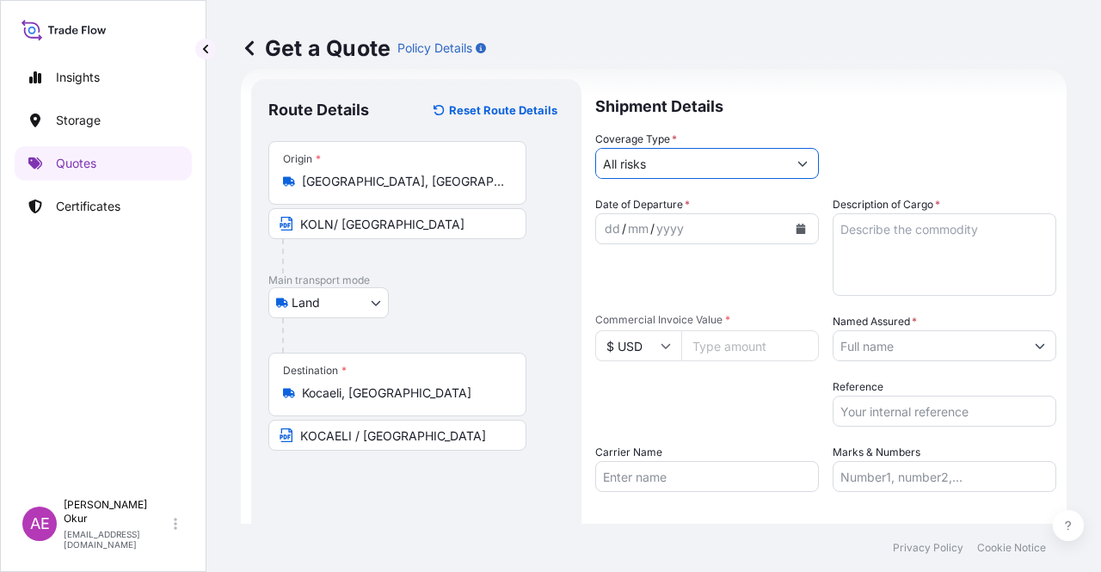
click at [609, 219] on div "dd" at bounding box center [612, 229] width 19 height 21
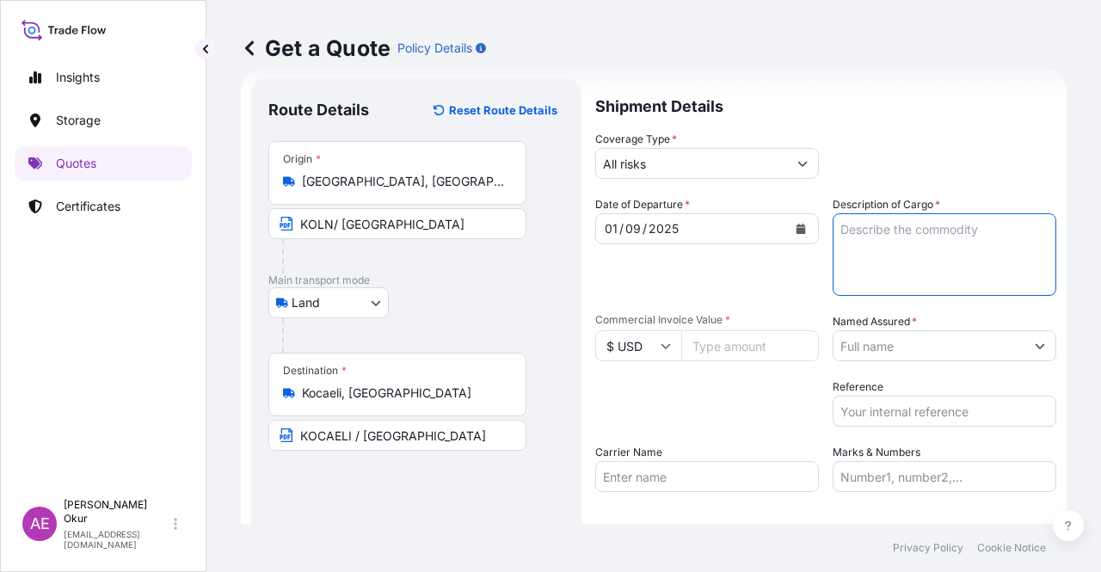
click at [907, 282] on textarea "Description of Cargo *" at bounding box center [945, 254] width 224 height 83
paste textarea "1607,32"
type textarea "1607,32"
click at [657, 357] on input "$ USD" at bounding box center [638, 345] width 86 height 31
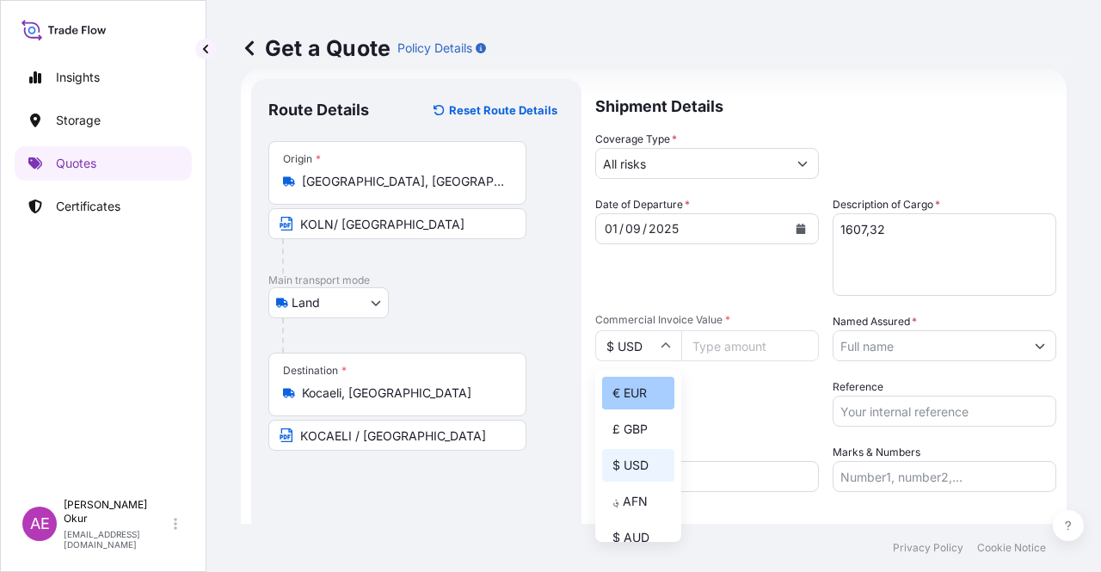
click at [640, 394] on div "€ EUR" at bounding box center [638, 393] width 72 height 33
type input "€ EUR"
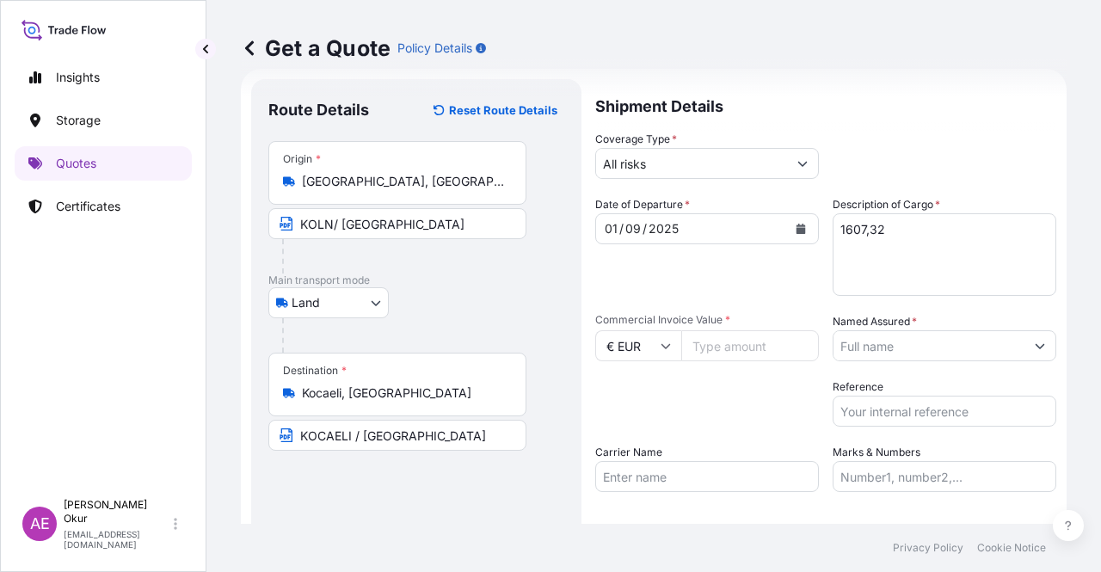
click at [727, 355] on input "Commercial Invoice Value *" at bounding box center [751, 345] width 138 height 31
paste input "1607.32"
type input "1607.32"
drag, startPoint x: 910, startPoint y: 243, endPoint x: 674, endPoint y: 233, distance: 236.0
click at [692, 234] on div "Date of Departure * [DATE] Cargo Category * LPG, Crude Oil, Utility Fuel, Mid D…" at bounding box center [825, 344] width 461 height 296
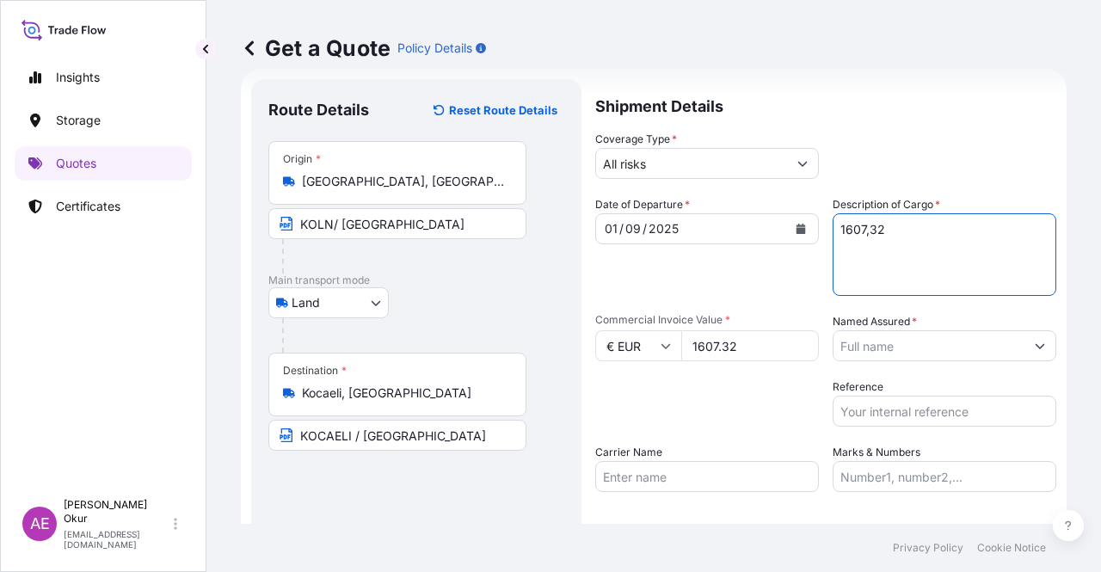
paste textarea "PRINTEX 60 (POWDER)"
type textarea "PRINTEX 60 (POWDER)"
click at [1012, 361] on div at bounding box center [945, 345] width 224 height 31
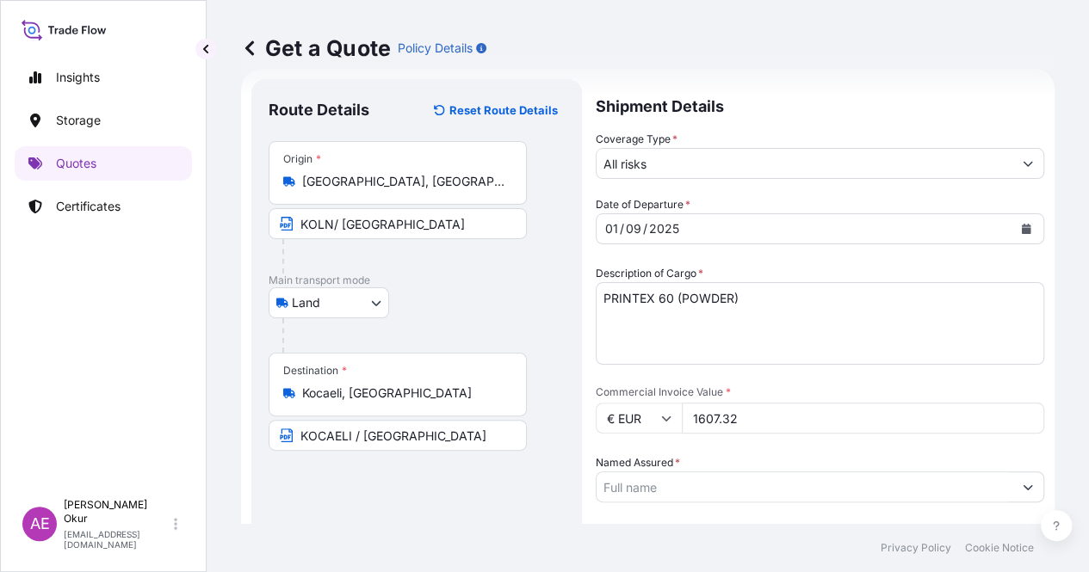
click at [1003, 472] on div at bounding box center [819, 487] width 448 height 31
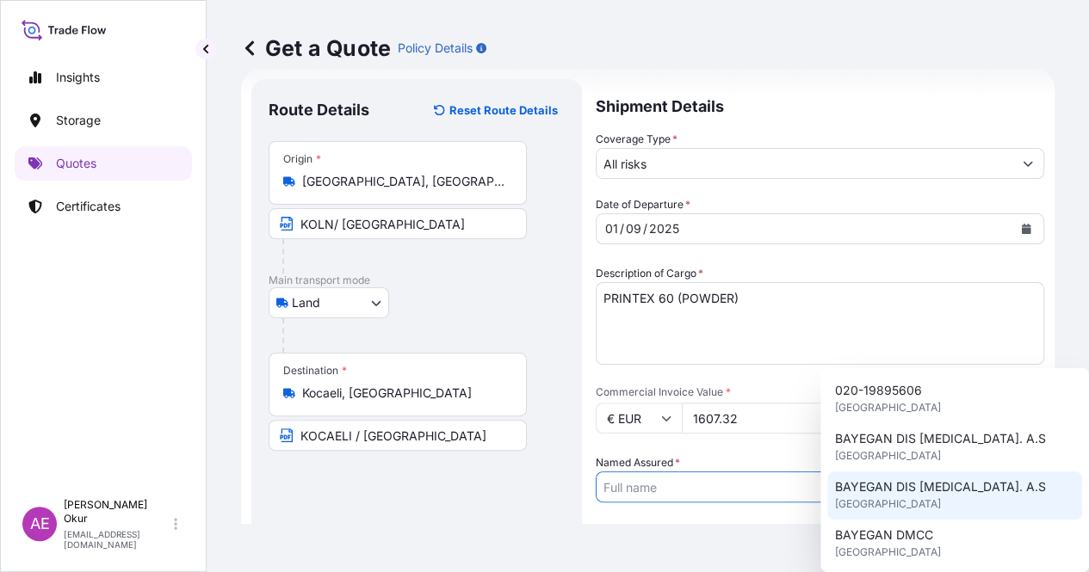
click at [932, 484] on span "BAYEGAN DIS [MEDICAL_DATA]. A.S" at bounding box center [939, 486] width 211 height 17
type input "BAYEGAN DIS [MEDICAL_DATA]. A.S"
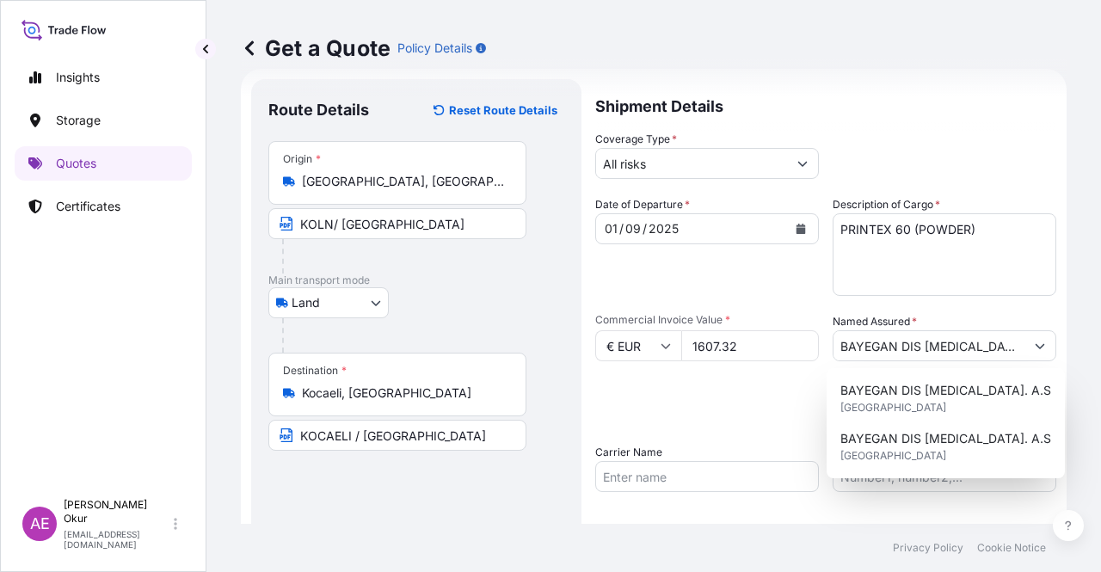
click at [863, 476] on div "BAYEGAN DIS [MEDICAL_DATA]. A.S United Kingdom BAYEGAN DIS [MEDICAL_DATA]. A.S …" at bounding box center [946, 423] width 238 height 110
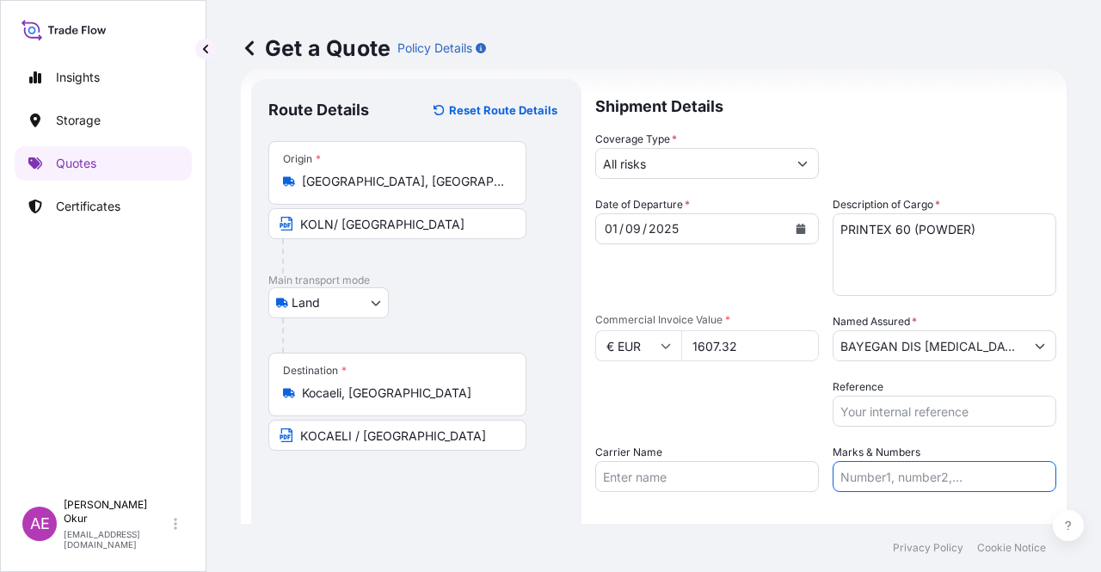
click at [876, 478] on input "Marks & Numbers" at bounding box center [945, 476] width 224 height 31
drag, startPoint x: 878, startPoint y: 472, endPoint x: 947, endPoint y: 477, distance: 69.9
click at [947, 477] on input "PO NO:25Y0221600 Quantity M/[PERSON_NAME]: 25.042,46 Premium: USD 1.705,97" at bounding box center [945, 476] width 224 height 31
paste input "B01311"
drag, startPoint x: 1010, startPoint y: 472, endPoint x: 1094, endPoint y: 477, distance: 83.6
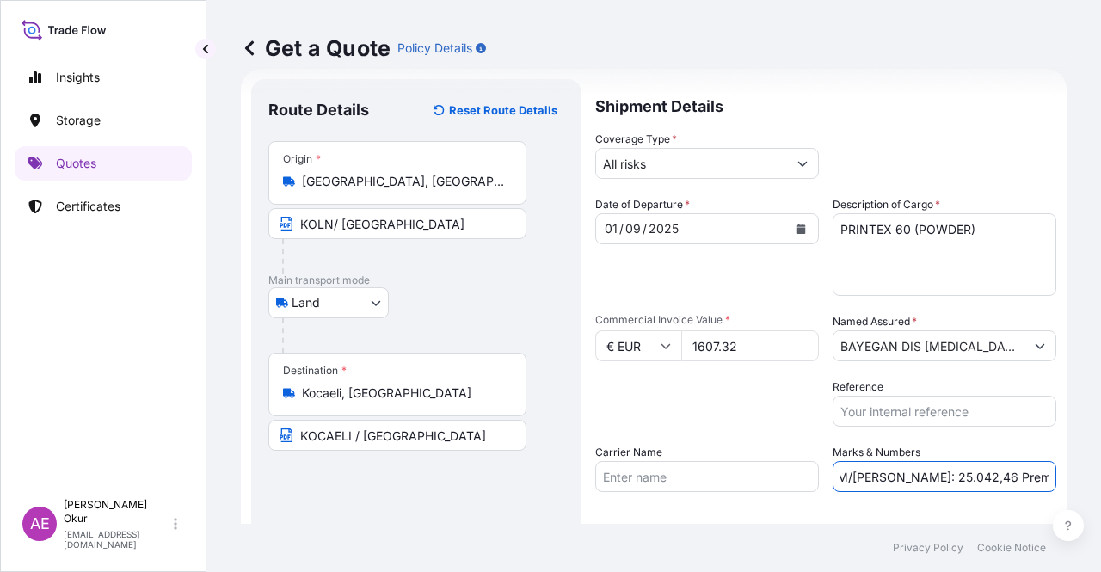
click at [1094, 477] on div "Get a Quote Policy Details Route Details Reset Route Details Place of loading R…" at bounding box center [654, 262] width 895 height 524
click at [969, 469] on input "PO NO:25B0131100 Quantity M/[PERSON_NAME]: 25.042,46 Premium: USD 1.705,97" at bounding box center [945, 476] width 224 height 31
click at [895, 481] on input "PO NO:25B0131100 Quantity M/[PERSON_NAME]: 25.042,46 Premium: USD 1.705,97" at bounding box center [945, 476] width 224 height 31
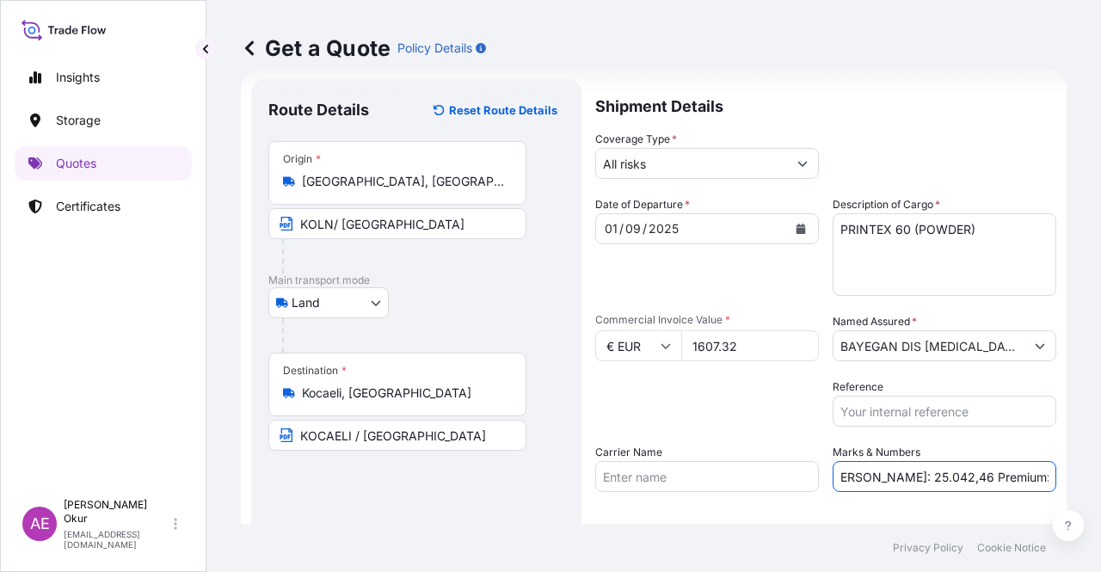
drag, startPoint x: 840, startPoint y: 478, endPoint x: 911, endPoint y: 477, distance: 71.4
click at [911, 477] on input "PO NO:25B0131100 Quantity M/[PERSON_NAME]: 25.042,46 Premium: USD 1.705,97" at bounding box center [945, 476] width 224 height 31
paste input "0,520"
drag, startPoint x: 1033, startPoint y: 477, endPoint x: 1101, endPoint y: 482, distance: 68.2
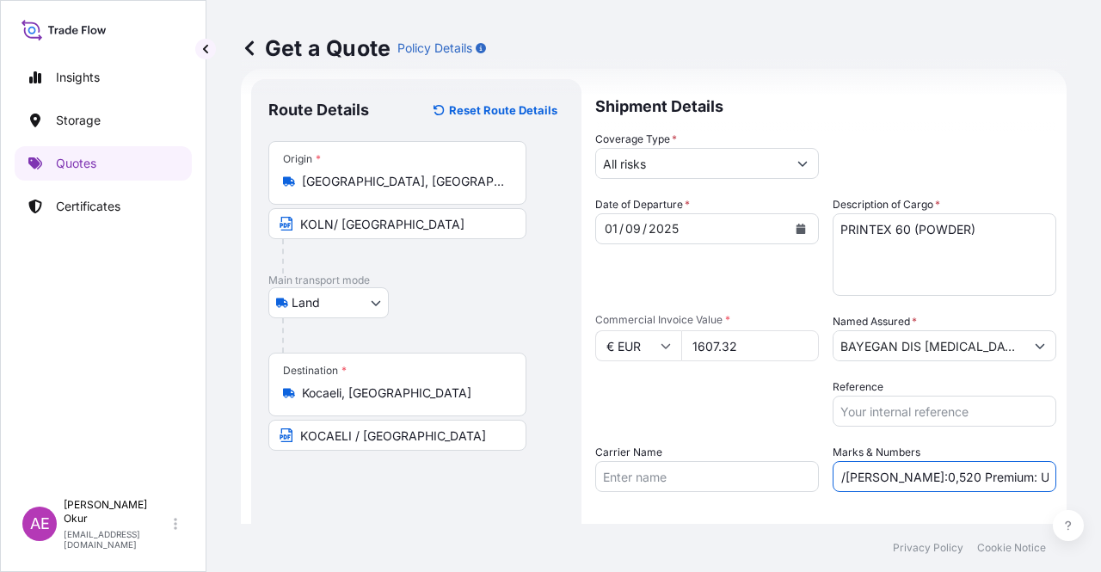
click at [1101, 482] on div "Get a Quote Policy Details Route Details Reset Route Details Place of loading R…" at bounding box center [654, 262] width 895 height 524
click at [1027, 479] on input "PO NO:25B0131100 Quantity M/[PERSON_NAME]:0,520 Premium: USD 1.705,97" at bounding box center [945, 476] width 224 height 31
drag, startPoint x: 989, startPoint y: 474, endPoint x: 959, endPoint y: 472, distance: 29.3
click at [959, 472] on input "PO NO:25B0131100 Quantity M/[PERSON_NAME]:0,520 Premium: USD 1.705,97" at bounding box center [945, 476] width 224 height 31
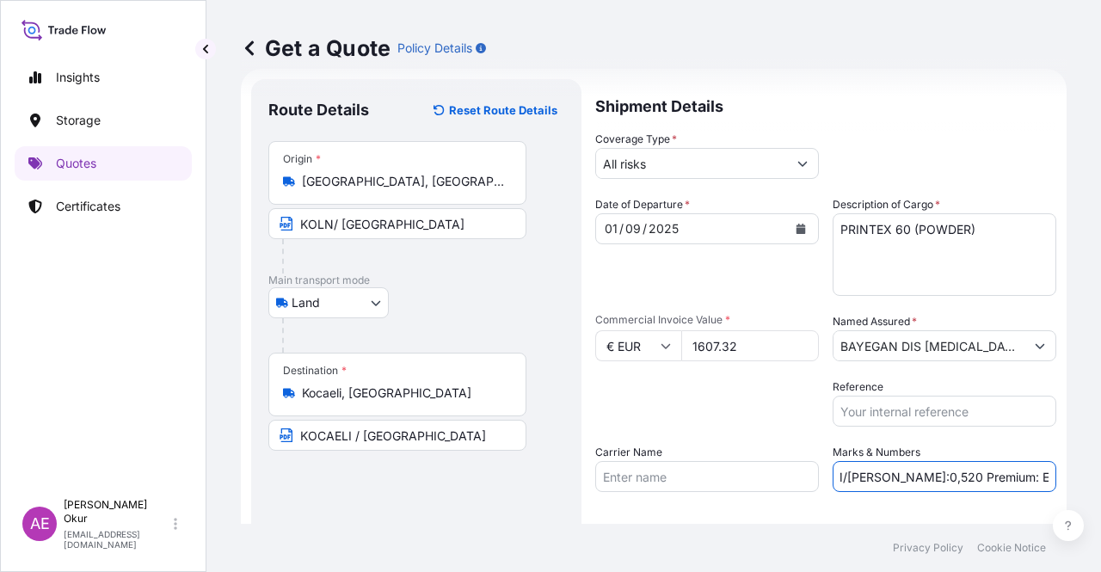
drag, startPoint x: 1019, startPoint y: 476, endPoint x: 1101, endPoint y: 486, distance: 82.4
click at [1101, 486] on div "Get a Quote Policy Details Route Details Reset Route Details Place of loading R…" at bounding box center [654, 262] width 895 height 524
paste input "0,18"
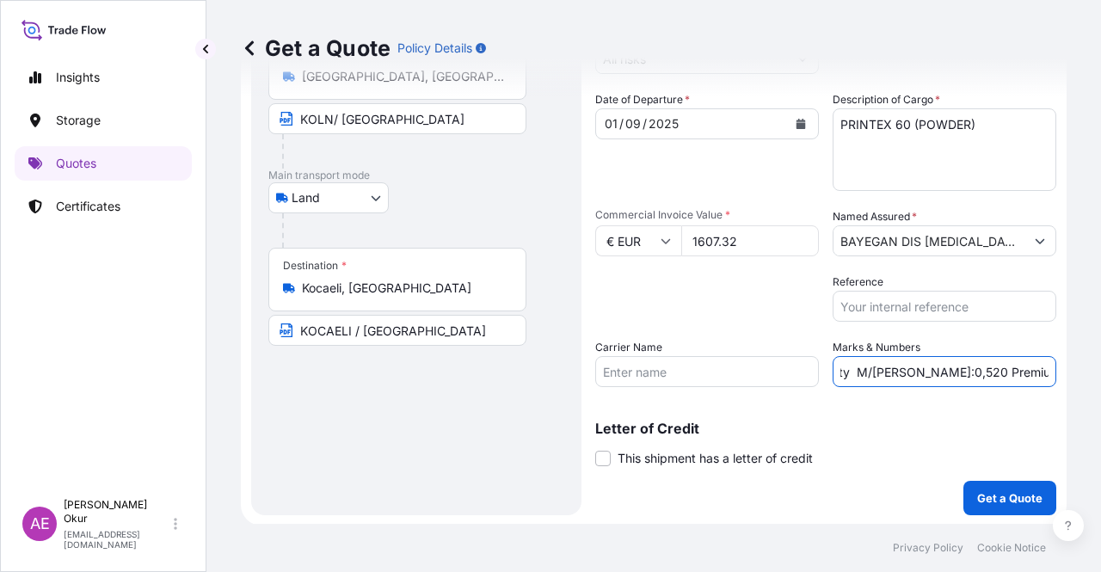
scroll to position [133, 0]
type input "PO NO:25B0131100 Quantity M/[PERSON_NAME]:0,520 Premium: EUR 0,18"
click at [1018, 489] on p "Get a Quote" at bounding box center [1010, 497] width 65 height 17
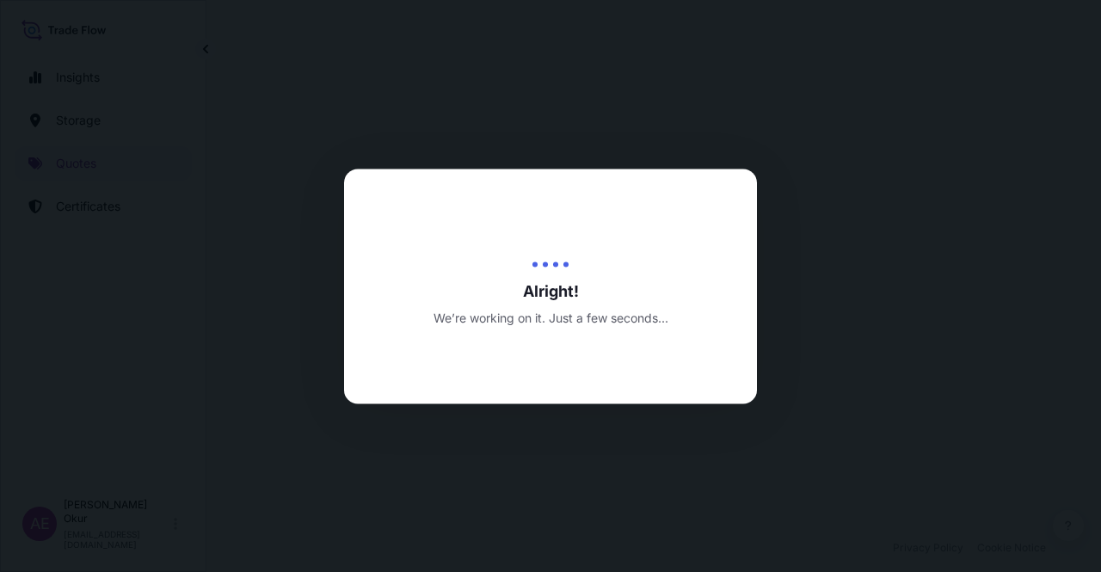
select select "Land"
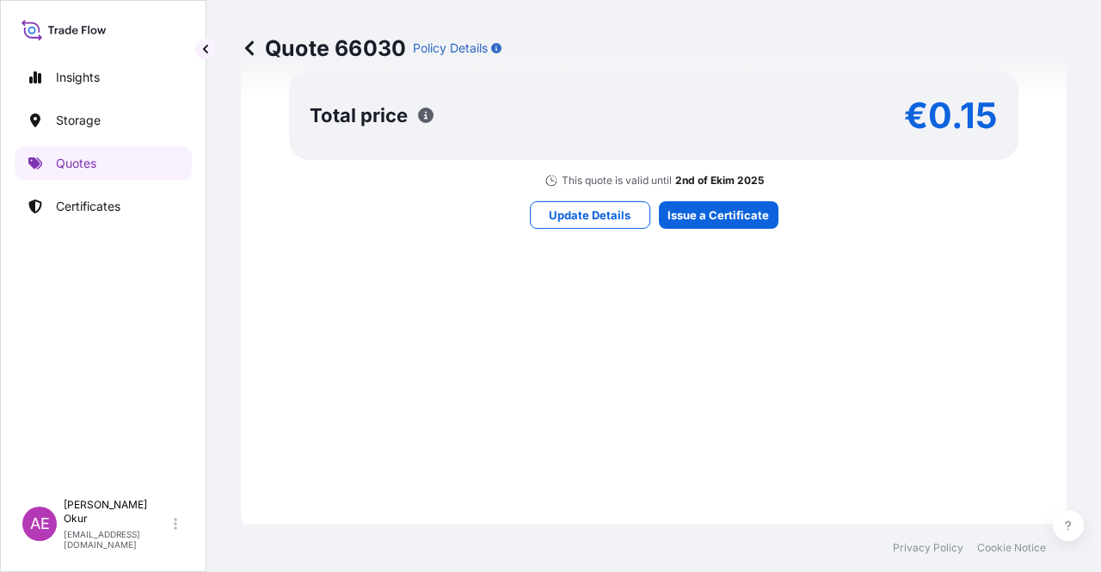
click at [721, 198] on div "Here's your insurance offer Primary Assured BGN Int Holding All risk coverage C…" at bounding box center [654, 9] width 778 height 1001
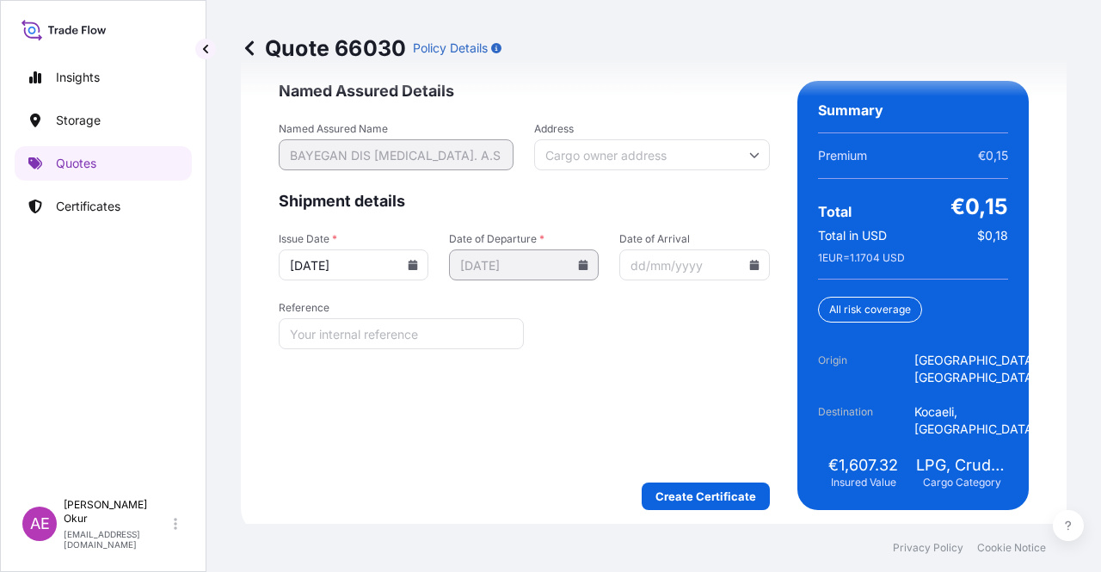
scroll to position [2323, 0]
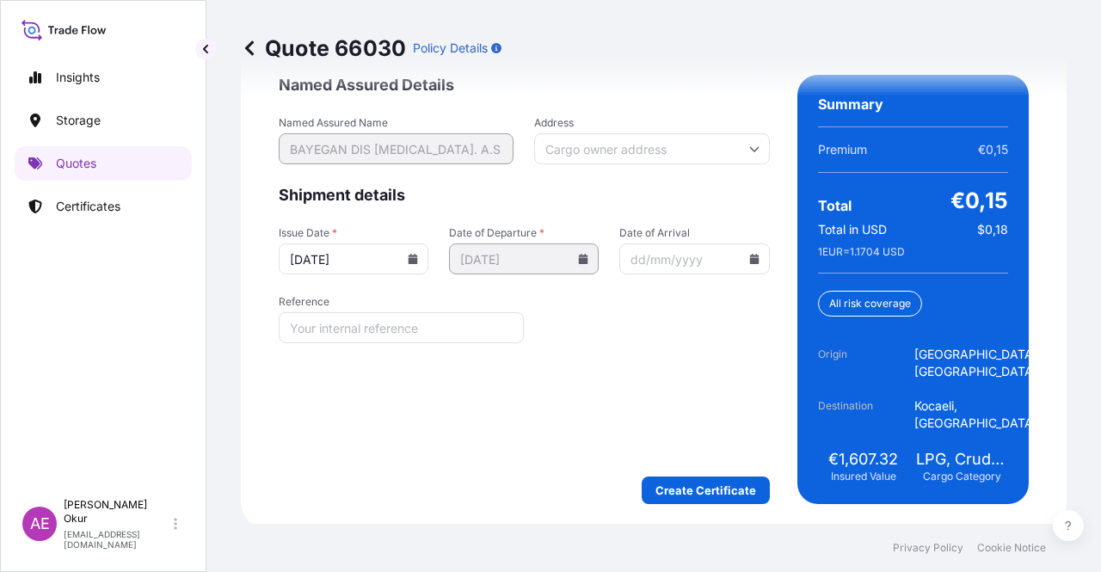
click at [685, 470] on form "Named Assured Details Named Assured Name BAYEGAN DIS [MEDICAL_DATA]. A.S Addres…" at bounding box center [524, 289] width 491 height 429
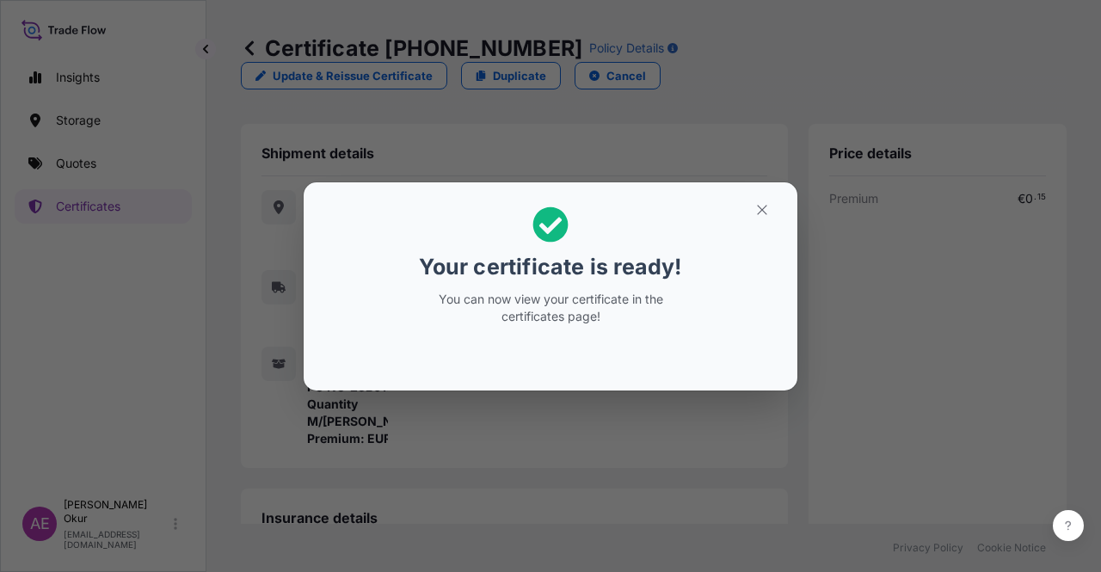
click at [760, 224] on h2 "Your certificate is ready! You can now view your certificate in the certificate…" at bounding box center [551, 265] width 466 height 139
click at [752, 213] on button "button" at bounding box center [762, 210] width 43 height 28
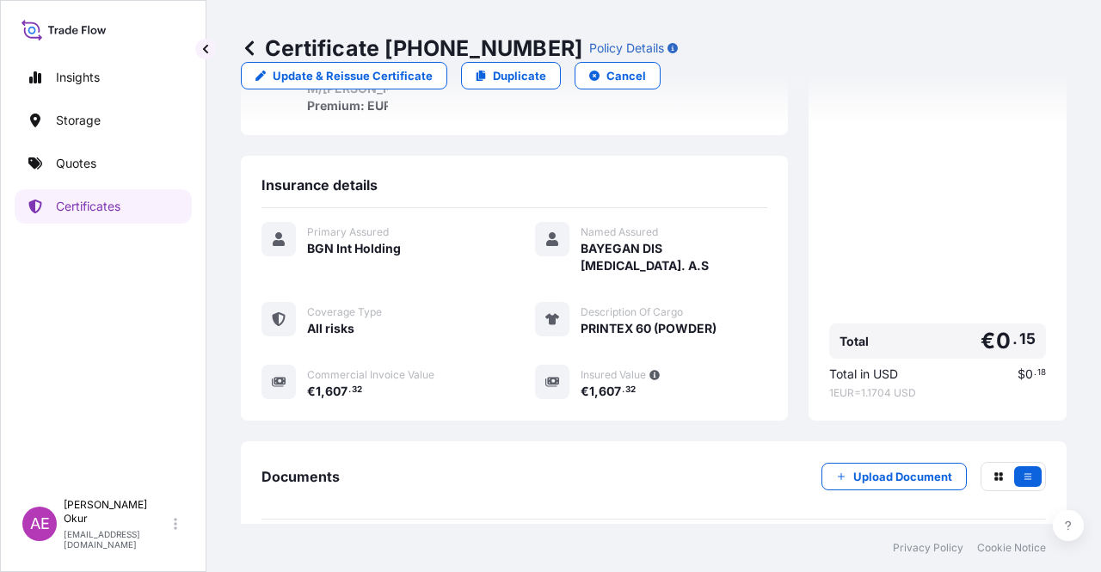
scroll to position [396, 0]
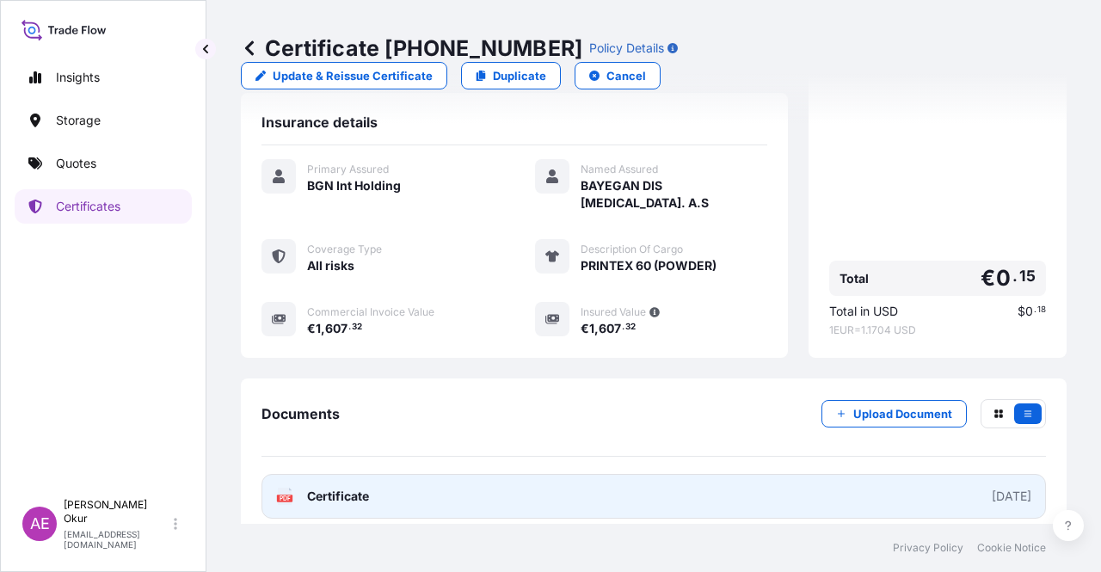
click at [322, 488] on span "Certificate" at bounding box center [338, 496] width 62 height 17
